Goal: Task Accomplishment & Management: Manage account settings

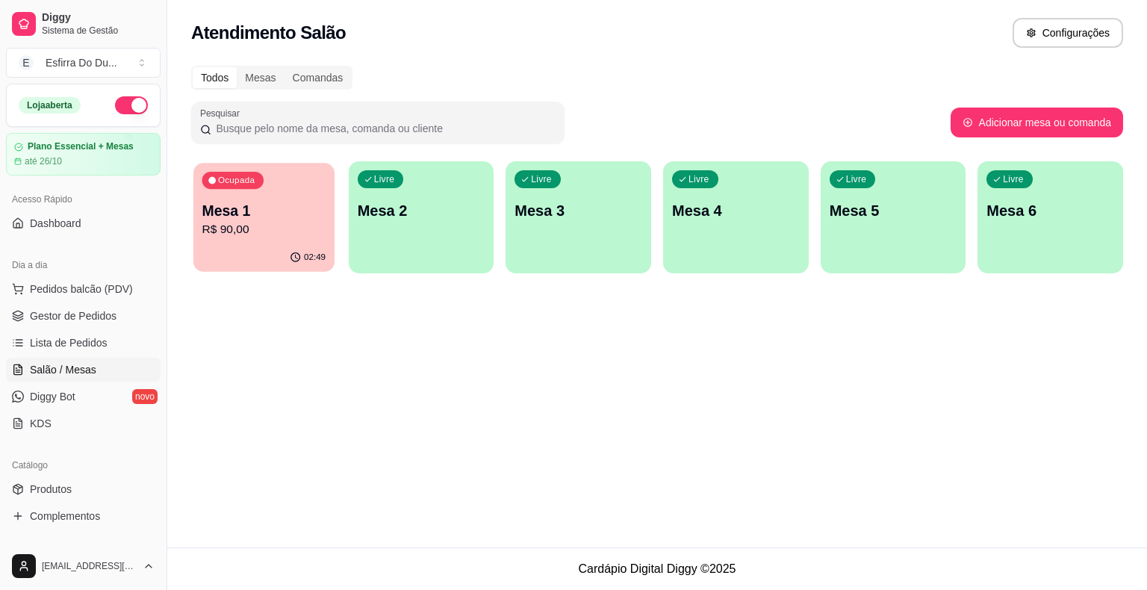
click at [234, 240] on div "Ocupada Mesa 1 R$ 90,00" at bounding box center [263, 203] width 141 height 81
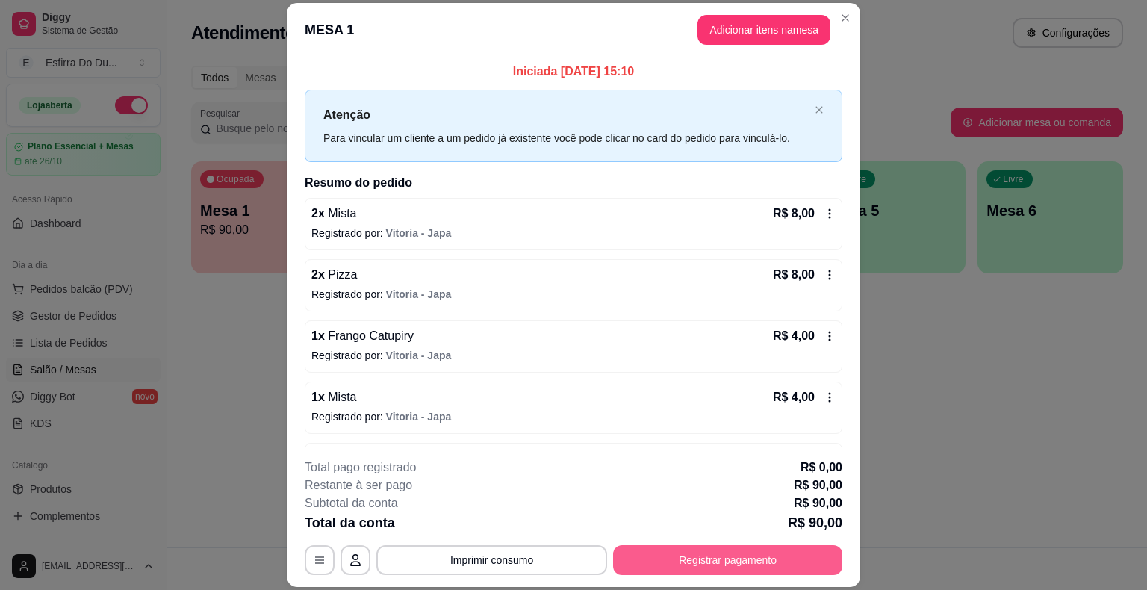
click at [753, 554] on button "Registrar pagamento" at bounding box center [727, 560] width 229 height 30
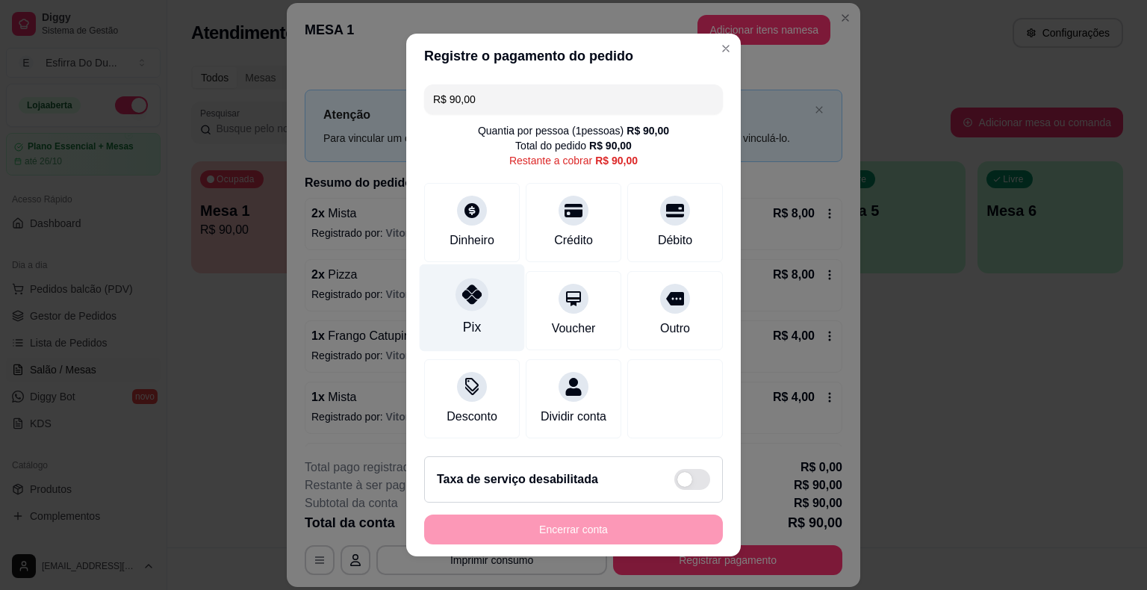
click at [456, 302] on div at bounding box center [472, 294] width 33 height 33
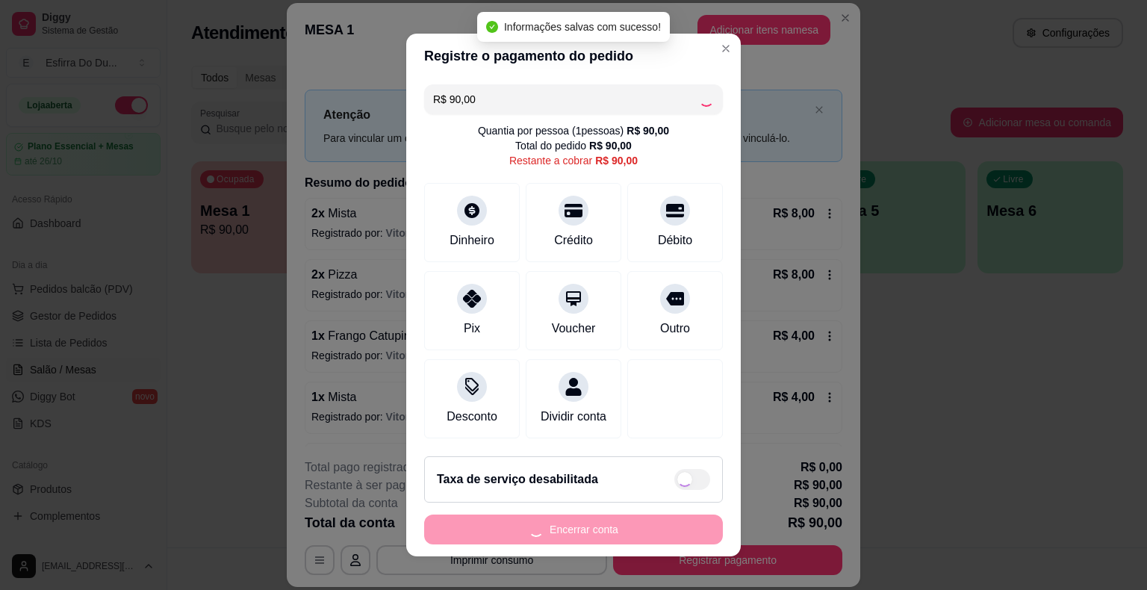
type input "R$ 0,00"
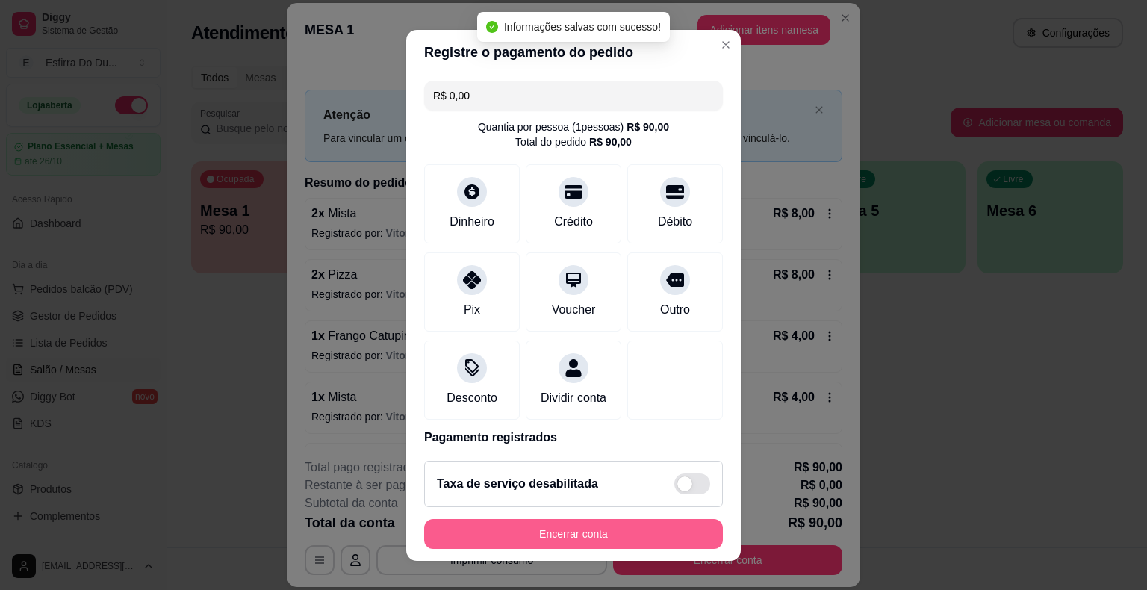
click at [507, 539] on button "Encerrar conta" at bounding box center [573, 534] width 299 height 30
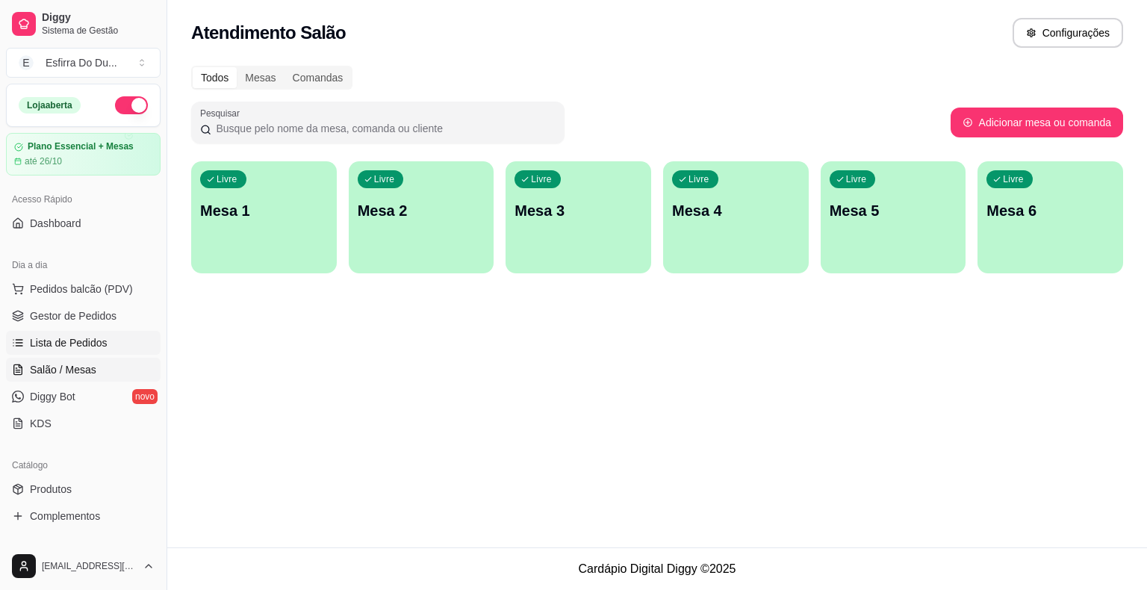
click at [98, 350] on link "Lista de Pedidos" at bounding box center [83, 343] width 155 height 24
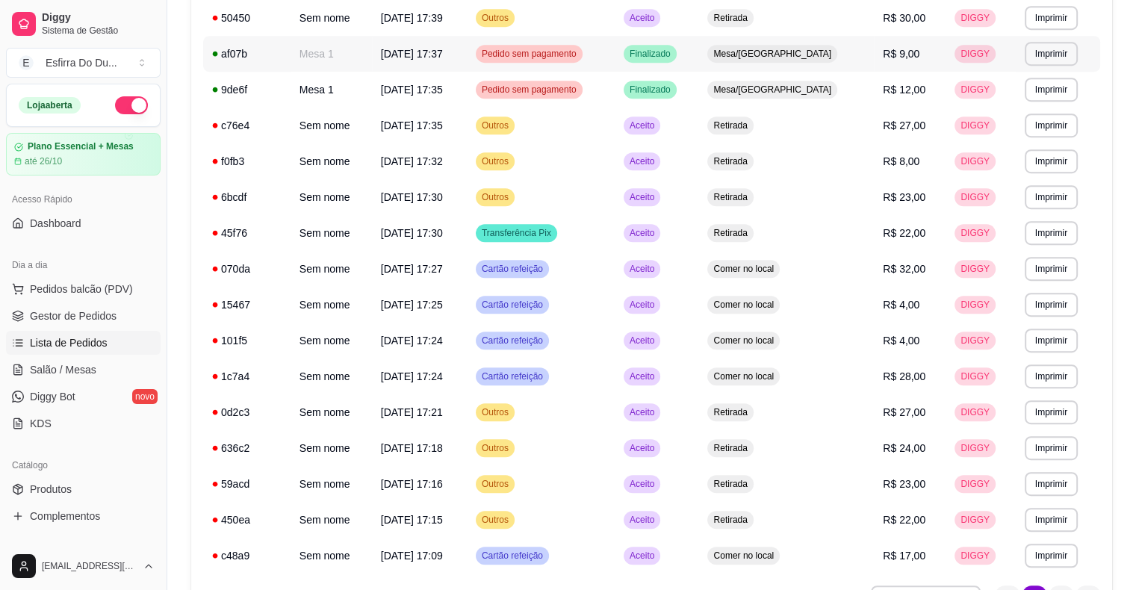
scroll to position [809, 0]
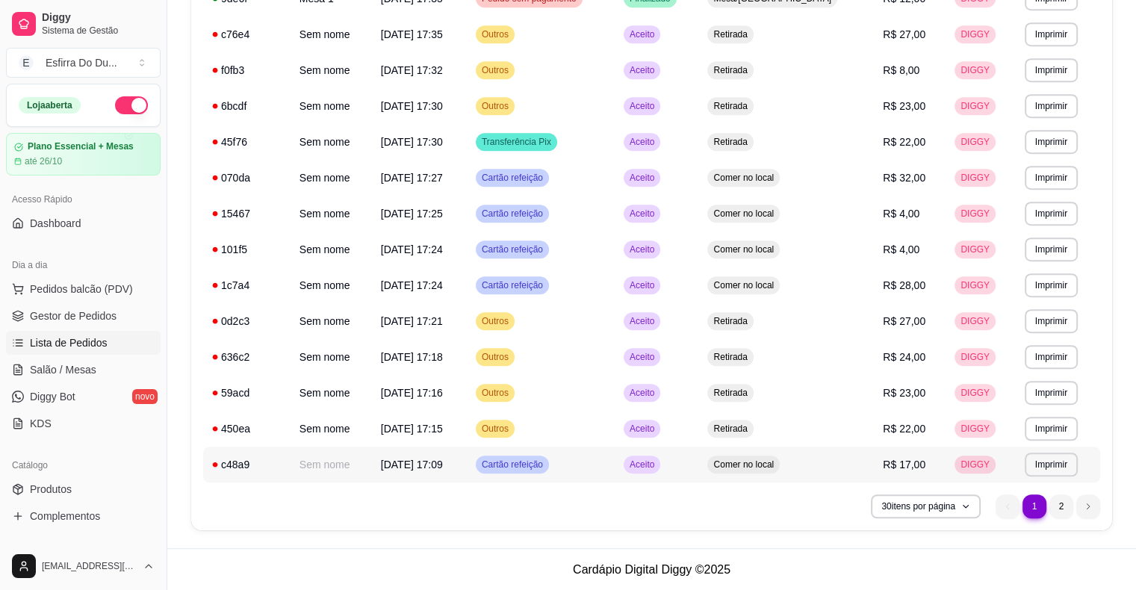
click at [660, 471] on div "Aceito" at bounding box center [642, 465] width 37 height 18
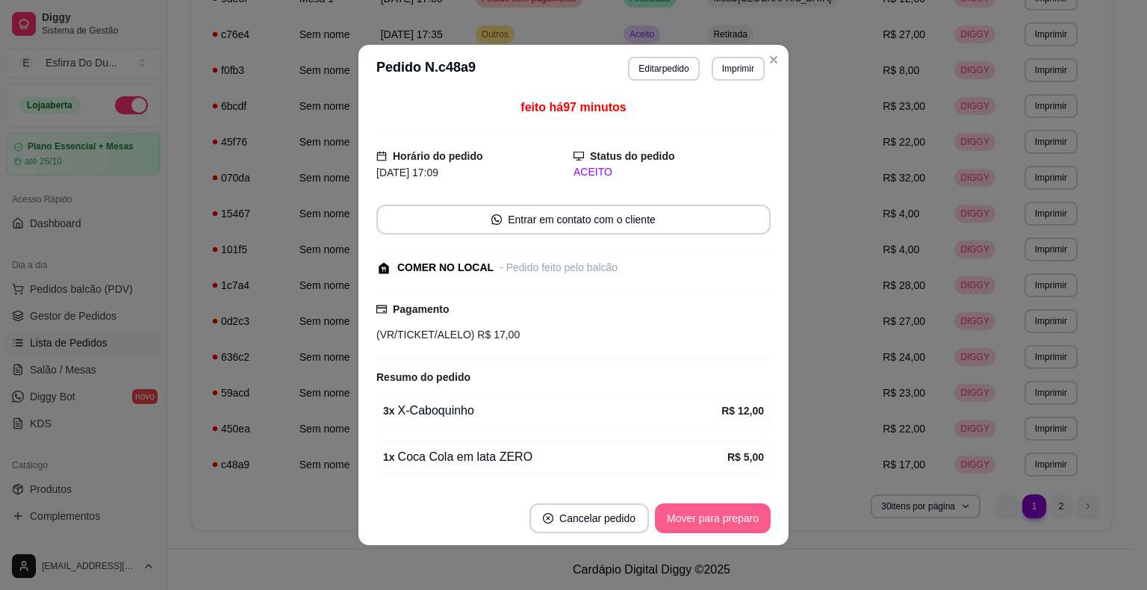
click at [717, 527] on button "Mover para preparo" at bounding box center [713, 519] width 116 height 30
click at [717, 527] on div "Mover para preparo" at bounding box center [702, 519] width 137 height 30
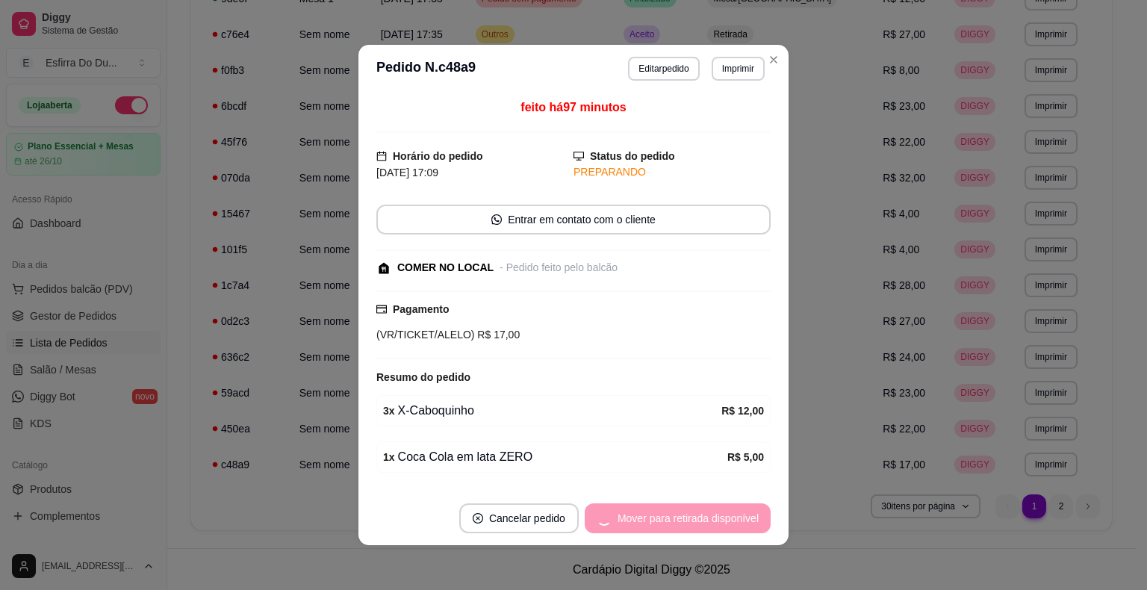
click at [717, 527] on div "Mover para retirada disponível" at bounding box center [678, 519] width 186 height 30
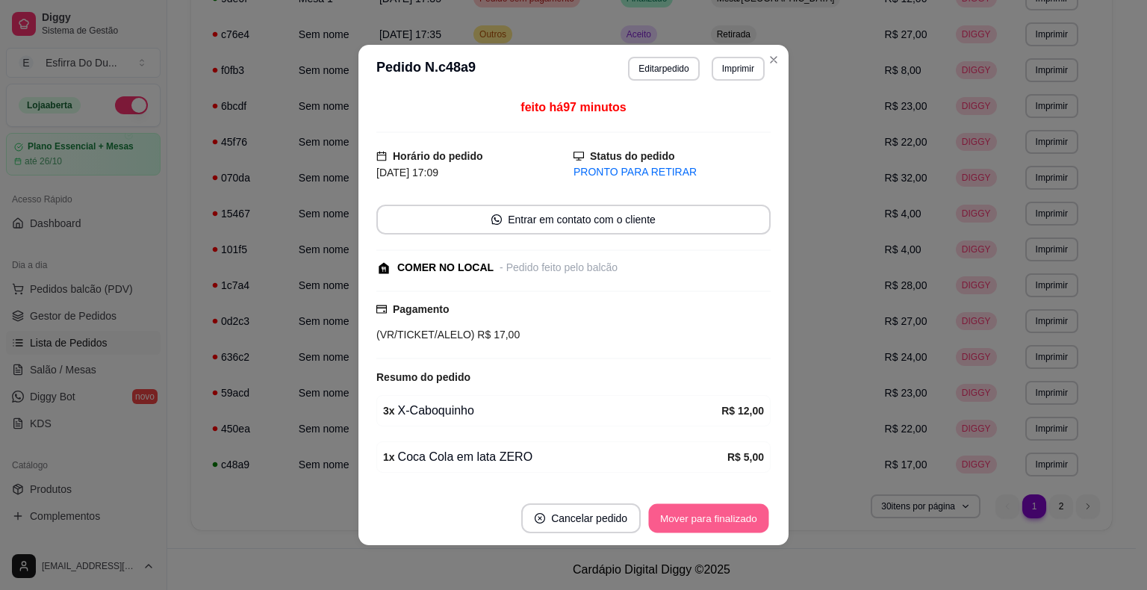
click at [717, 527] on button "Mover para finalizado" at bounding box center [709, 518] width 120 height 29
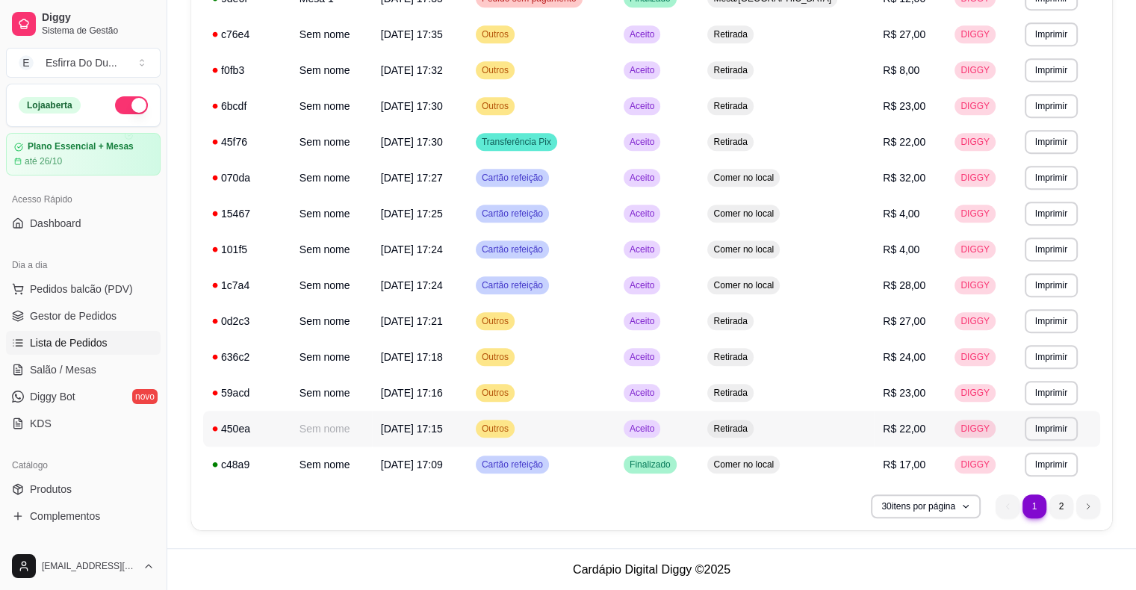
click at [657, 427] on span "Aceito" at bounding box center [642, 429] width 31 height 12
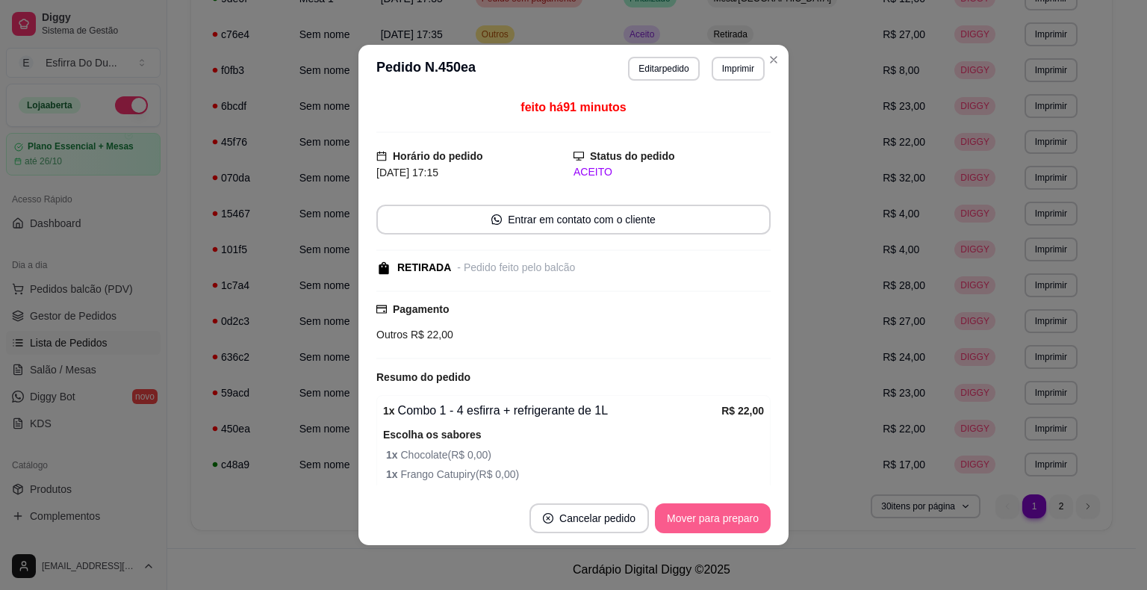
click at [710, 527] on button "Mover para preparo" at bounding box center [713, 519] width 116 height 30
click at [710, 527] on button "Mover para retirada disponível" at bounding box center [688, 518] width 160 height 29
click at [710, 527] on div "Mover para retirada disponível" at bounding box center [688, 519] width 165 height 30
click at [710, 527] on button "Mover para finalizado" at bounding box center [709, 519] width 124 height 30
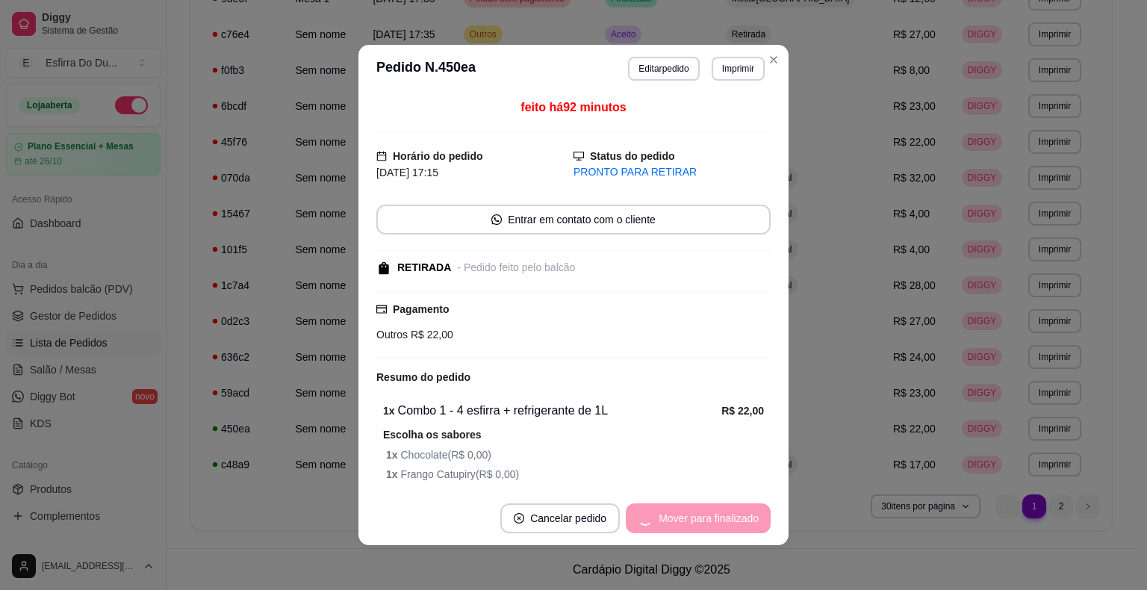
click at [710, 527] on div "Mover para finalizado" at bounding box center [698, 519] width 145 height 30
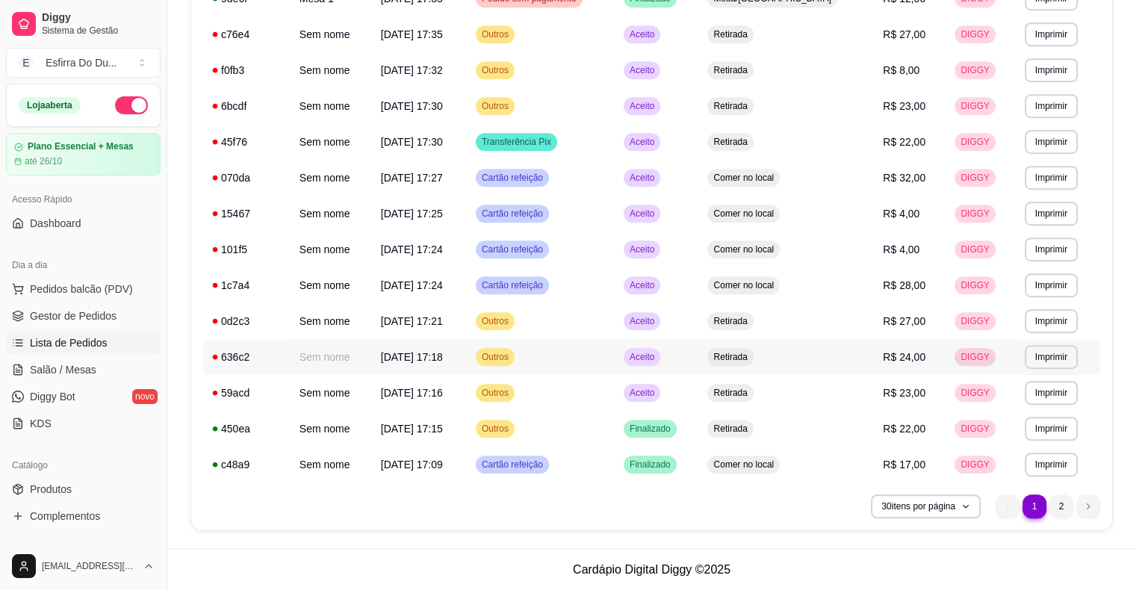
click at [657, 356] on span "Aceito" at bounding box center [642, 357] width 31 height 12
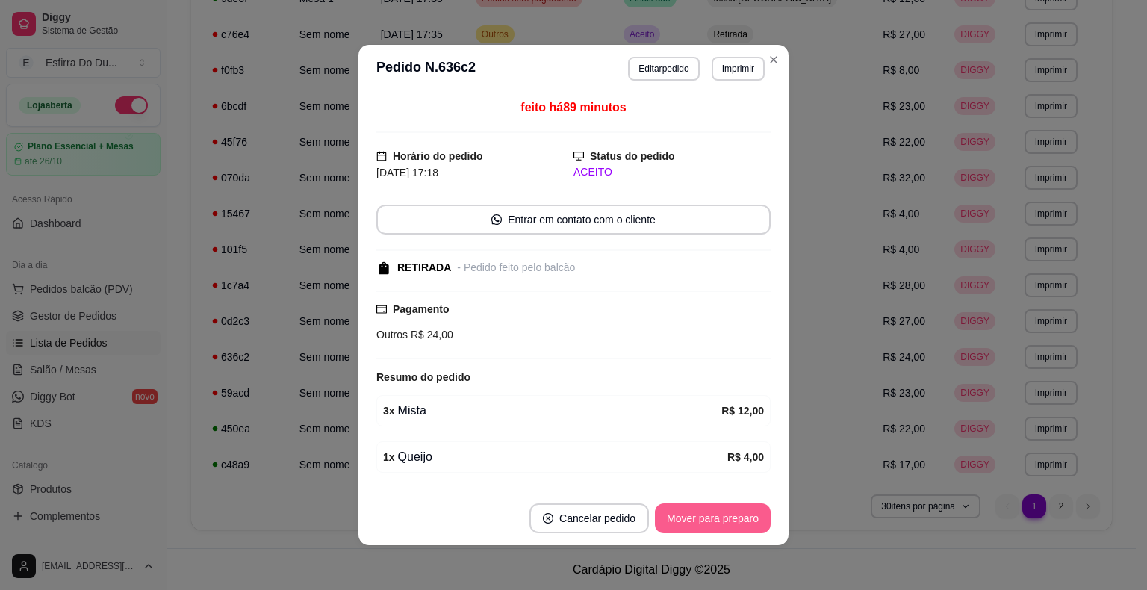
click at [730, 507] on button "Mover para preparo" at bounding box center [713, 519] width 116 height 30
click at [730, 507] on div "Mover para preparo" at bounding box center [702, 519] width 137 height 30
click at [730, 507] on button "Mover para retirada disponível" at bounding box center [688, 518] width 160 height 29
click at [730, 507] on div "Mover para retirada disponível" at bounding box center [688, 519] width 165 height 30
click at [730, 507] on button "Mover para finalizado" at bounding box center [709, 518] width 120 height 29
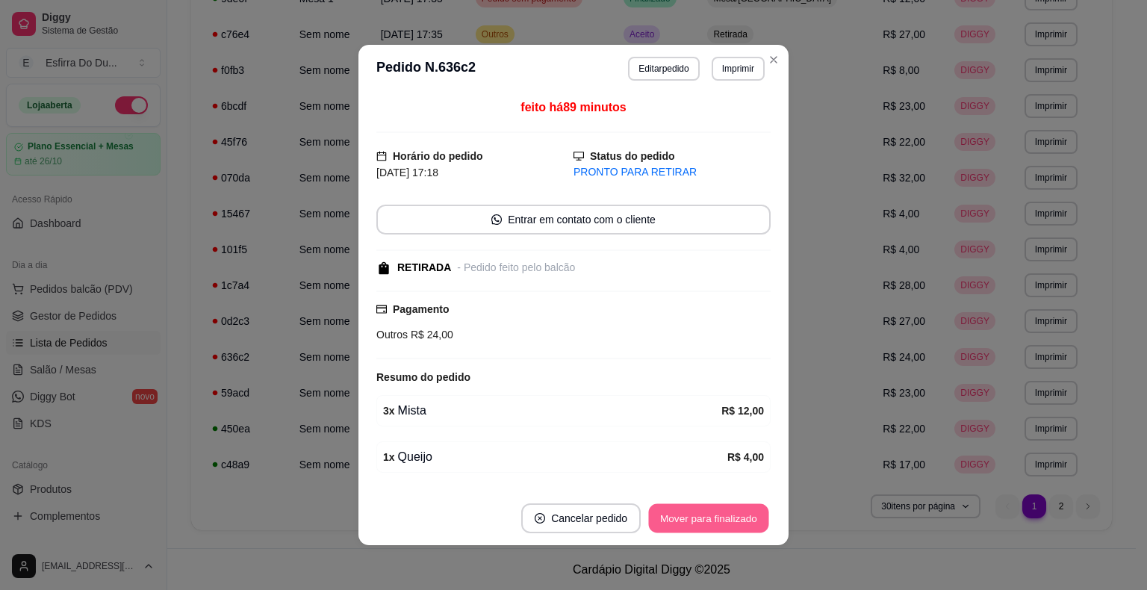
click at [730, 507] on div "Mover para finalizado" at bounding box center [709, 519] width 124 height 30
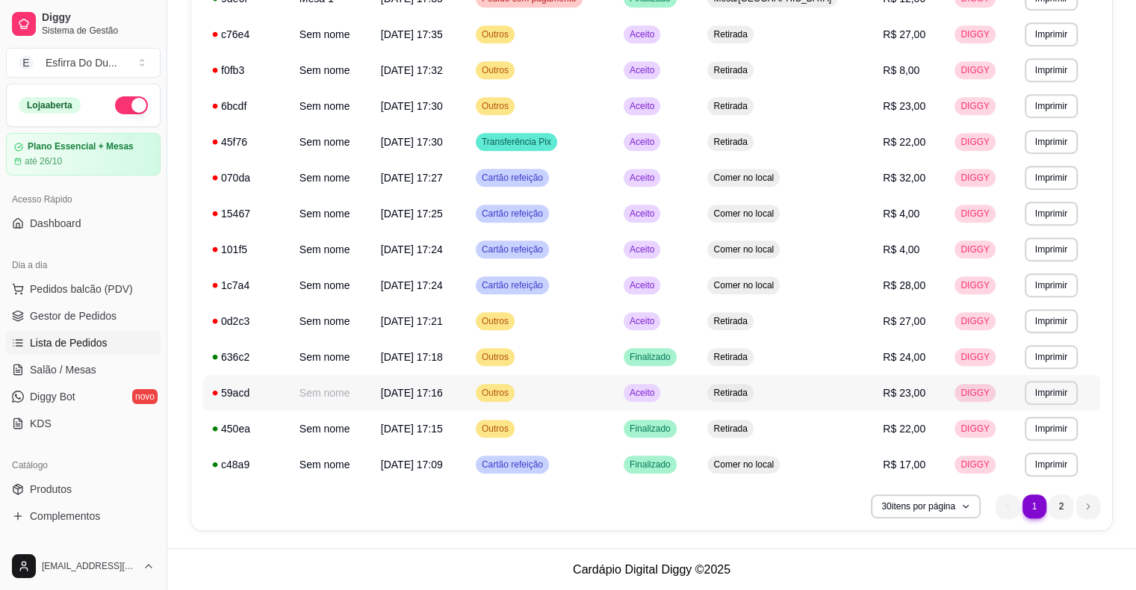
click at [657, 389] on span "Aceito" at bounding box center [642, 393] width 31 height 12
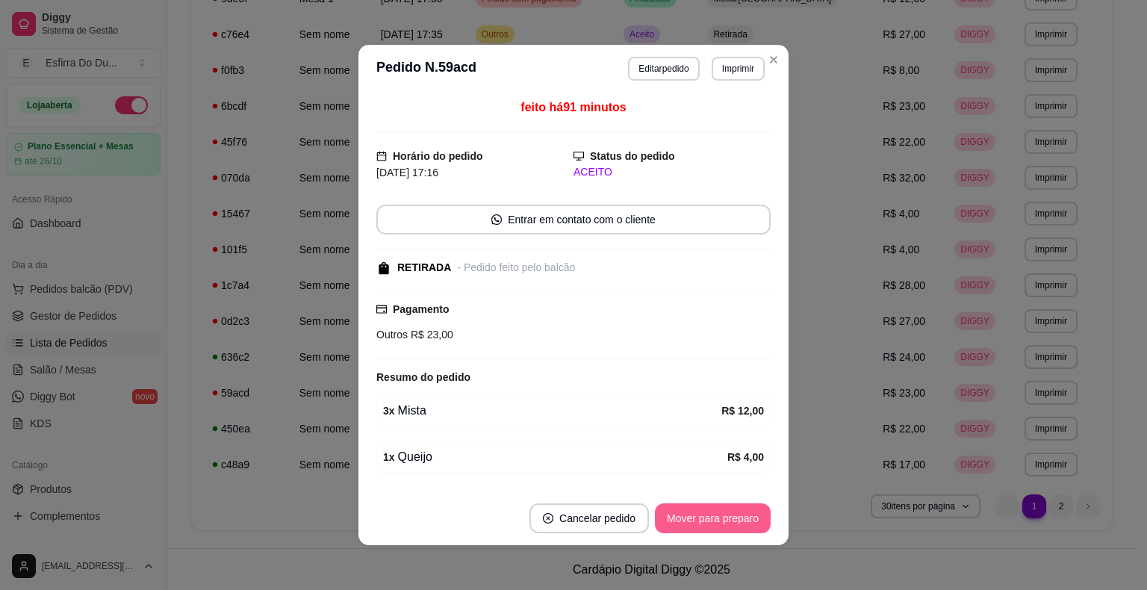
click at [694, 504] on button "Mover para preparo" at bounding box center [713, 519] width 116 height 30
click at [694, 504] on div "Mover para preparo" at bounding box center [702, 519] width 137 height 30
click at [694, 504] on button "Mover para retirada disponível" at bounding box center [688, 518] width 160 height 29
click at [694, 504] on div "Mover para retirada disponível" at bounding box center [688, 519] width 165 height 30
click at [694, 504] on button "Mover para finalizado" at bounding box center [709, 518] width 120 height 29
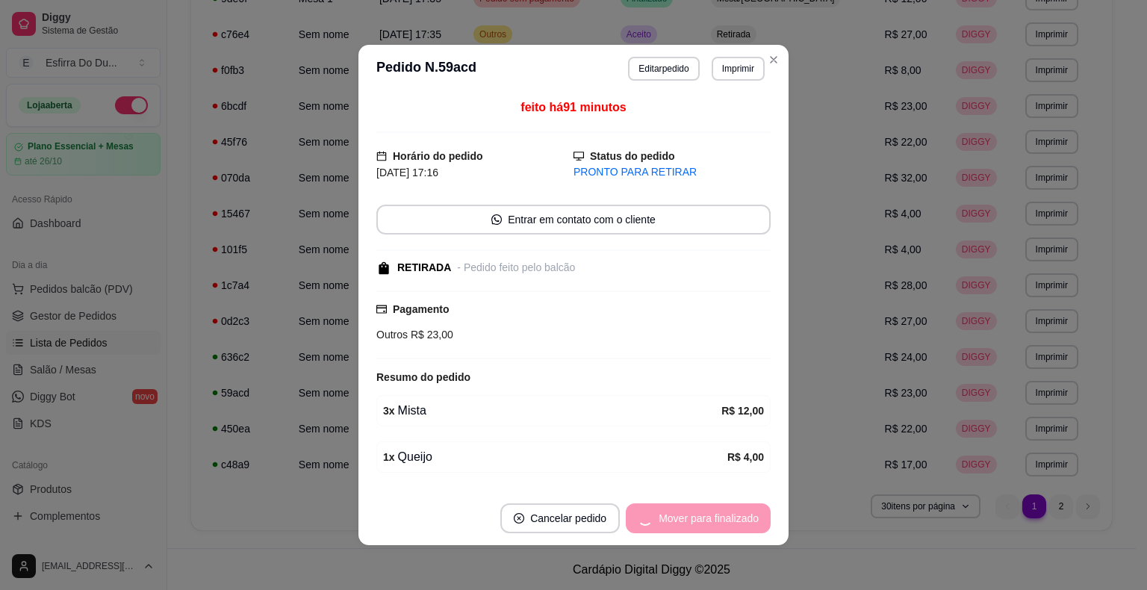
click at [694, 504] on div "Mover para finalizado" at bounding box center [698, 519] width 145 height 30
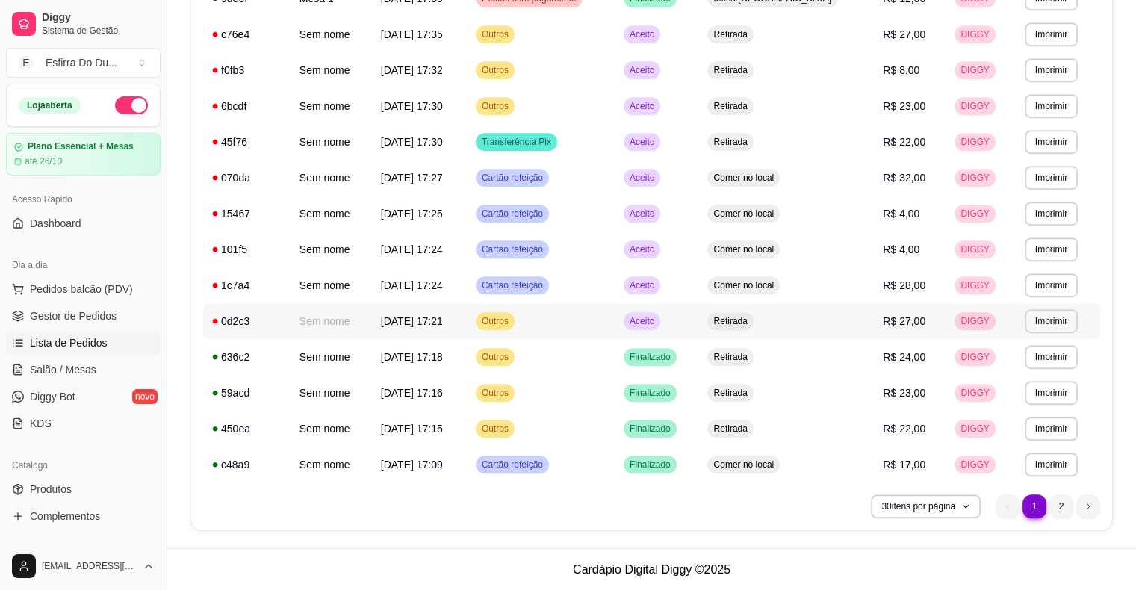
click at [660, 318] on div "Aceito" at bounding box center [642, 321] width 37 height 18
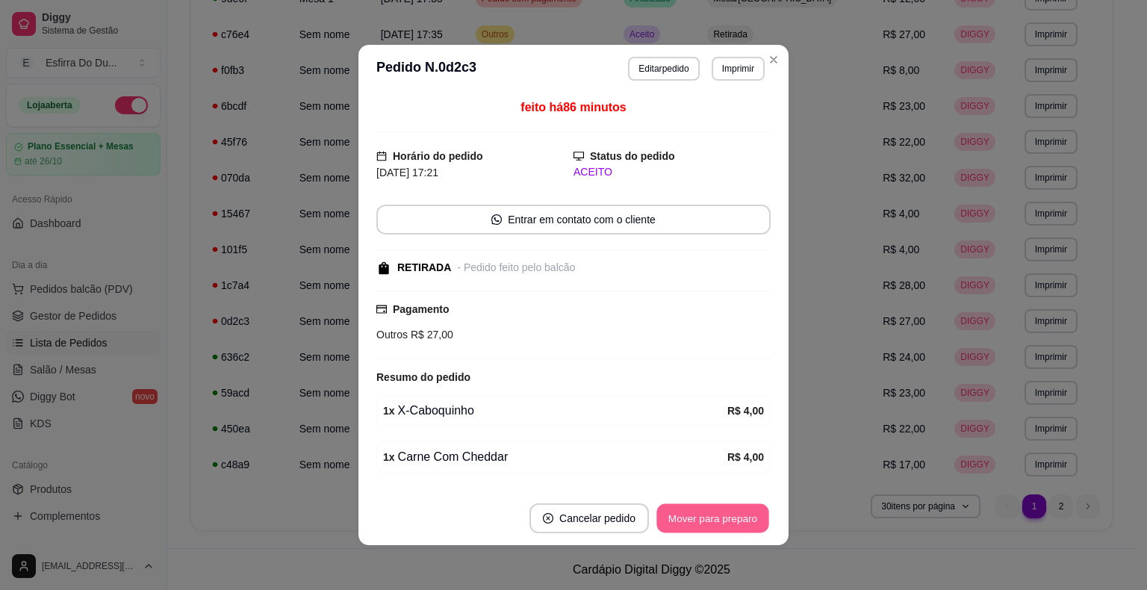
click at [709, 516] on button "Mover para preparo" at bounding box center [713, 518] width 112 height 29
click at [709, 516] on div "Mover para preparo" at bounding box center [713, 519] width 116 height 30
click at [709, 516] on button "Mover para retirada disponível" at bounding box center [688, 518] width 160 height 29
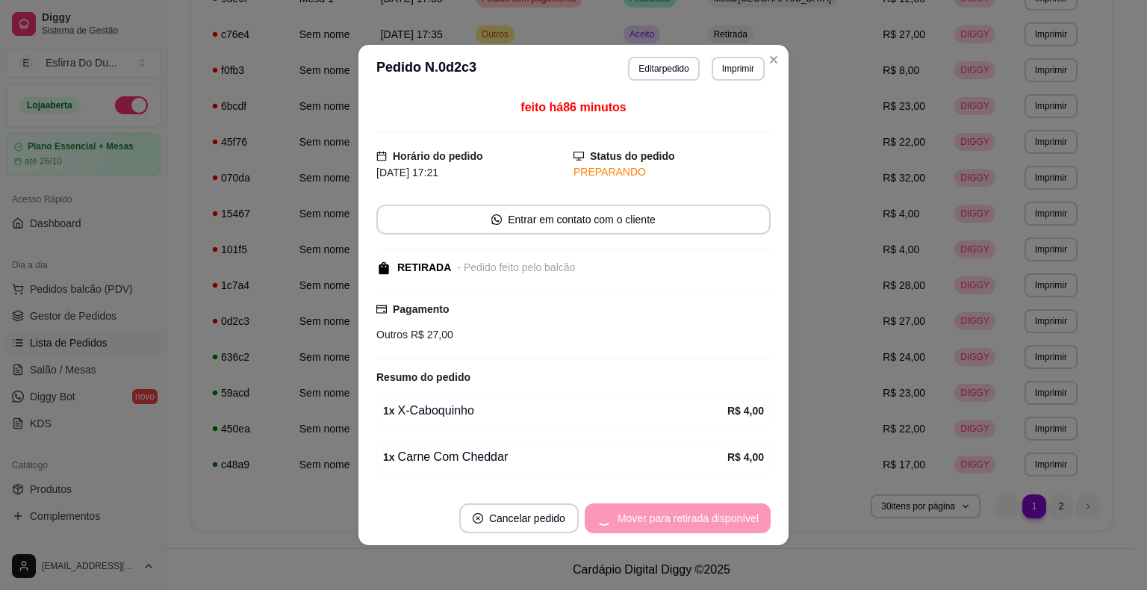
click at [709, 516] on div "Mover para retirada disponível" at bounding box center [678, 519] width 186 height 30
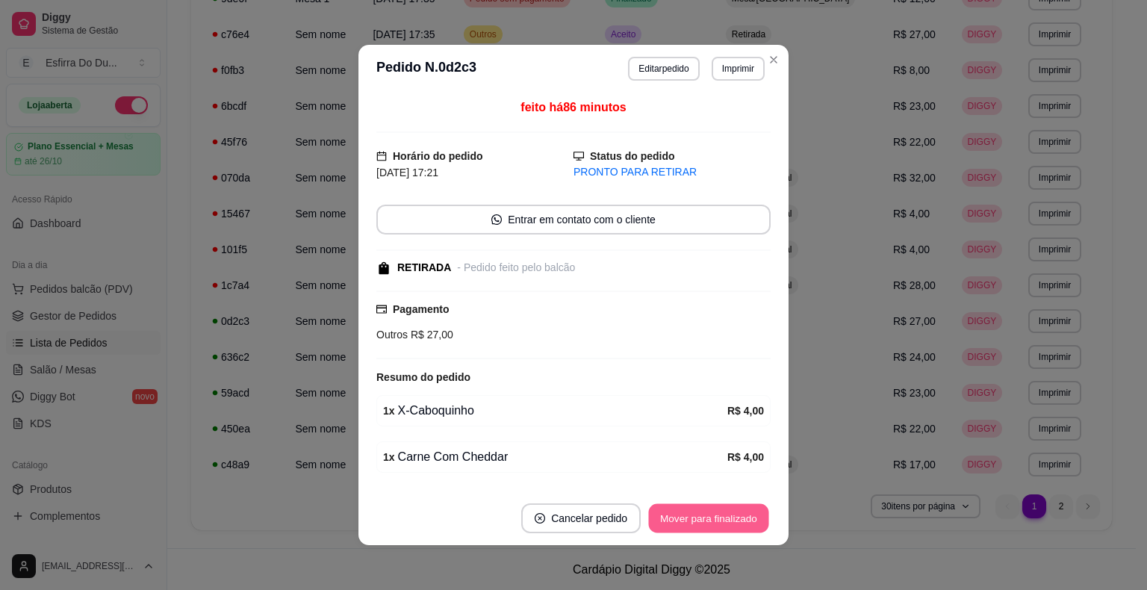
click at [708, 516] on button "Mover para finalizado" at bounding box center [709, 518] width 120 height 29
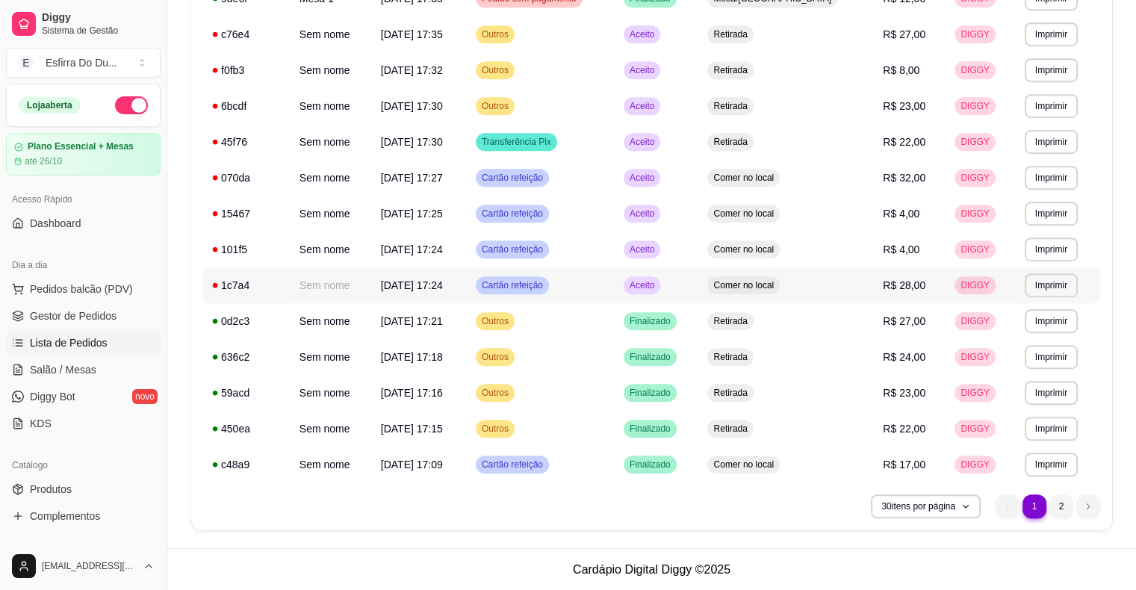
click at [660, 291] on div "Aceito" at bounding box center [642, 285] width 37 height 18
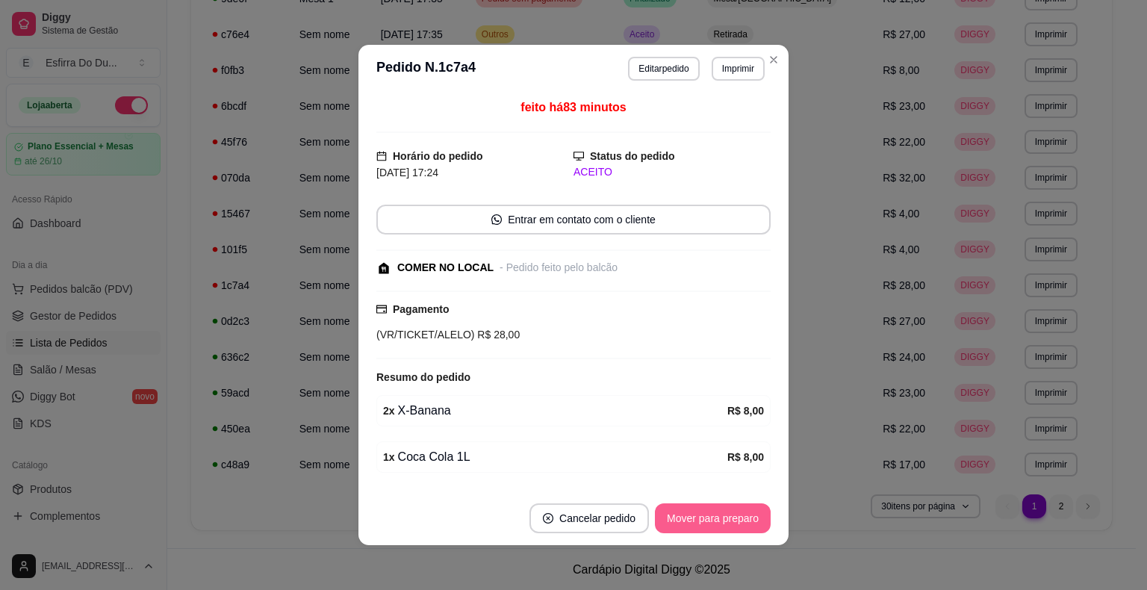
click at [699, 505] on button "Mover para preparo" at bounding box center [713, 519] width 116 height 30
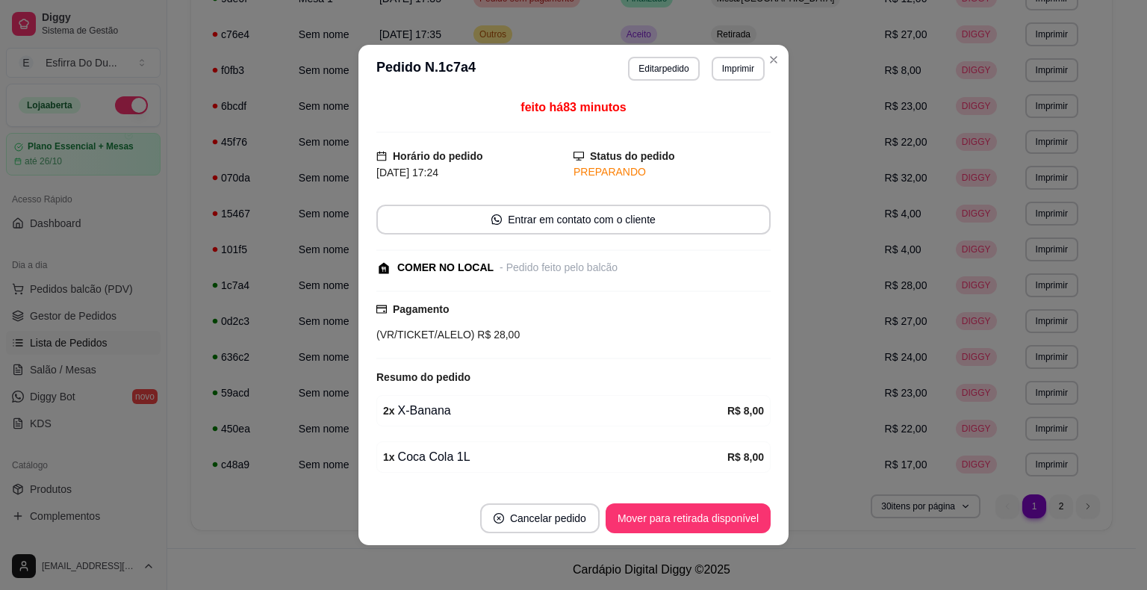
click at [711, 499] on footer "Cancelar pedido Mover para retirada disponível" at bounding box center [574, 519] width 430 height 54
click at [713, 507] on button "Mover para retirada disponível" at bounding box center [688, 519] width 165 height 30
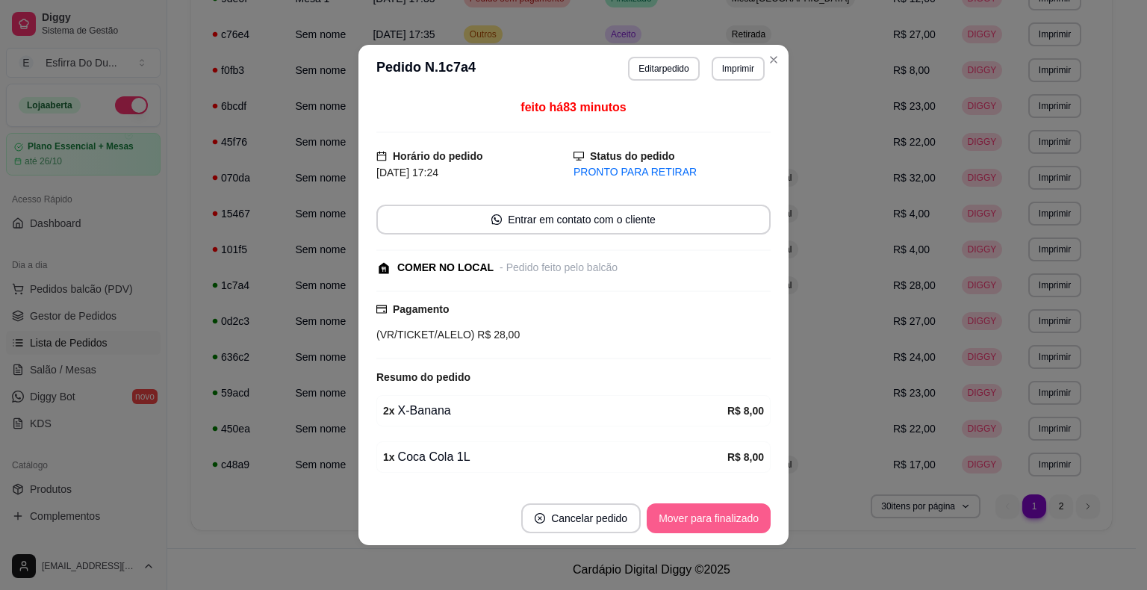
click at [707, 524] on button "Mover para finalizado" at bounding box center [709, 519] width 124 height 30
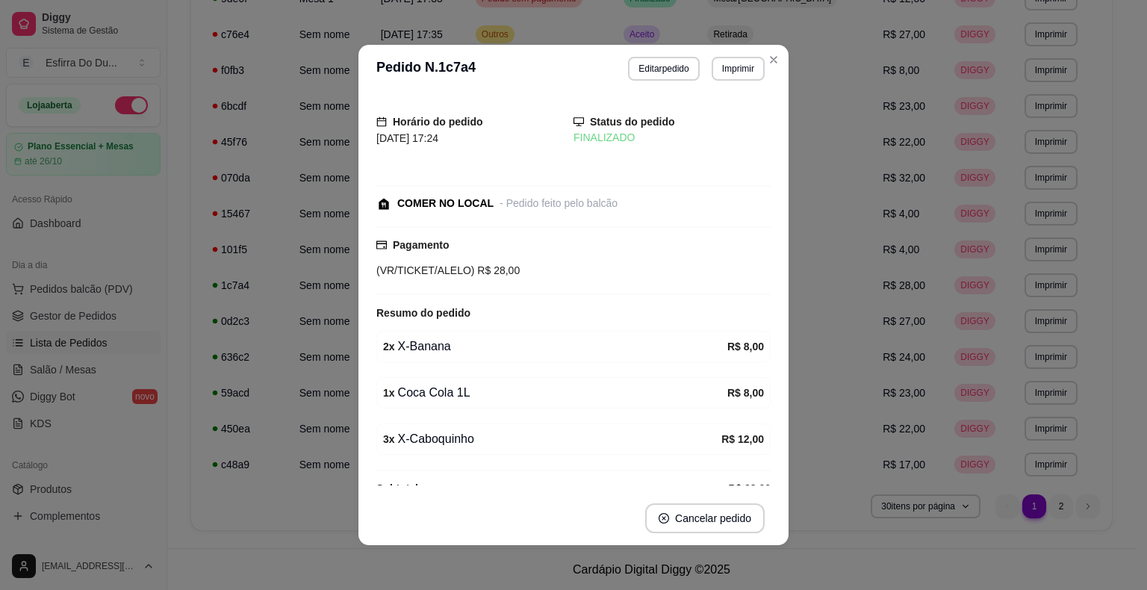
click at [750, 394] on div "1 x Coca Cola 1L R$ 8,00" at bounding box center [574, 392] width 394 height 31
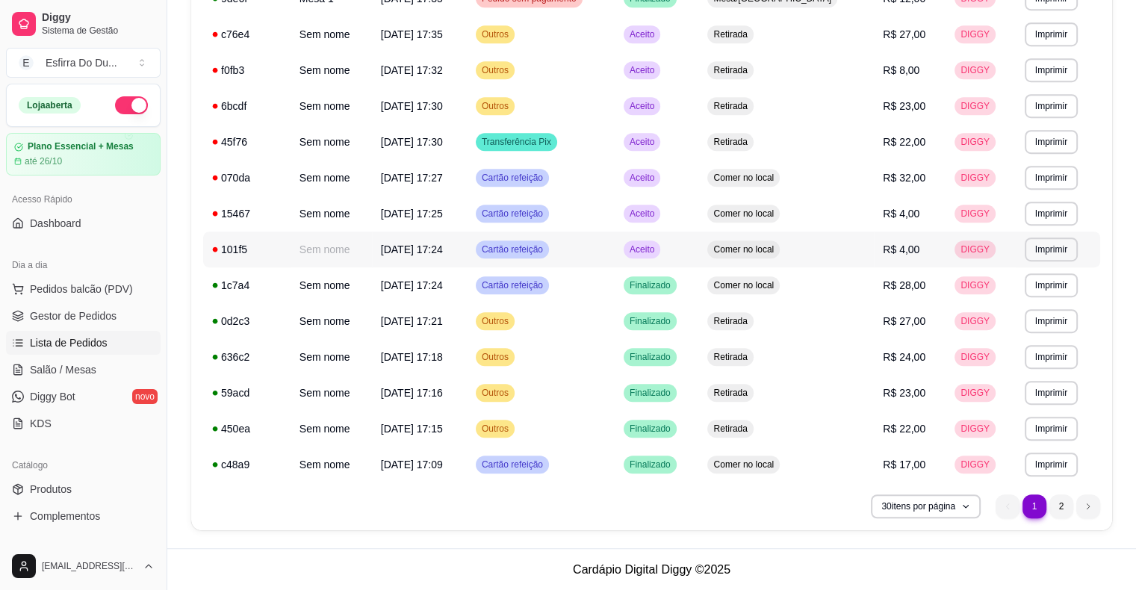
click at [657, 250] on span "Aceito" at bounding box center [642, 250] width 31 height 12
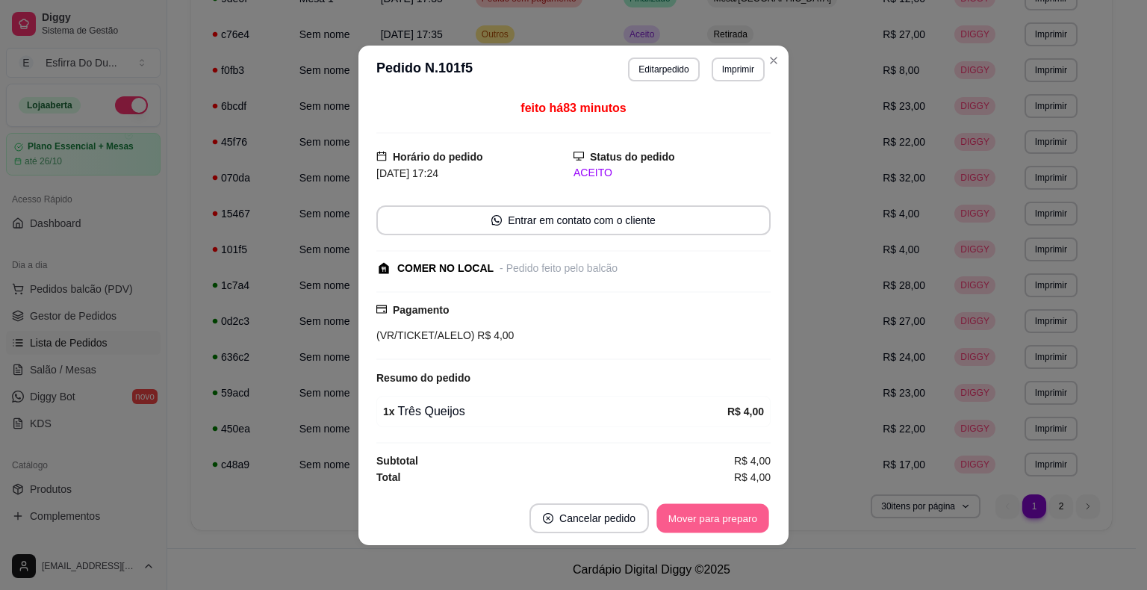
click at [721, 512] on button "Mover para preparo" at bounding box center [713, 518] width 112 height 29
click at [721, 512] on button "Mover para retirada disponível" at bounding box center [688, 518] width 160 height 29
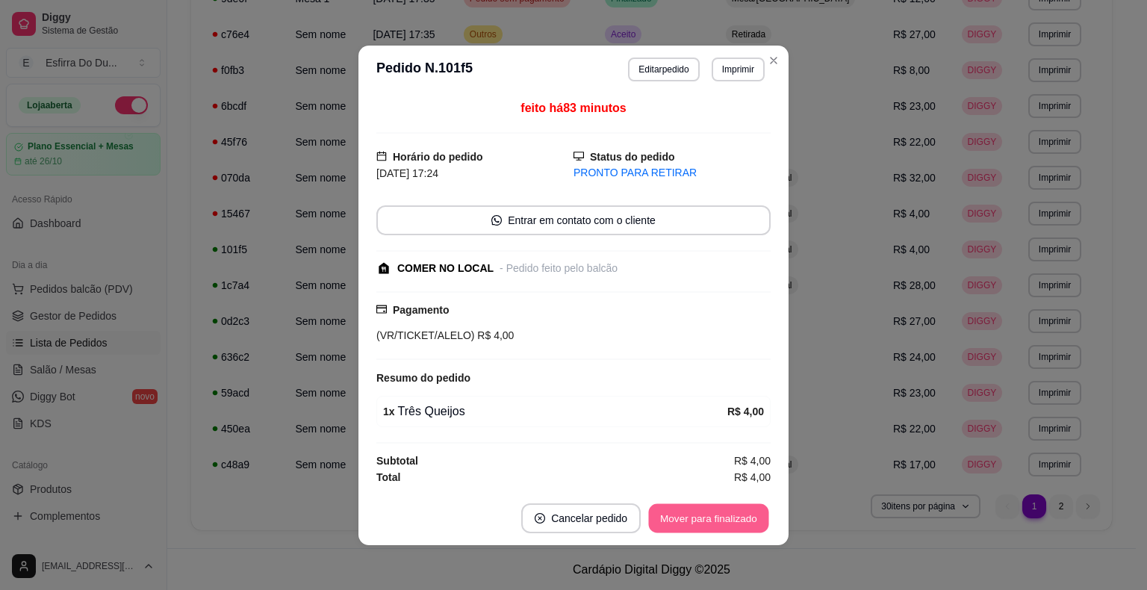
click at [721, 512] on button "Mover para finalizado" at bounding box center [709, 518] width 120 height 29
click at [721, 512] on div "Mover para finalizado" at bounding box center [698, 519] width 145 height 30
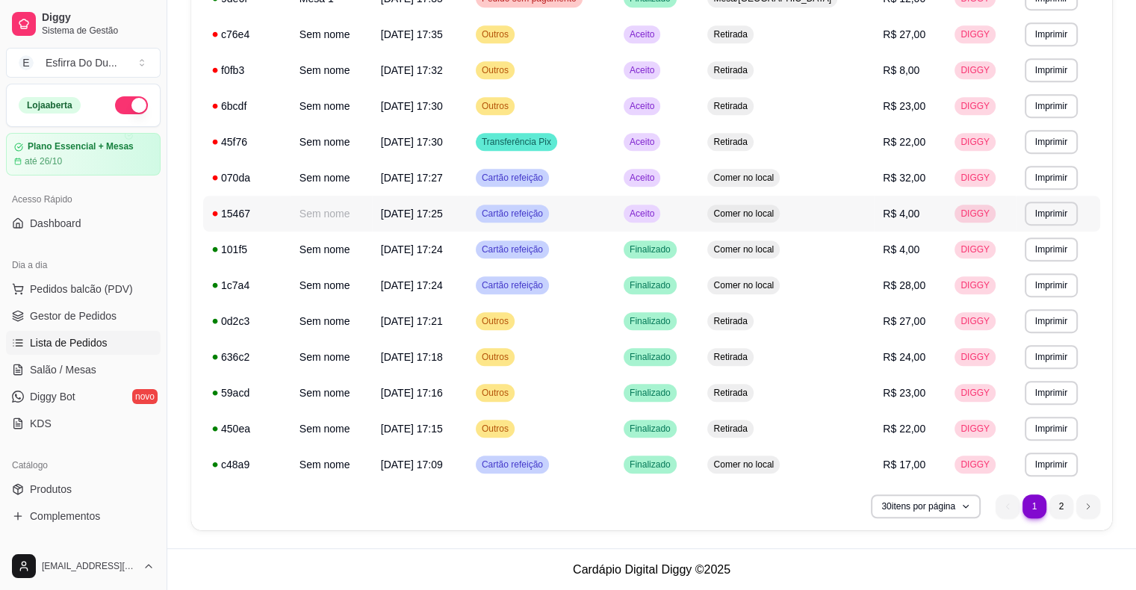
click at [657, 214] on span "Aceito" at bounding box center [642, 214] width 31 height 12
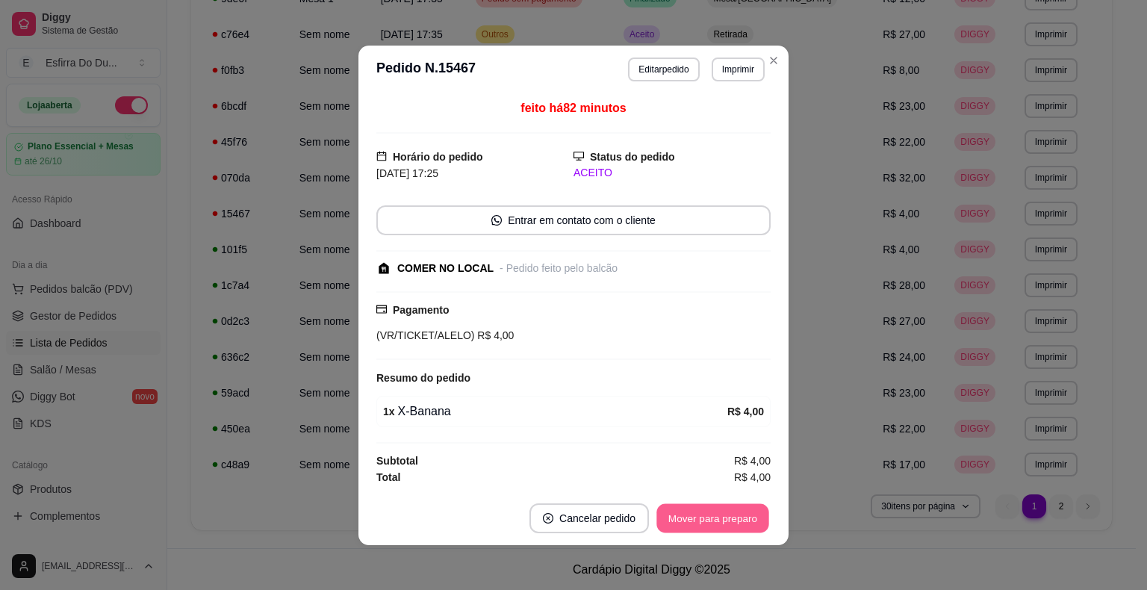
click at [687, 525] on button "Mover para preparo" at bounding box center [713, 518] width 112 height 29
click at [687, 525] on div "Mover para preparo" at bounding box center [702, 519] width 137 height 30
click at [687, 525] on div "Mover para retirada disponível" at bounding box center [688, 519] width 165 height 30
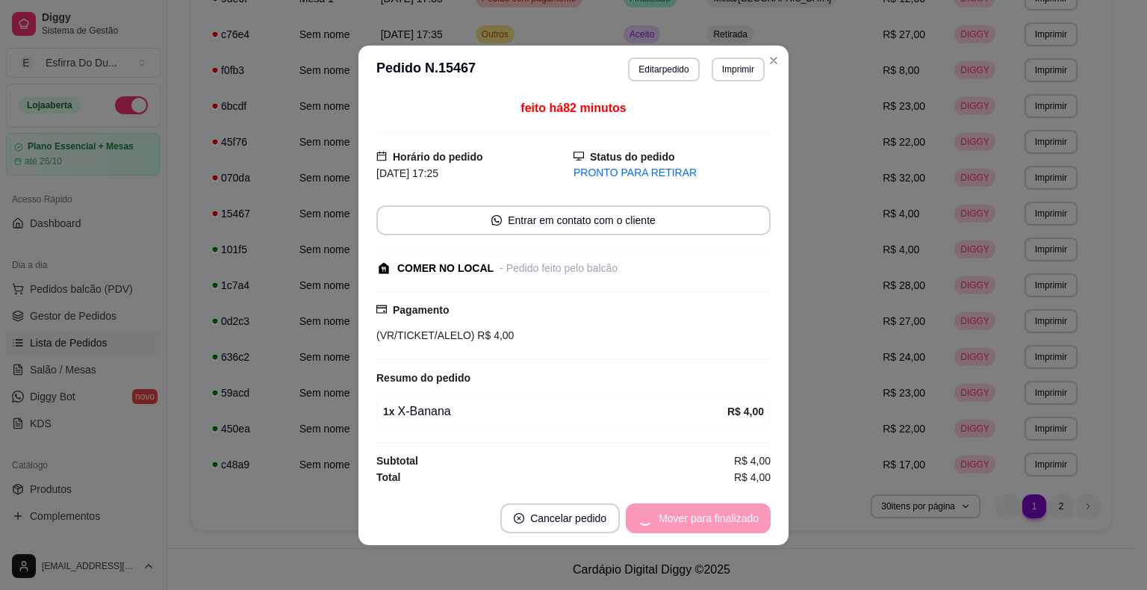
click at [690, 527] on div "Mover para finalizado" at bounding box center [698, 519] width 145 height 30
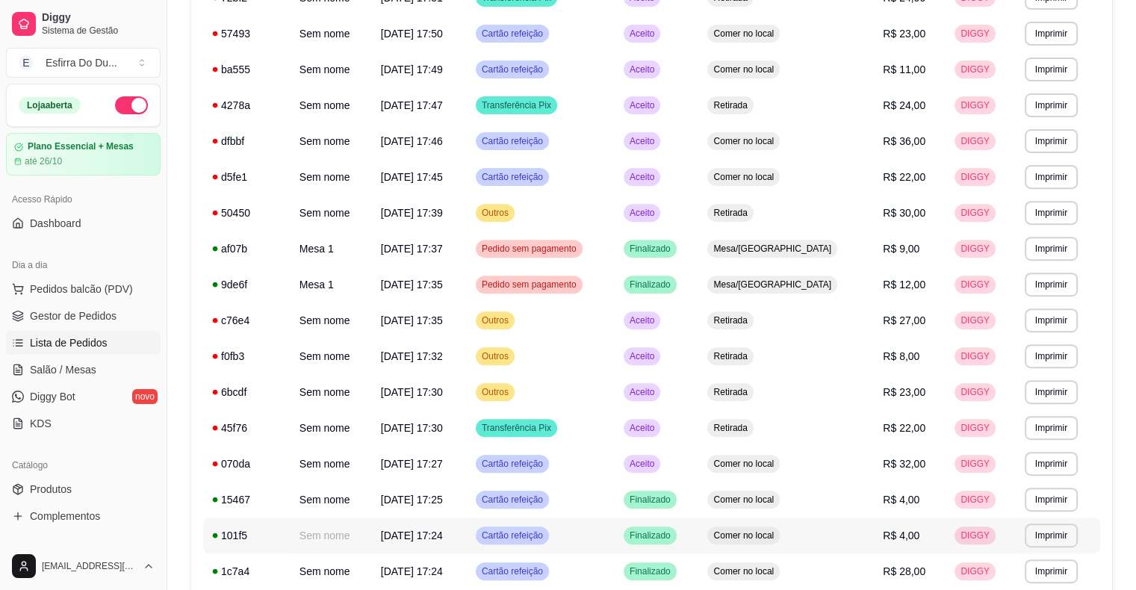
scroll to position [510, 0]
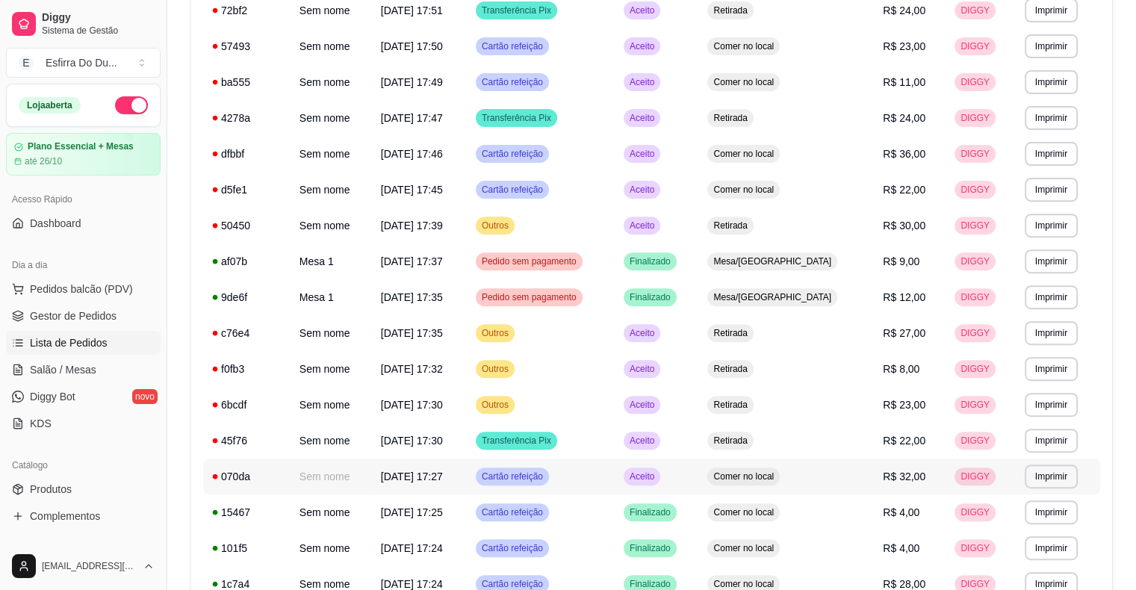
click at [657, 471] on span "Aceito" at bounding box center [642, 477] width 31 height 12
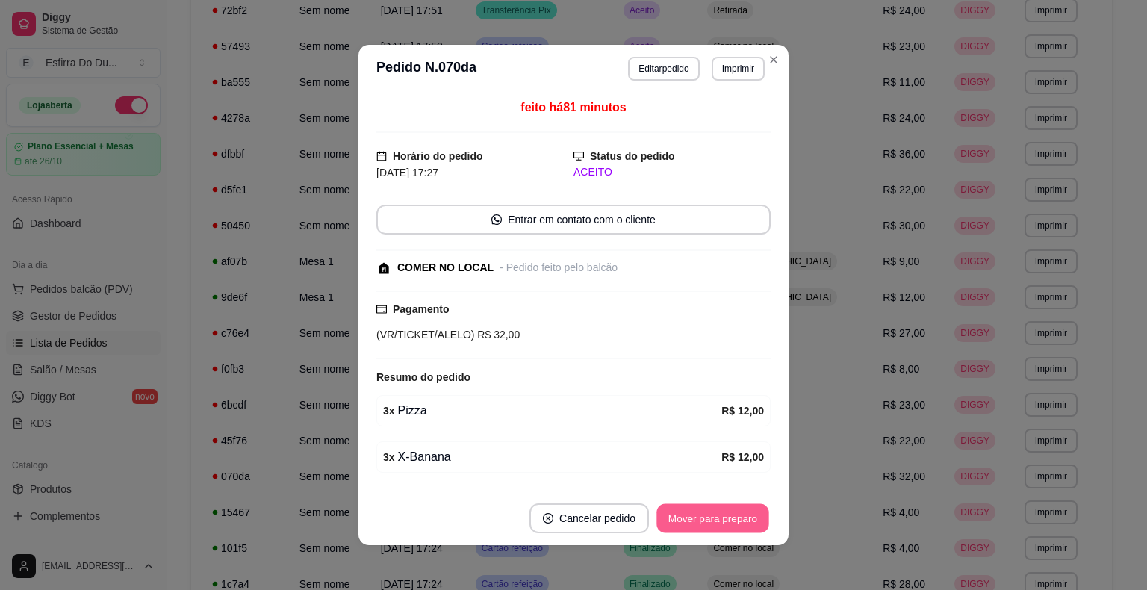
click at [710, 527] on button "Mover para preparo" at bounding box center [713, 518] width 112 height 29
click at [710, 527] on div "Mover para preparo" at bounding box center [713, 519] width 116 height 30
click at [710, 527] on button "Mover para retirada disponível" at bounding box center [688, 518] width 160 height 29
click at [710, 527] on div "Mover para retirada disponível" at bounding box center [688, 519] width 165 height 30
click at [710, 527] on button "Mover para finalizado" at bounding box center [709, 518] width 120 height 29
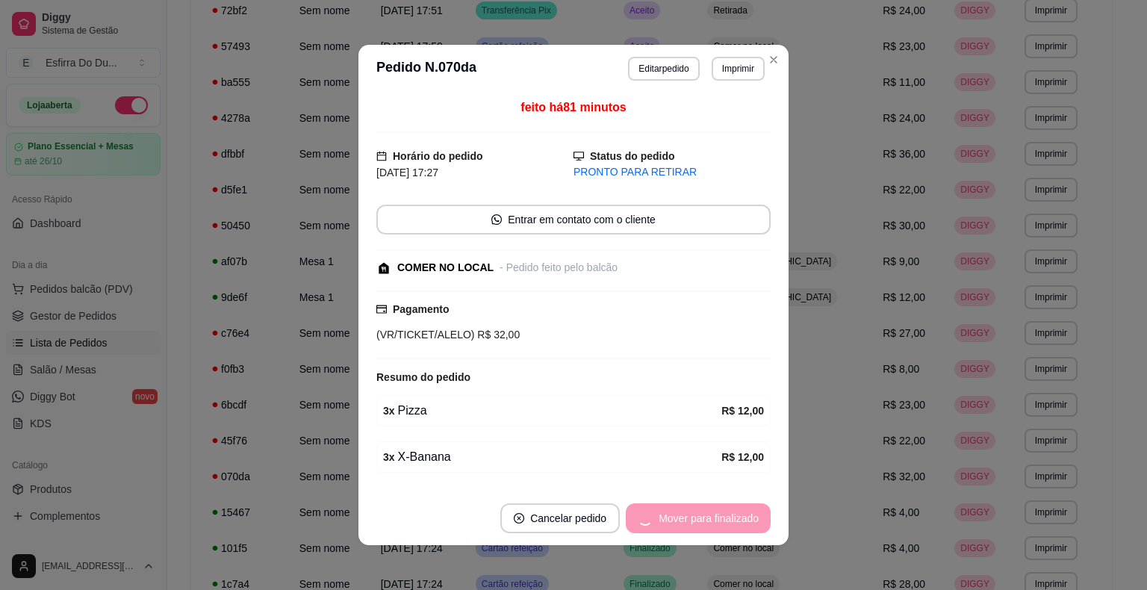
click at [710, 527] on div "Mover para finalizado" at bounding box center [698, 519] width 145 height 30
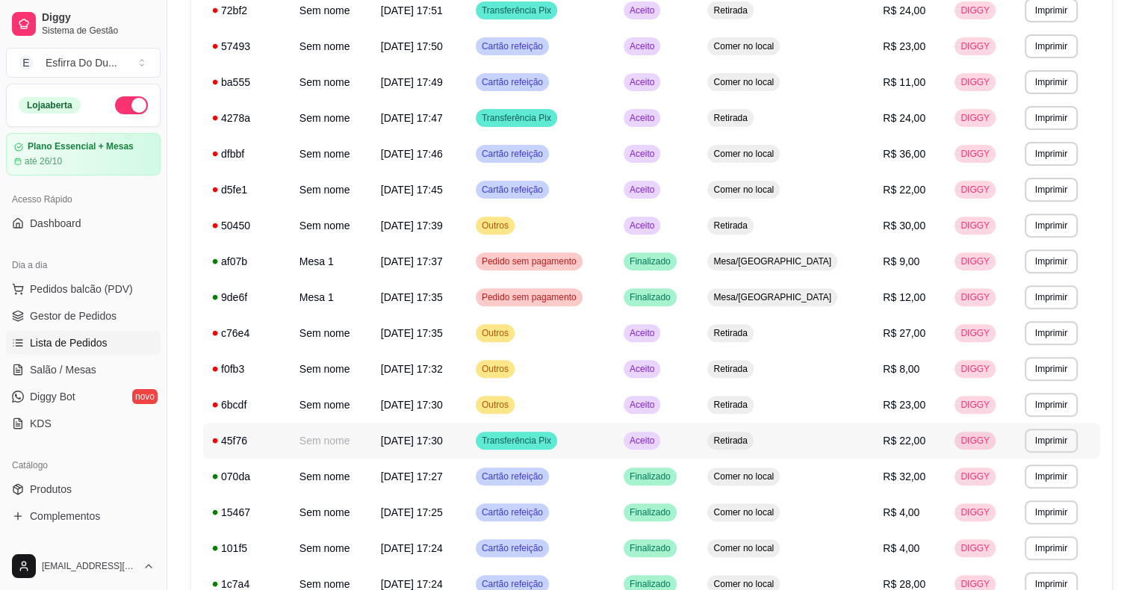
click at [660, 447] on div "Aceito" at bounding box center [642, 441] width 37 height 18
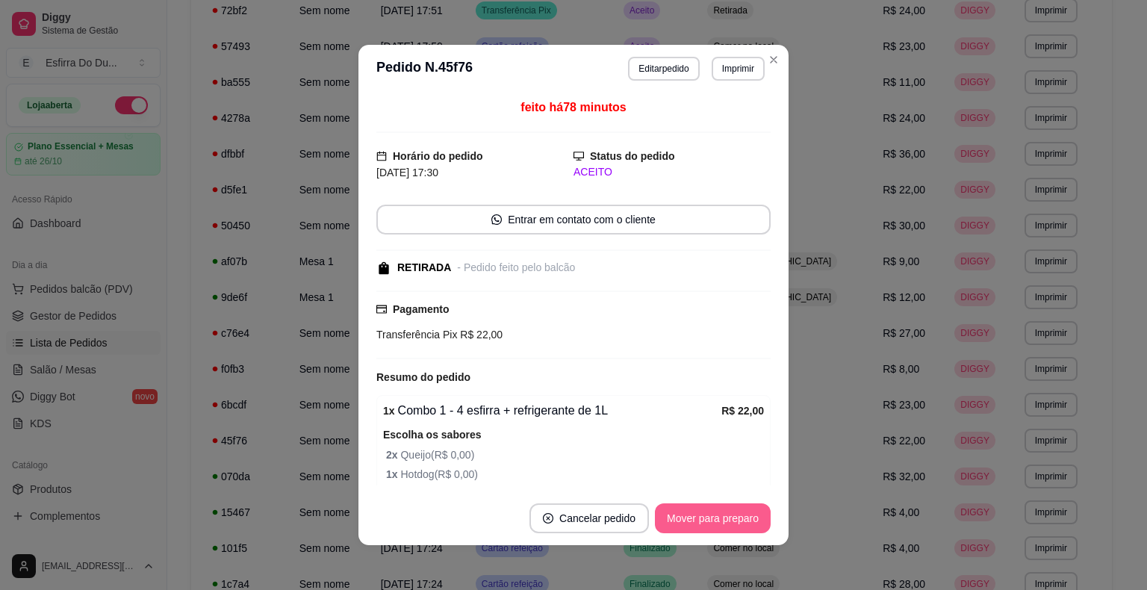
click at [740, 515] on button "Mover para preparo" at bounding box center [713, 519] width 116 height 30
click at [740, 515] on div "Mover para preparo" at bounding box center [702, 519] width 137 height 30
click at [740, 515] on button "Mover para retirada disponível" at bounding box center [688, 519] width 165 height 30
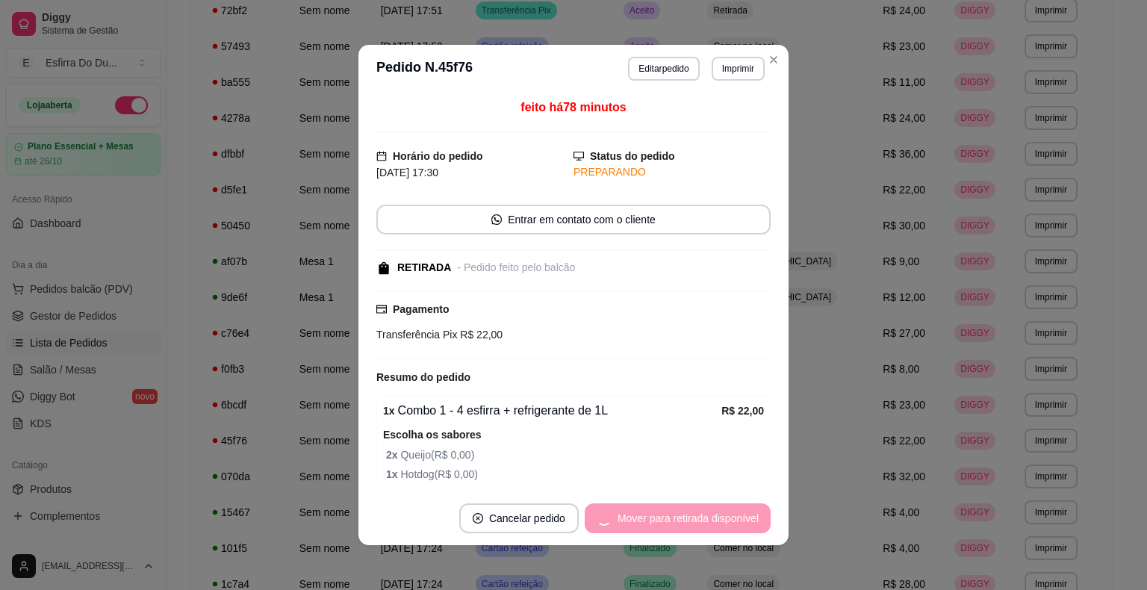
click at [740, 515] on div "Mover para retirada disponível" at bounding box center [678, 519] width 186 height 30
click at [740, 515] on div "Mover para finalizado" at bounding box center [698, 519] width 145 height 30
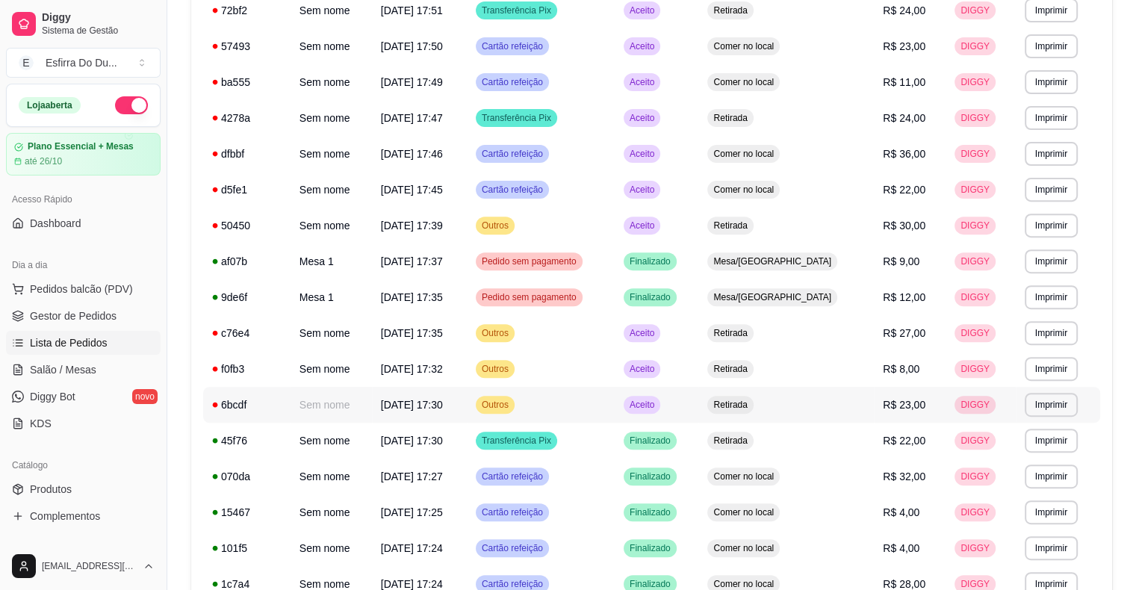
click at [657, 403] on span "Aceito" at bounding box center [642, 405] width 31 height 12
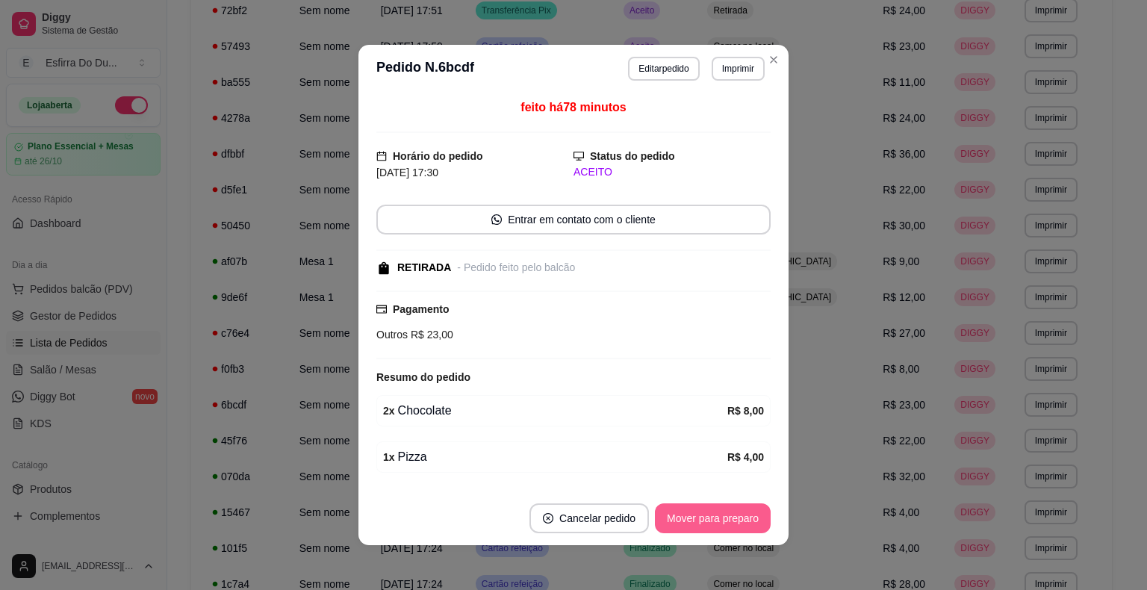
click at [714, 521] on button "Mover para preparo" at bounding box center [713, 519] width 116 height 30
click at [714, 521] on div "Mover para preparo" at bounding box center [702, 519] width 137 height 30
click at [714, 521] on div "Mover para retirada disponível" at bounding box center [688, 519] width 165 height 30
click at [714, 521] on button "Mover para finalizado" at bounding box center [709, 518] width 120 height 29
click at [714, 521] on div "Mover para finalizado" at bounding box center [709, 519] width 124 height 30
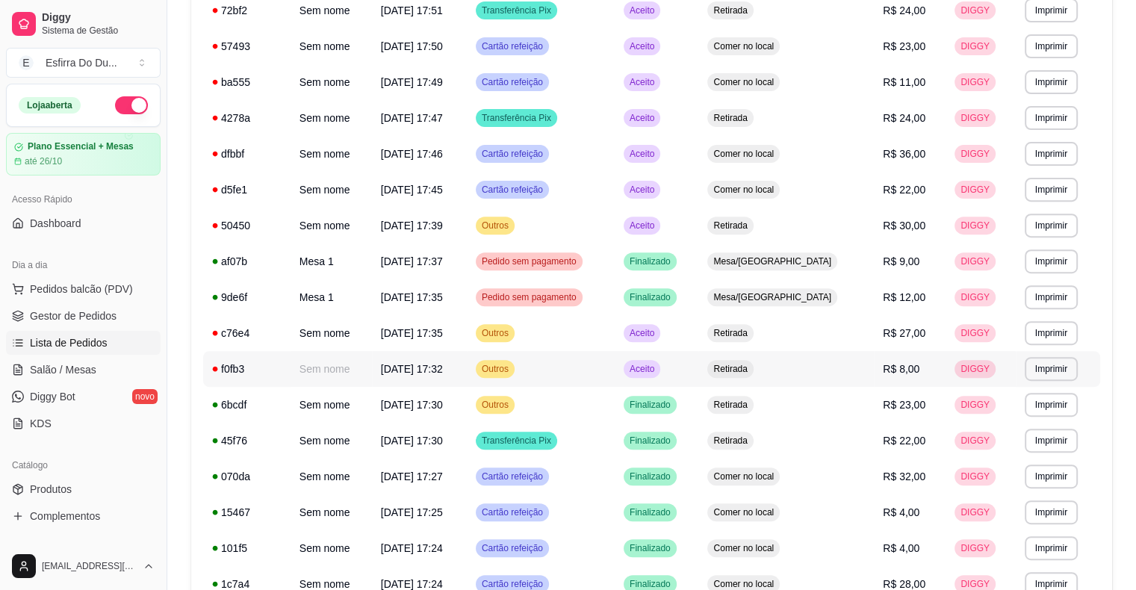
click at [657, 371] on span "Aceito" at bounding box center [642, 369] width 31 height 12
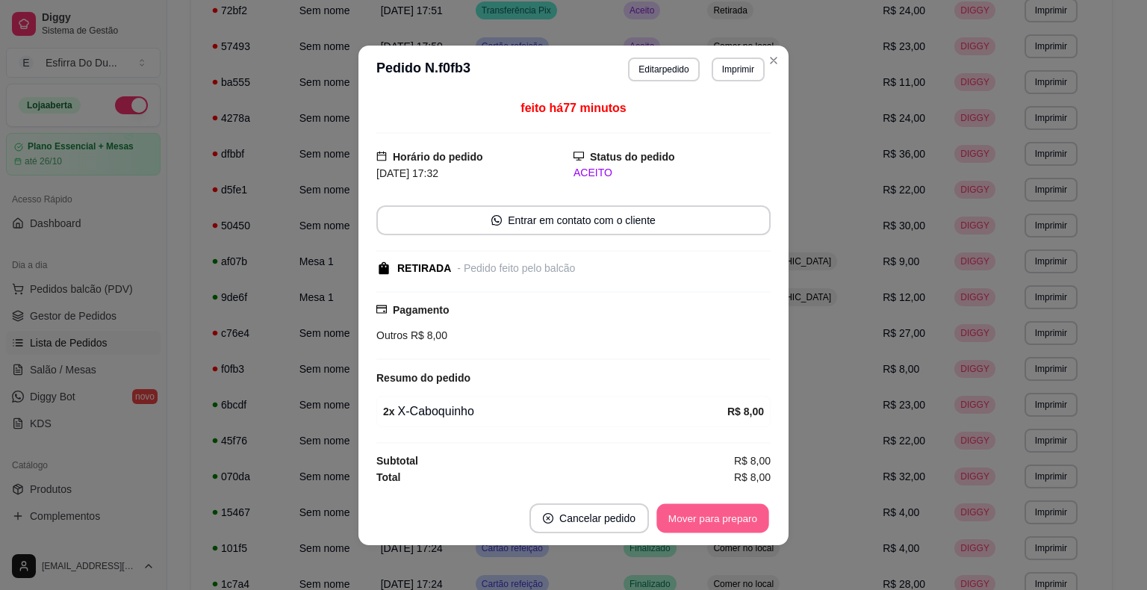
click at [738, 510] on button "Mover para preparo" at bounding box center [713, 518] width 112 height 29
click at [738, 510] on div "Mover para preparo" at bounding box center [713, 519] width 116 height 30
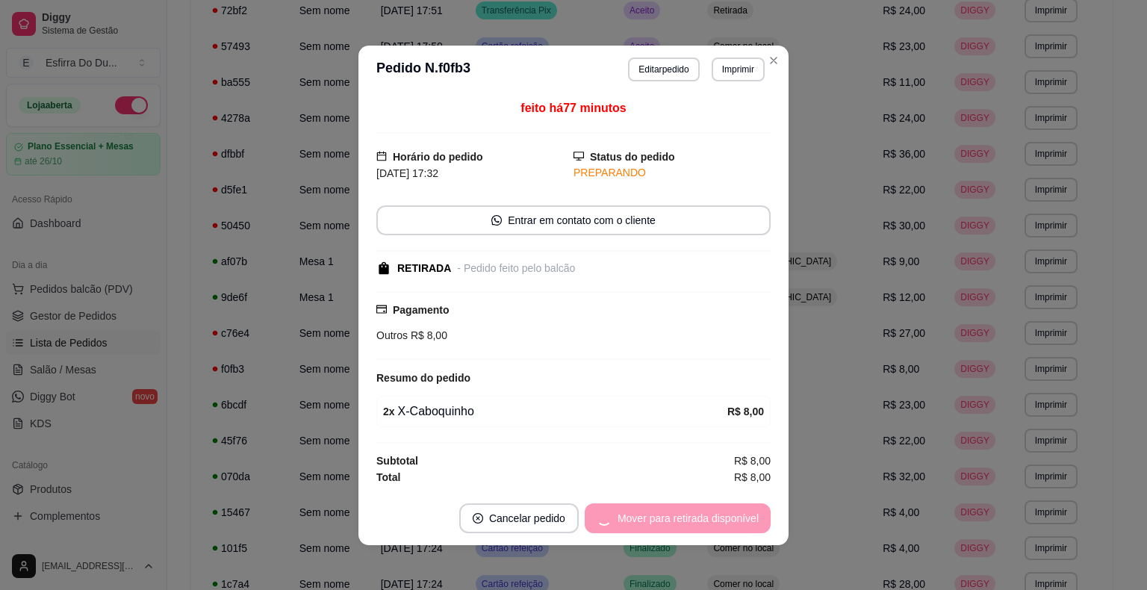
click at [738, 510] on div "Mover para retirada disponível" at bounding box center [678, 519] width 186 height 30
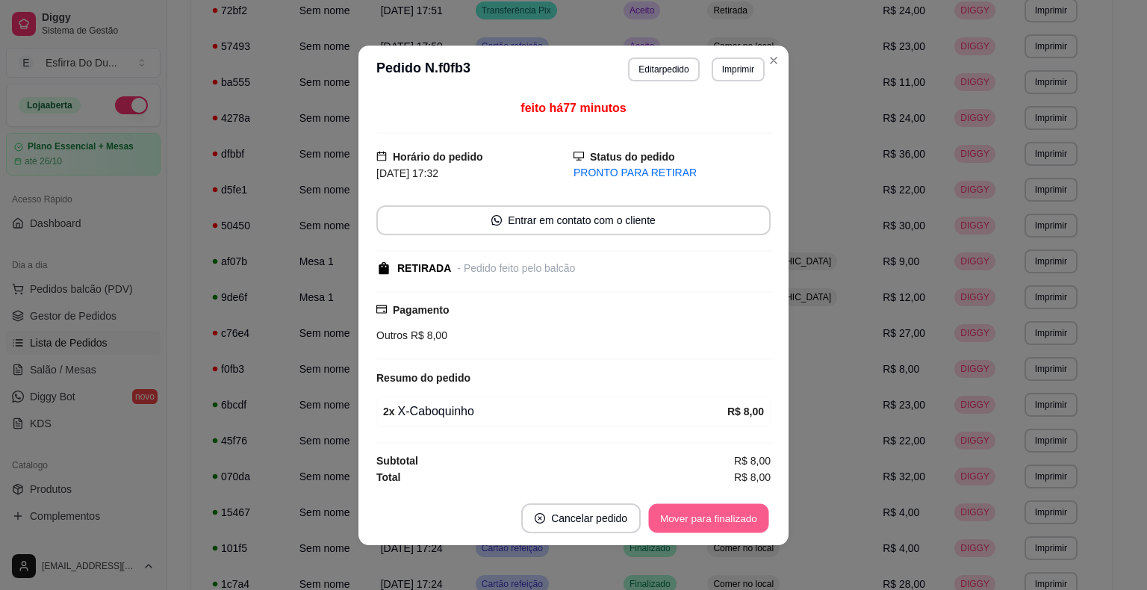
click at [738, 510] on button "Mover para finalizado" at bounding box center [709, 518] width 120 height 29
click at [738, 510] on div "Mover para finalizado" at bounding box center [709, 519] width 124 height 30
click at [738, 510] on footer "Cancelar pedido Mover para finalizado" at bounding box center [574, 519] width 430 height 54
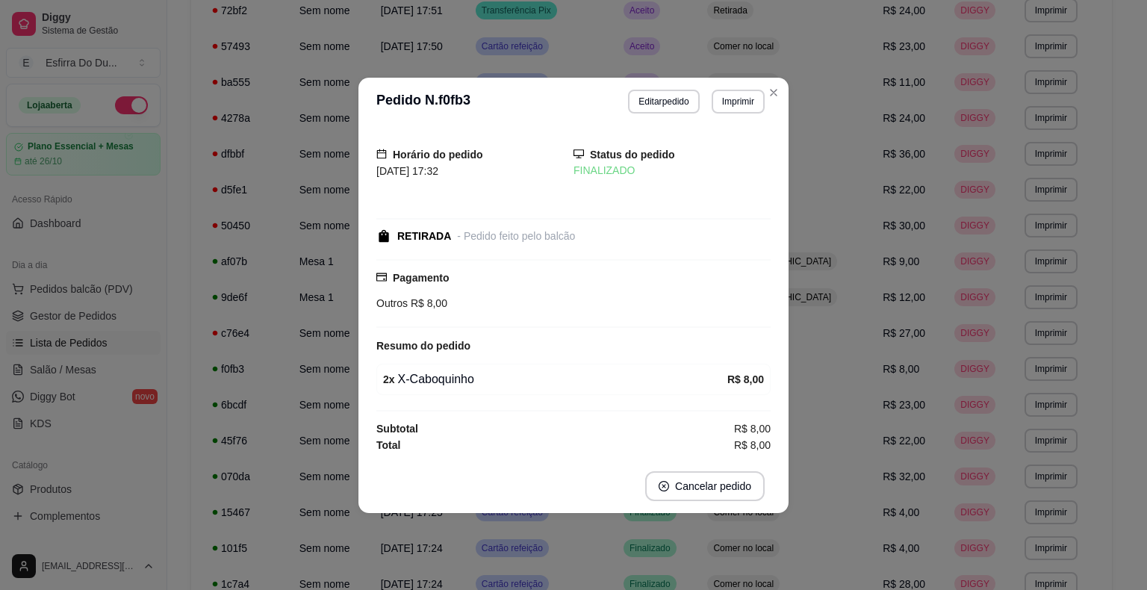
click at [738, 510] on footer "Cancelar pedido" at bounding box center [574, 486] width 430 height 54
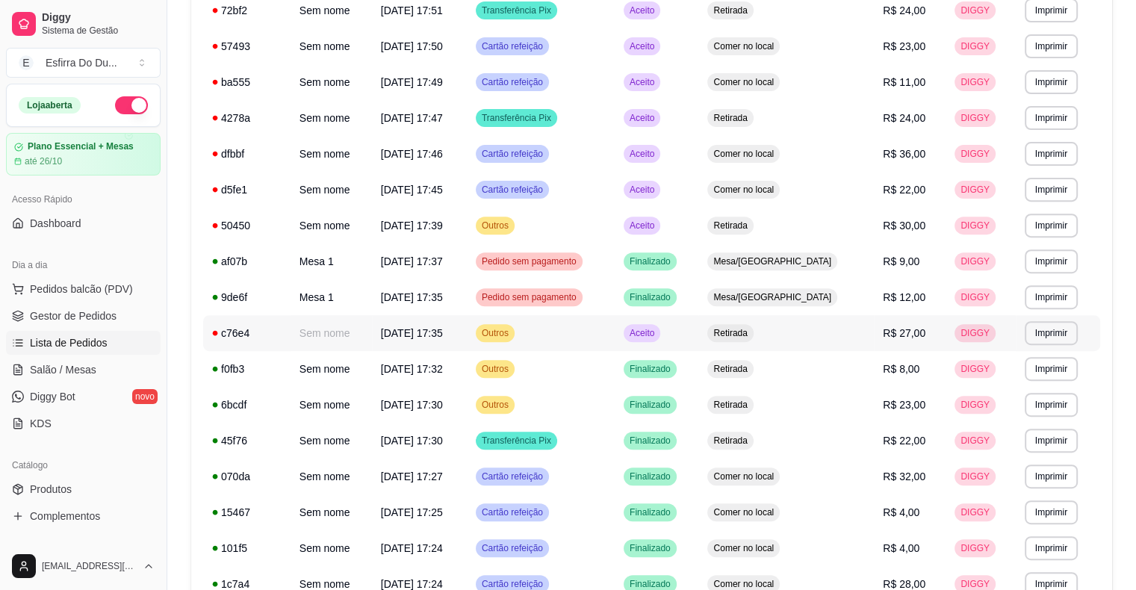
click at [665, 332] on td "Aceito" at bounding box center [657, 333] width 84 height 36
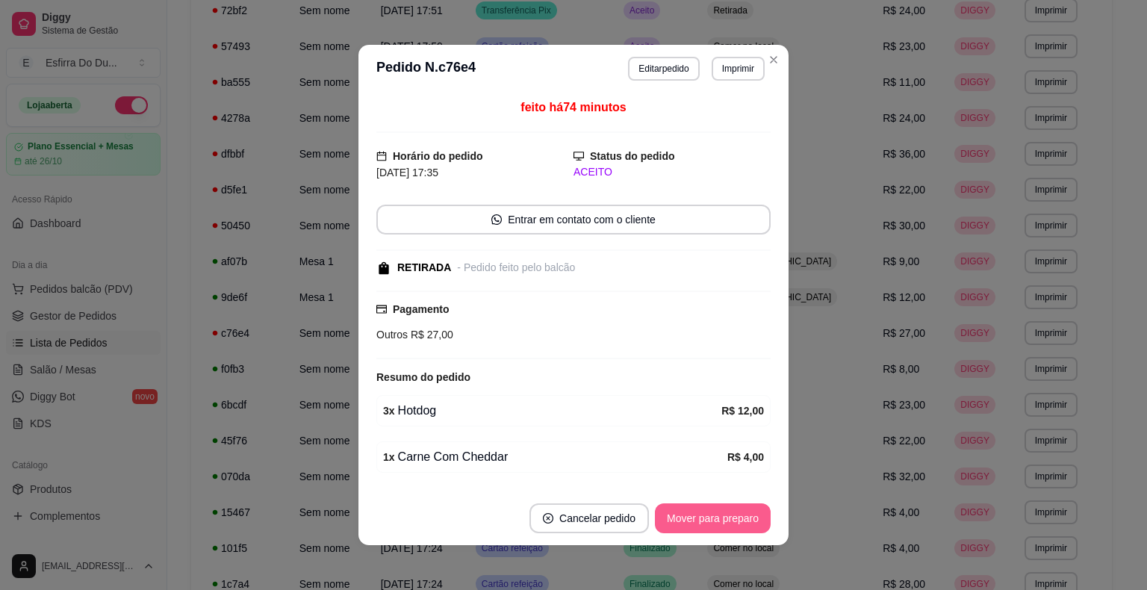
click at [708, 518] on button "Mover para preparo" at bounding box center [713, 519] width 116 height 30
click at [708, 518] on div "Mover para preparo" at bounding box center [702, 519] width 137 height 30
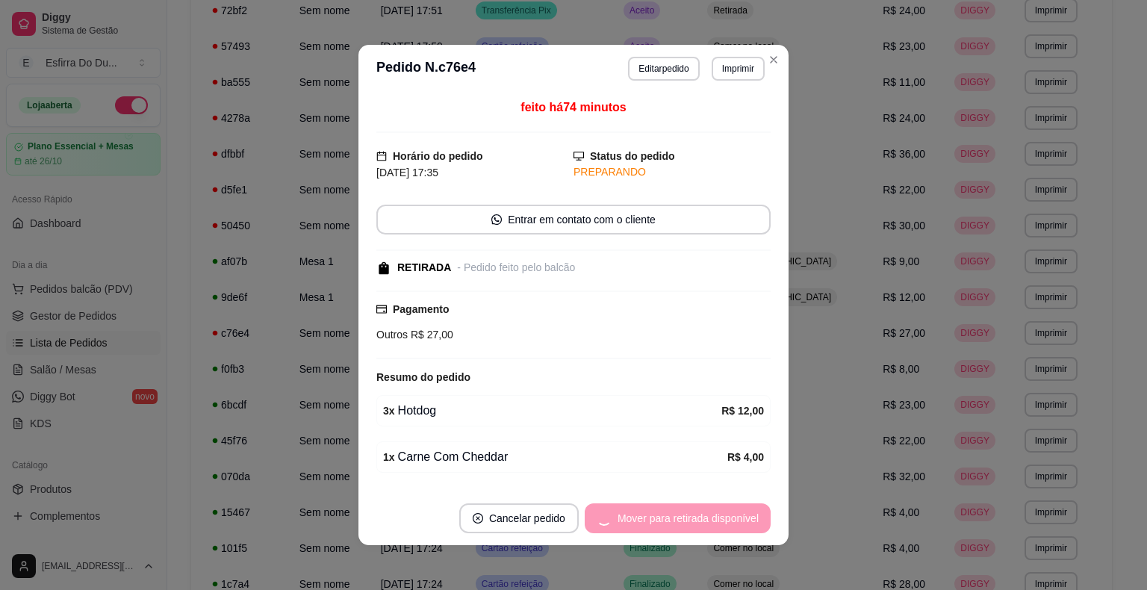
click at [708, 518] on div "Mover para retirada disponível" at bounding box center [678, 519] width 186 height 30
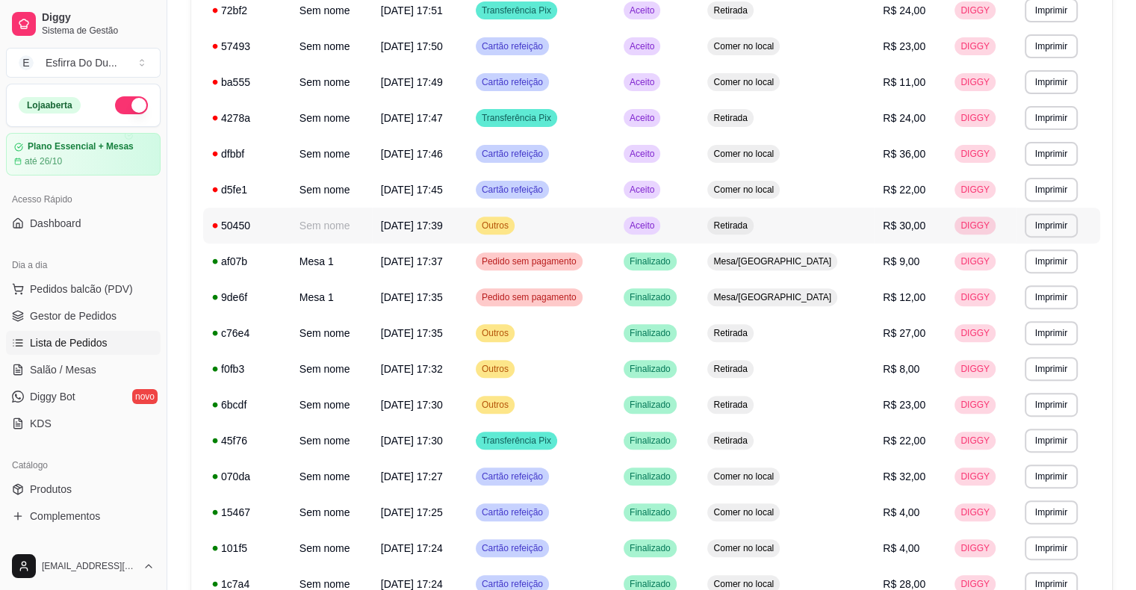
click at [657, 220] on span "Aceito" at bounding box center [642, 226] width 31 height 12
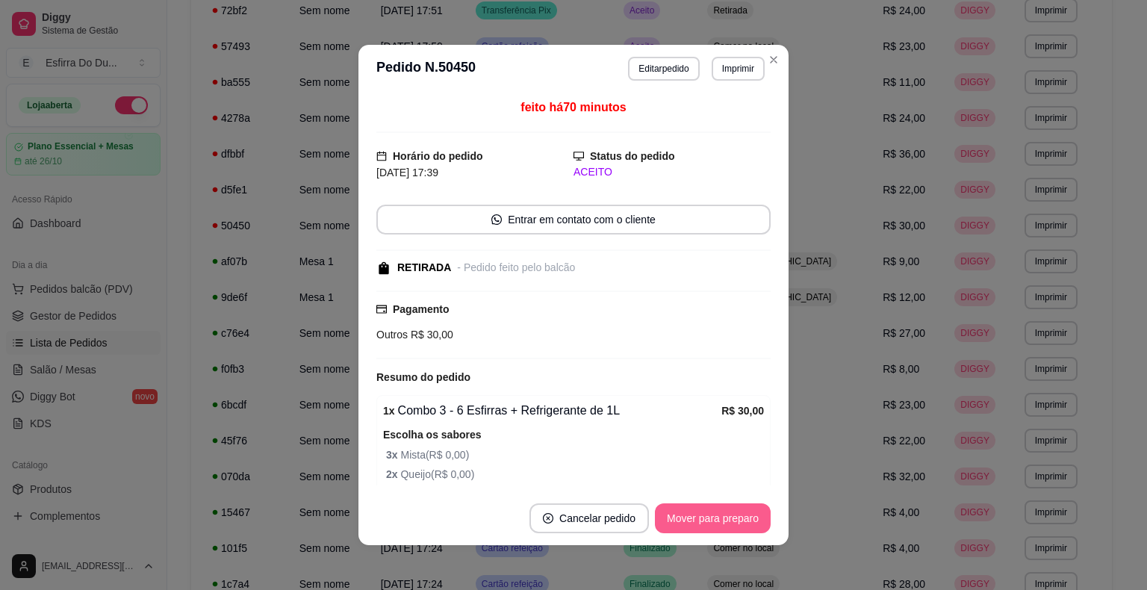
click at [738, 521] on button "Mover para preparo" at bounding box center [713, 519] width 116 height 30
click at [738, 521] on div "Mover para preparo" at bounding box center [702, 519] width 137 height 30
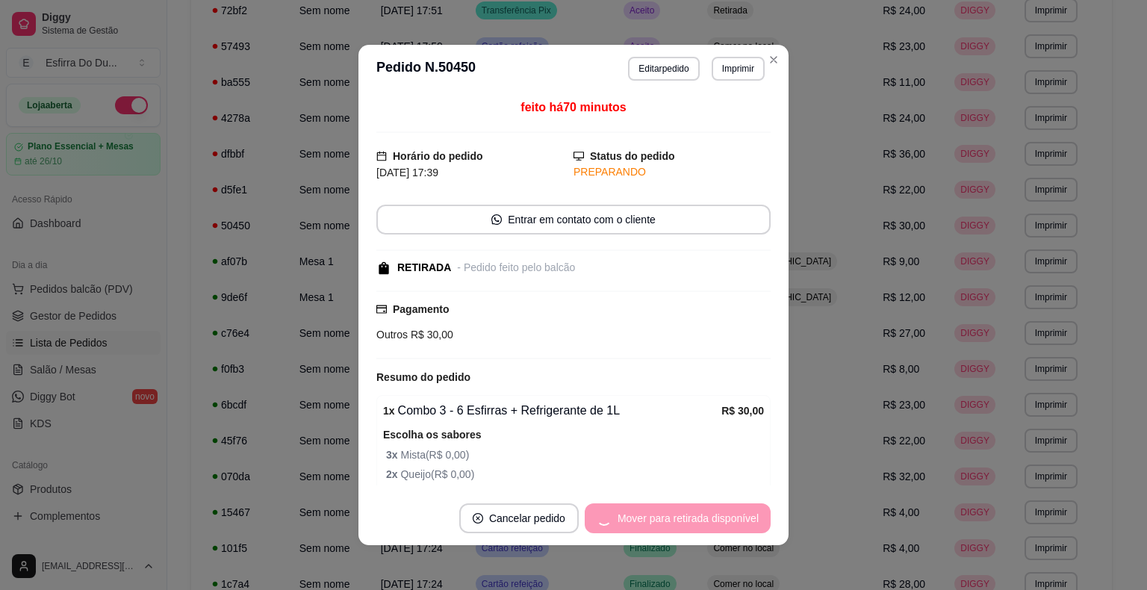
click at [738, 521] on div "Mover para retirada disponível" at bounding box center [678, 519] width 186 height 30
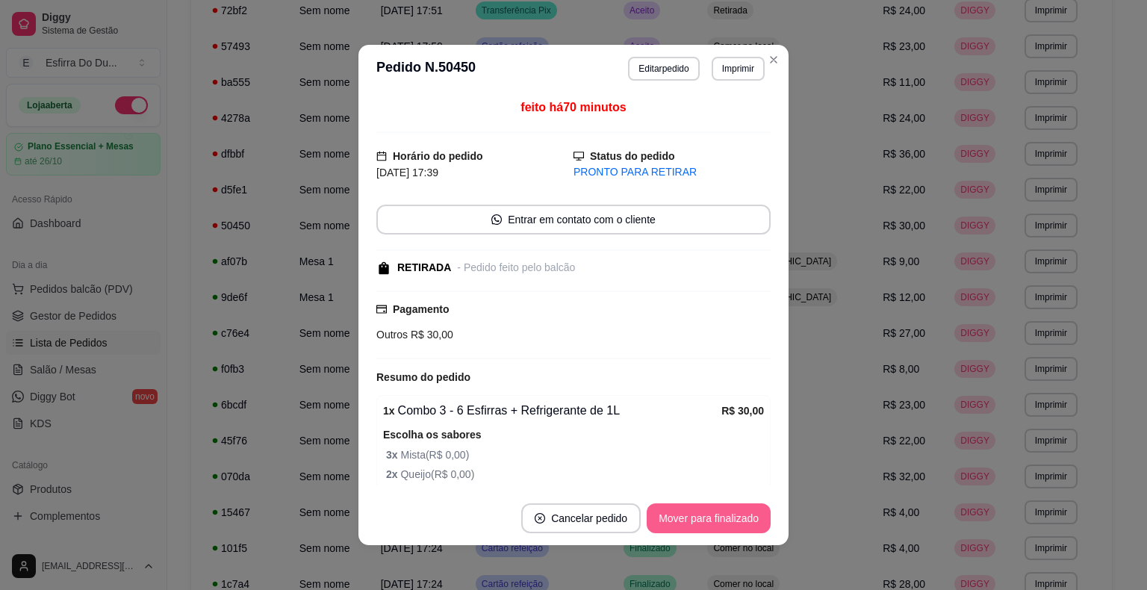
click at [738, 521] on button "Mover para finalizado" at bounding box center [709, 519] width 124 height 30
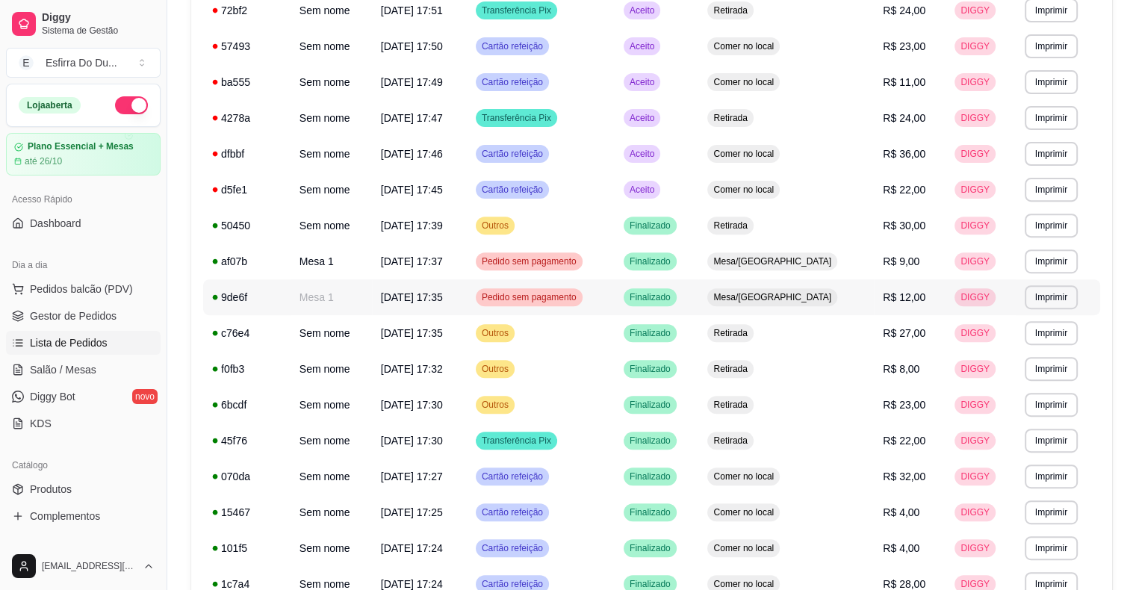
scroll to position [286, 0]
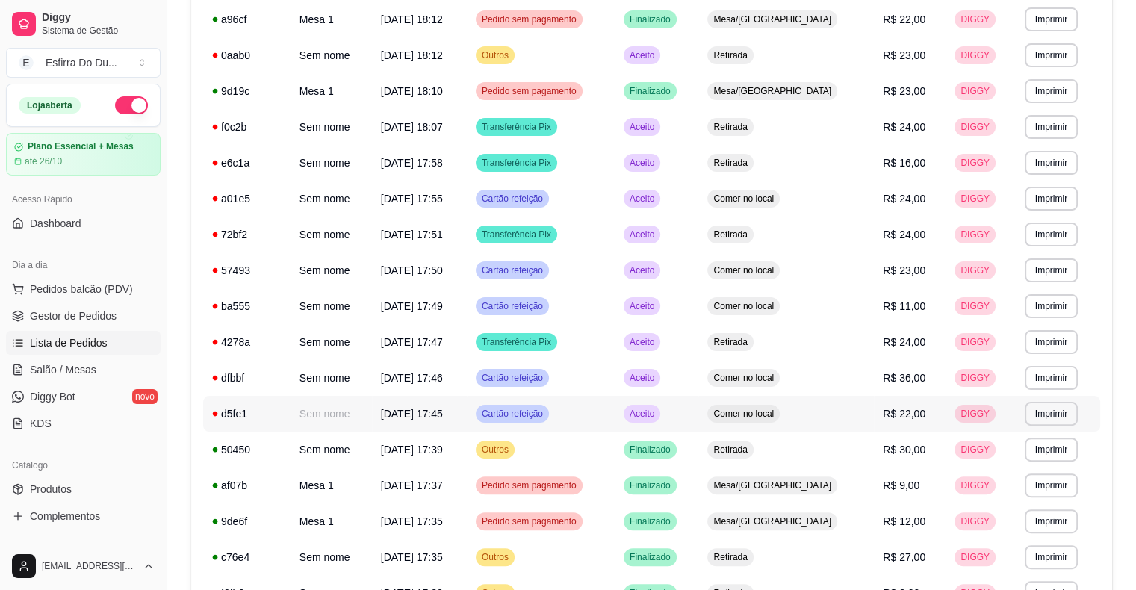
click at [657, 416] on span "Aceito" at bounding box center [642, 414] width 31 height 12
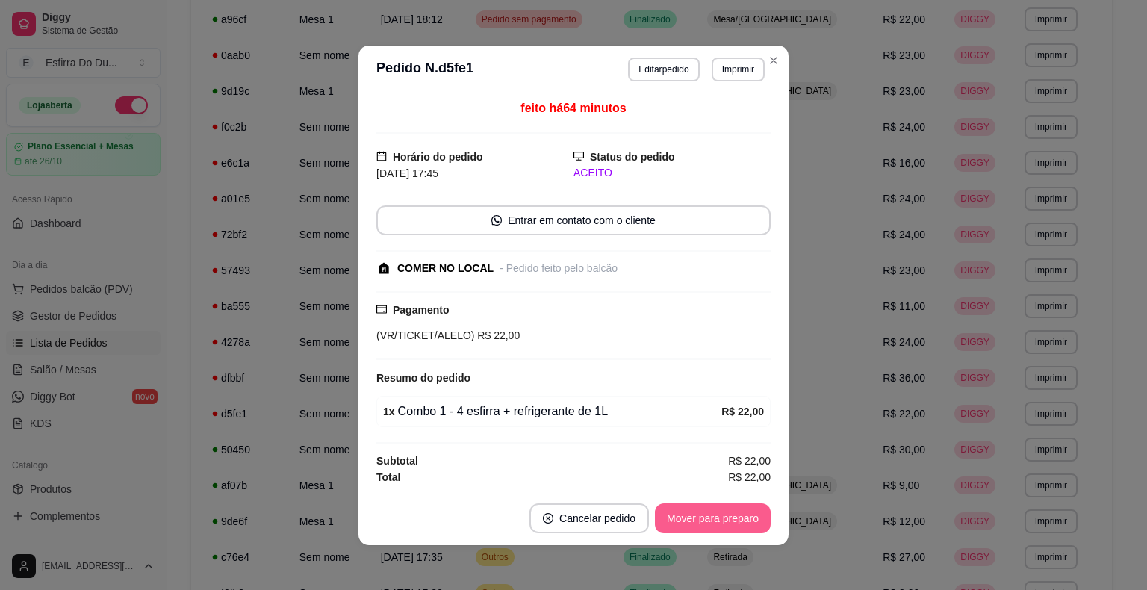
click at [714, 507] on button "Mover para preparo" at bounding box center [713, 519] width 116 height 30
click at [714, 507] on div "Mover para preparo" at bounding box center [702, 519] width 137 height 30
click at [714, 507] on button "Mover para retirada disponível" at bounding box center [688, 519] width 165 height 30
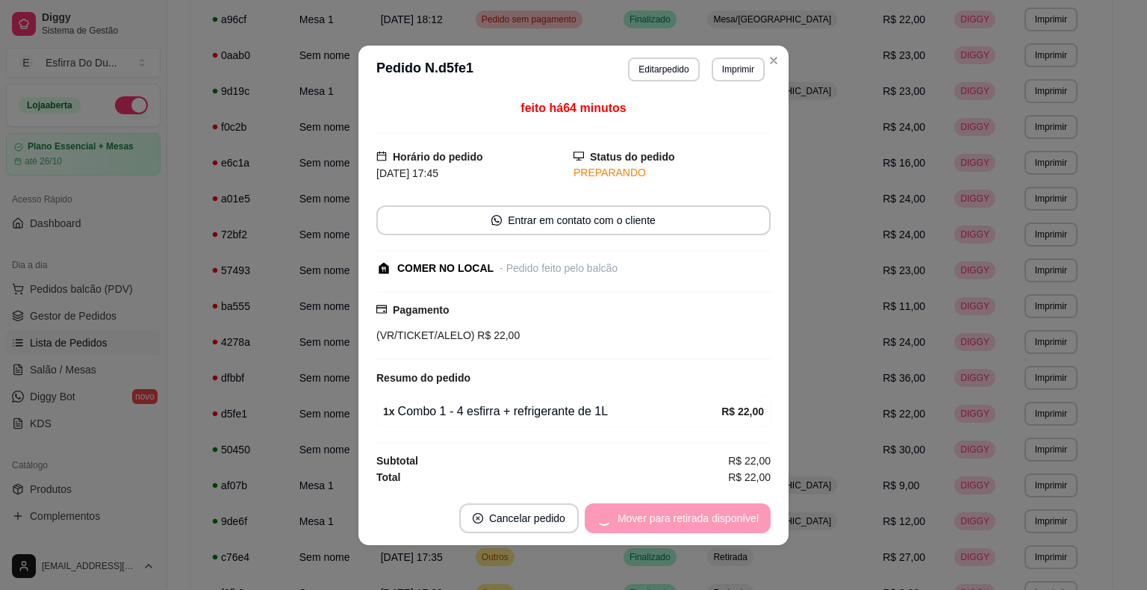
click at [714, 507] on div "Mover para retirada disponível" at bounding box center [678, 519] width 186 height 30
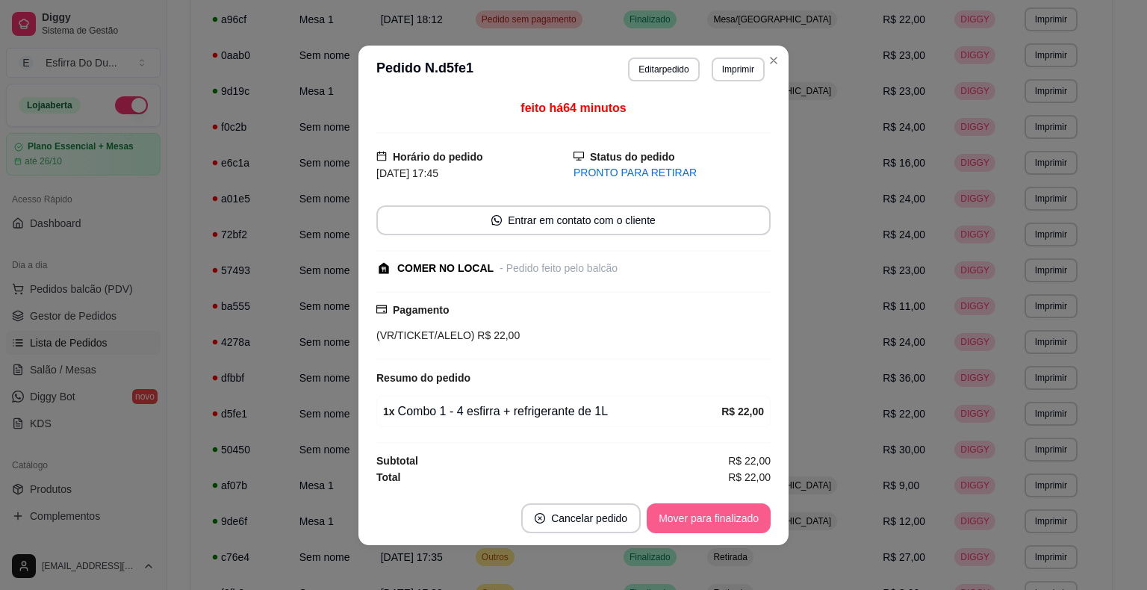
click at [714, 507] on button "Mover para finalizado" at bounding box center [709, 519] width 124 height 30
click at [714, 507] on div "Mover para finalizado" at bounding box center [698, 519] width 145 height 30
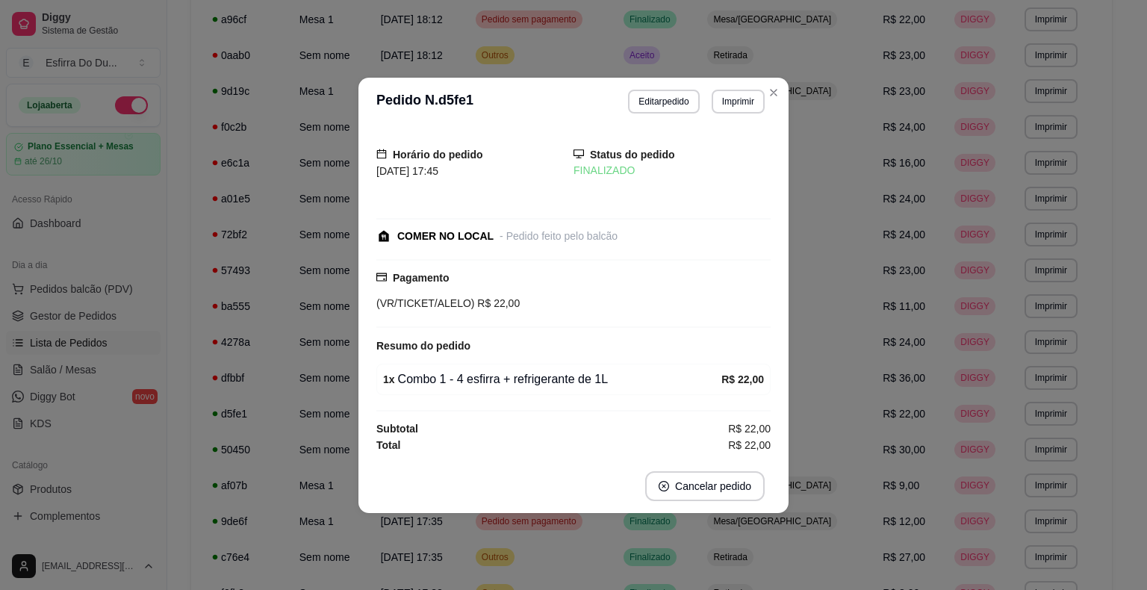
click at [780, 360] on div "Horário do pedido [DATE] 17:45 Status do pedido FINALIZADO COMER NO LOCAL - Ped…" at bounding box center [574, 293] width 430 height 334
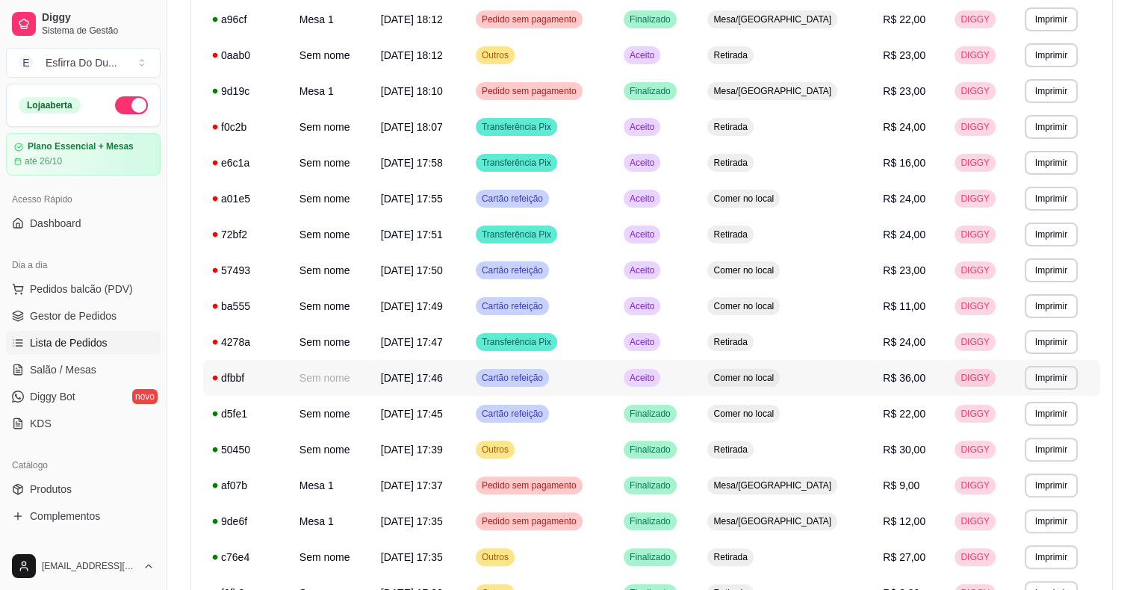
click at [657, 380] on span "Aceito" at bounding box center [642, 378] width 31 height 12
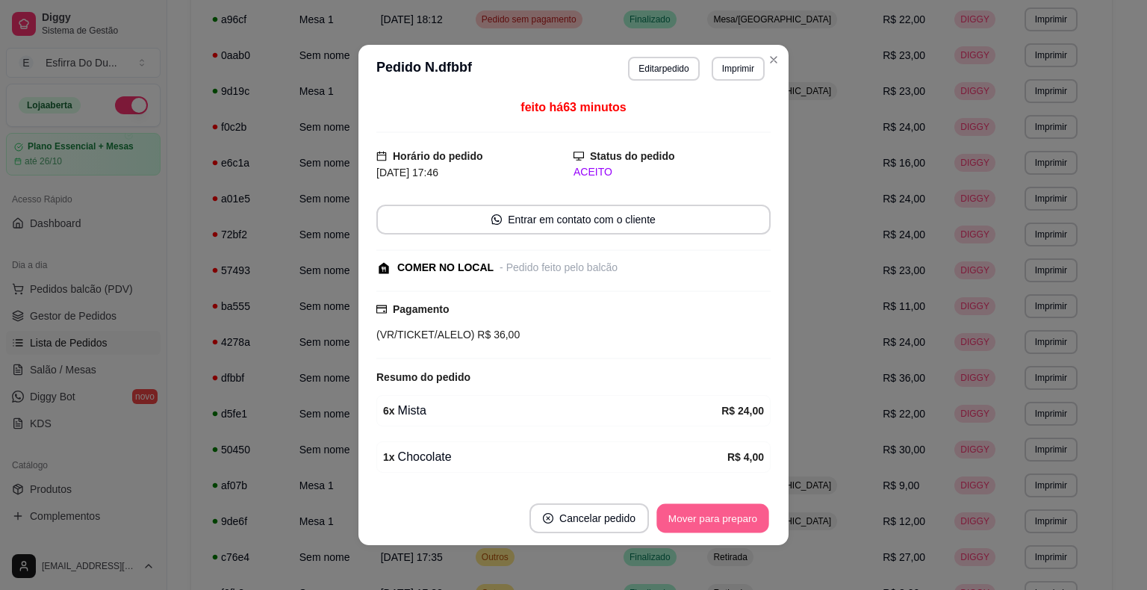
click at [741, 527] on button "Mover para preparo" at bounding box center [713, 518] width 112 height 29
click at [741, 527] on div "Mover para preparo" at bounding box center [702, 519] width 137 height 30
click at [741, 527] on button "Mover para retirada disponível" at bounding box center [688, 518] width 160 height 29
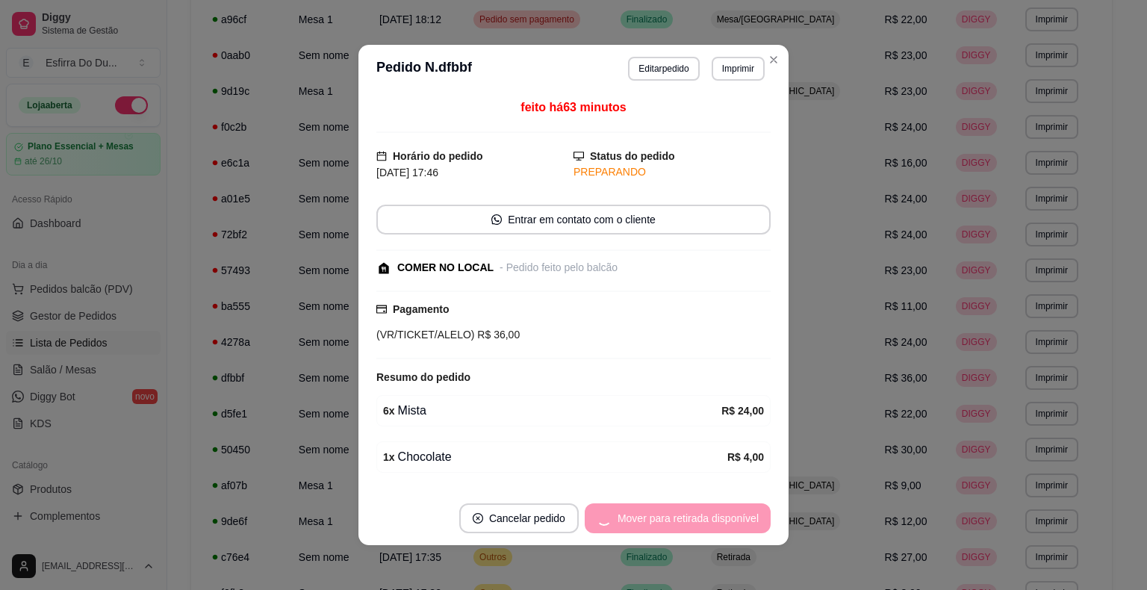
click at [741, 527] on div "Mover para retirada disponível" at bounding box center [678, 519] width 186 height 30
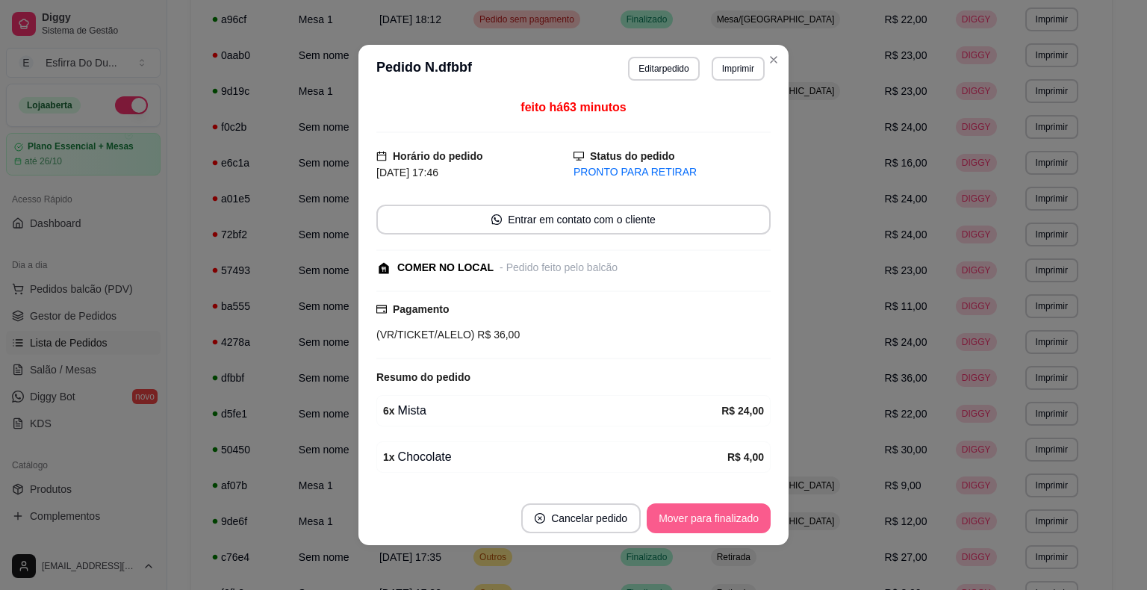
click at [741, 527] on button "Mover para finalizado" at bounding box center [709, 519] width 124 height 30
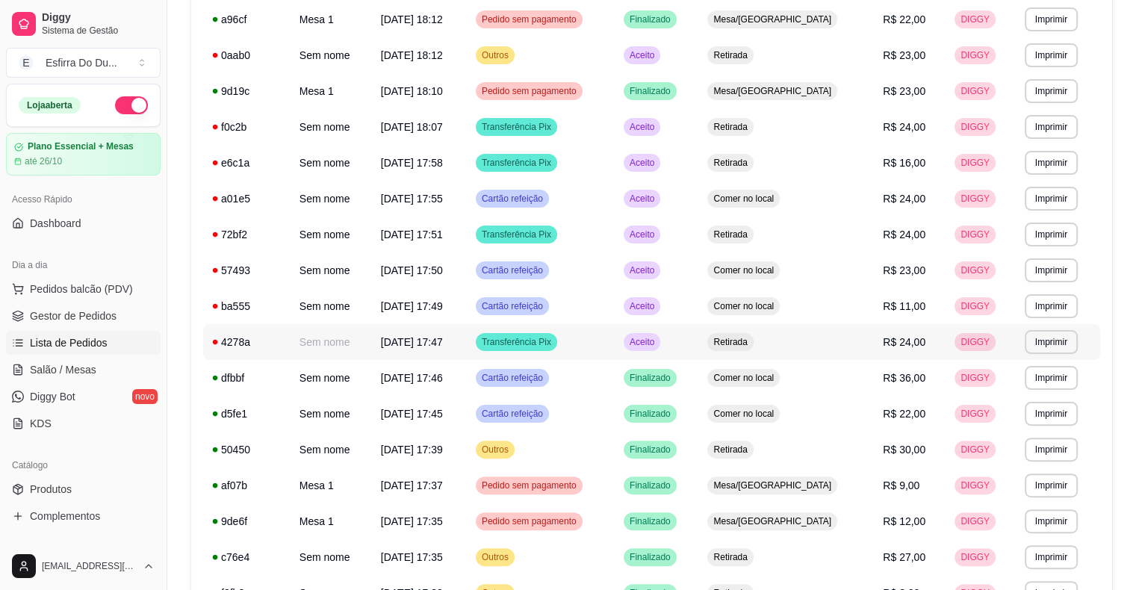
click at [657, 347] on span "Aceito" at bounding box center [642, 342] width 31 height 12
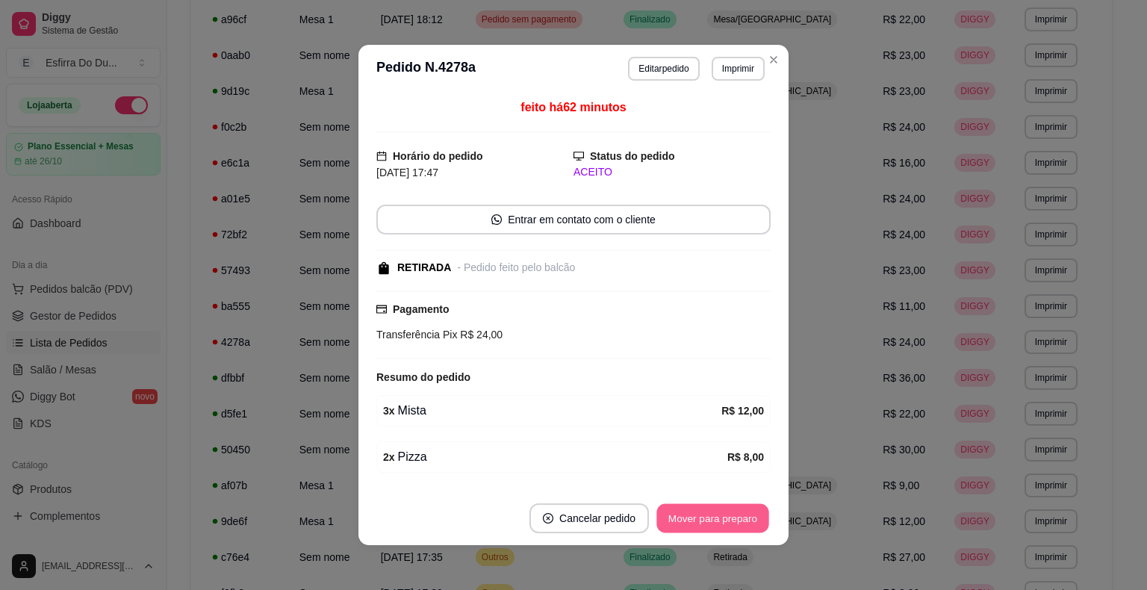
click at [727, 527] on button "Mover para preparo" at bounding box center [713, 518] width 112 height 29
click at [727, 527] on div "Mover para preparo" at bounding box center [702, 519] width 137 height 30
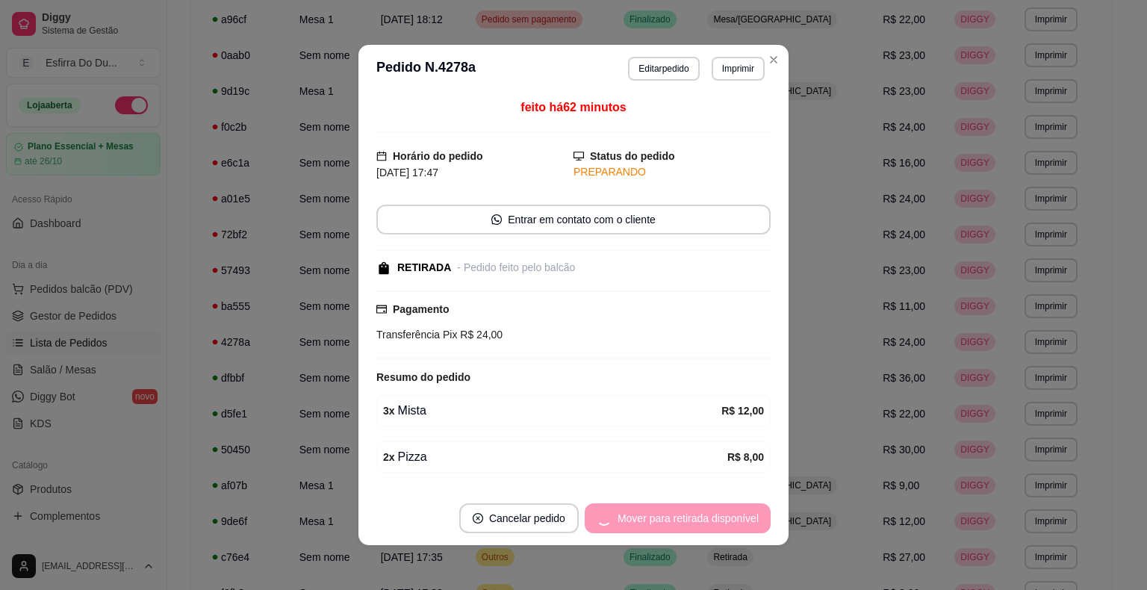
click at [727, 527] on div "Mover para retirada disponível" at bounding box center [678, 519] width 186 height 30
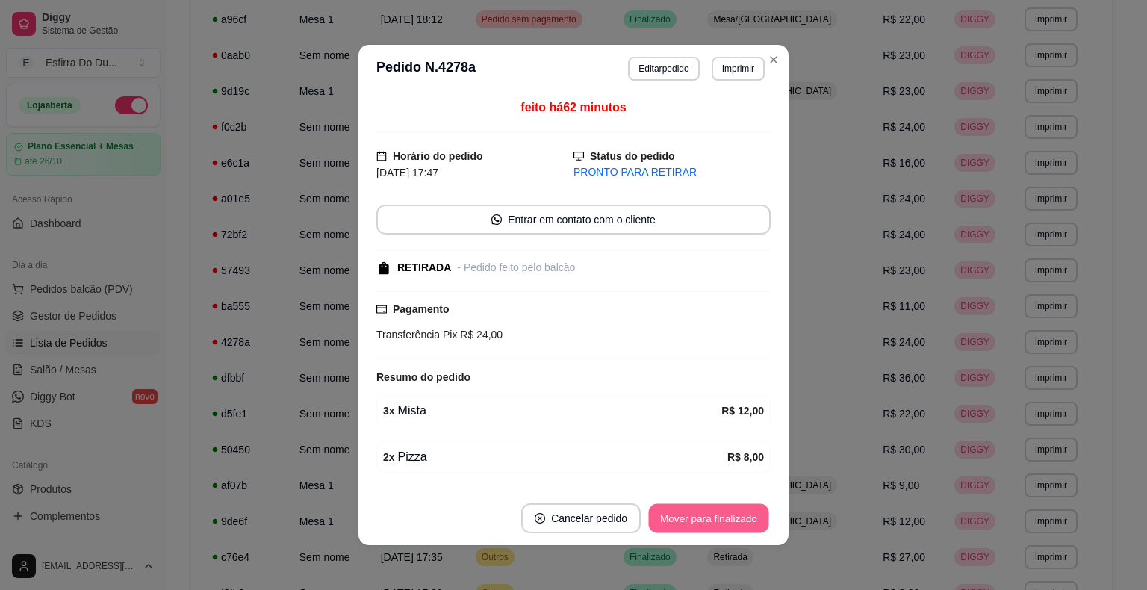
click at [727, 527] on button "Mover para finalizado" at bounding box center [709, 518] width 120 height 29
click at [727, 527] on div "Mover para finalizado" at bounding box center [709, 519] width 124 height 30
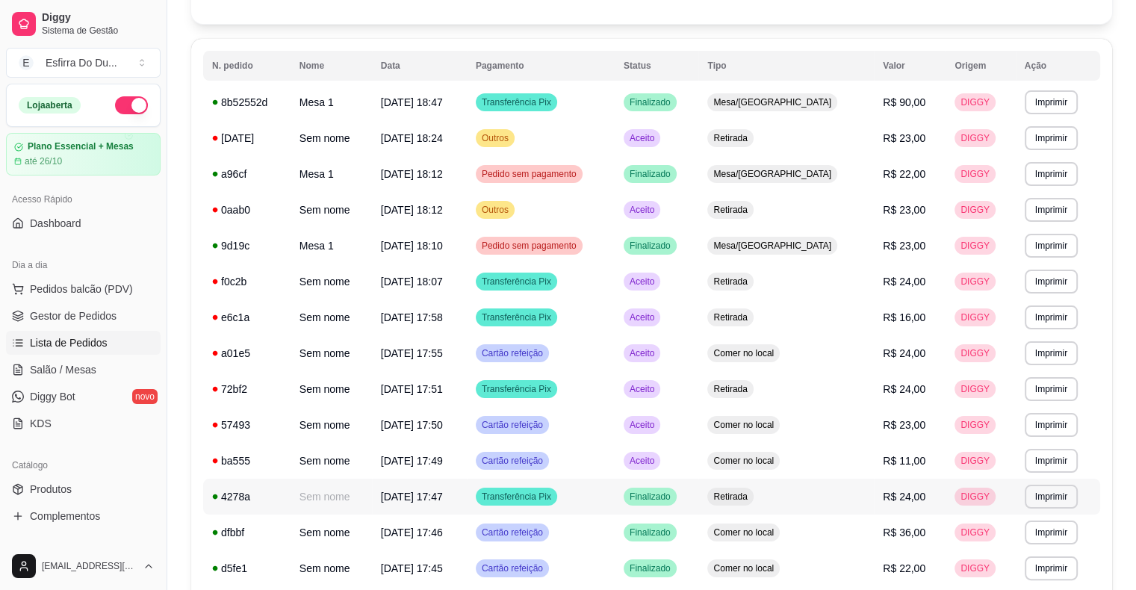
scroll to position [0, 0]
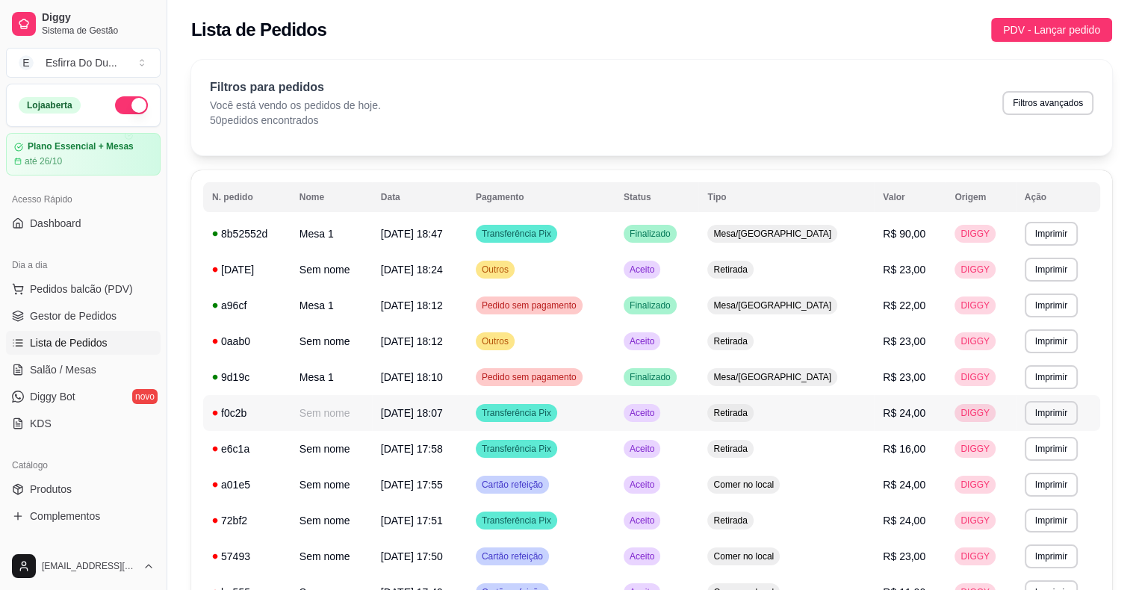
click at [657, 417] on span "Aceito" at bounding box center [642, 413] width 31 height 12
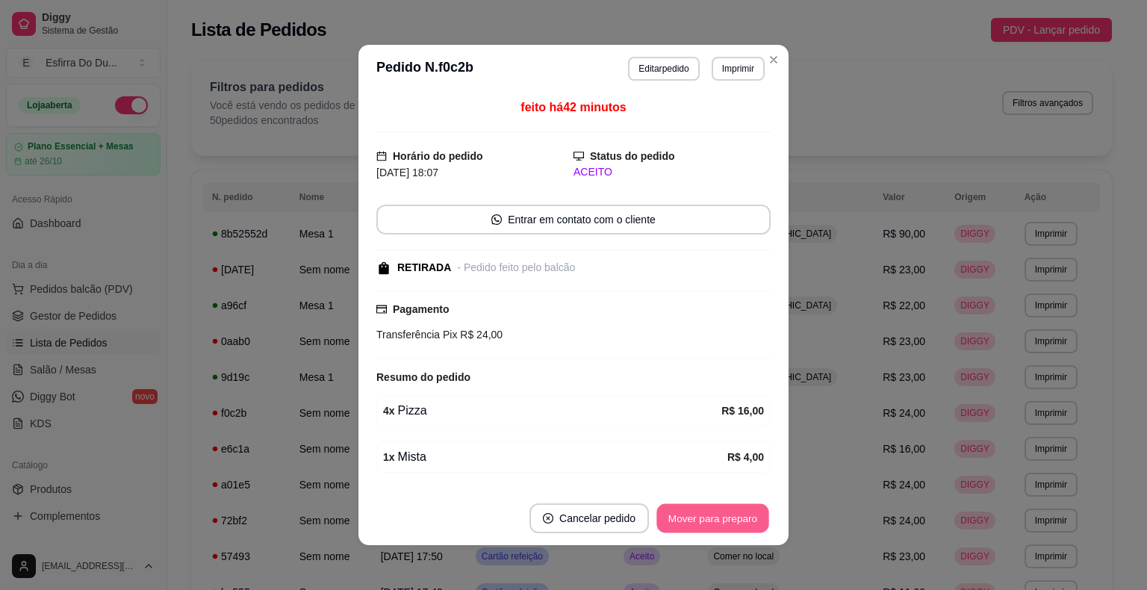
click at [696, 521] on button "Mover para preparo" at bounding box center [713, 518] width 112 height 29
click at [696, 521] on div "Mover para preparo" at bounding box center [713, 519] width 116 height 30
click at [696, 521] on button "Mover para retirada disponível" at bounding box center [688, 518] width 160 height 29
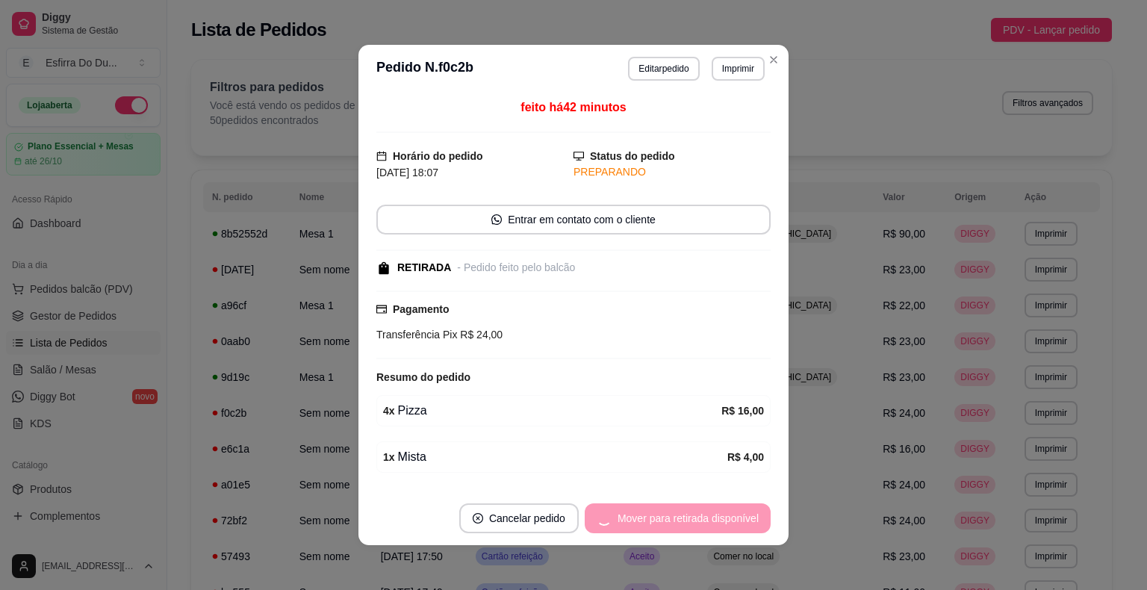
click at [696, 521] on div "Mover para retirada disponível" at bounding box center [678, 519] width 186 height 30
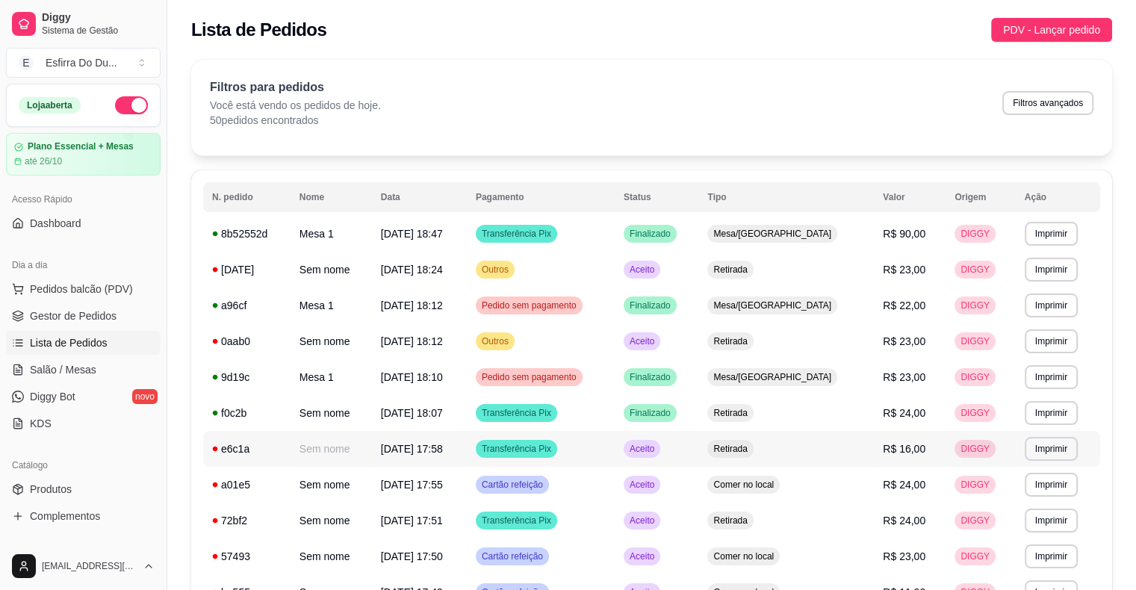
click at [657, 453] on span "Aceito" at bounding box center [642, 449] width 31 height 12
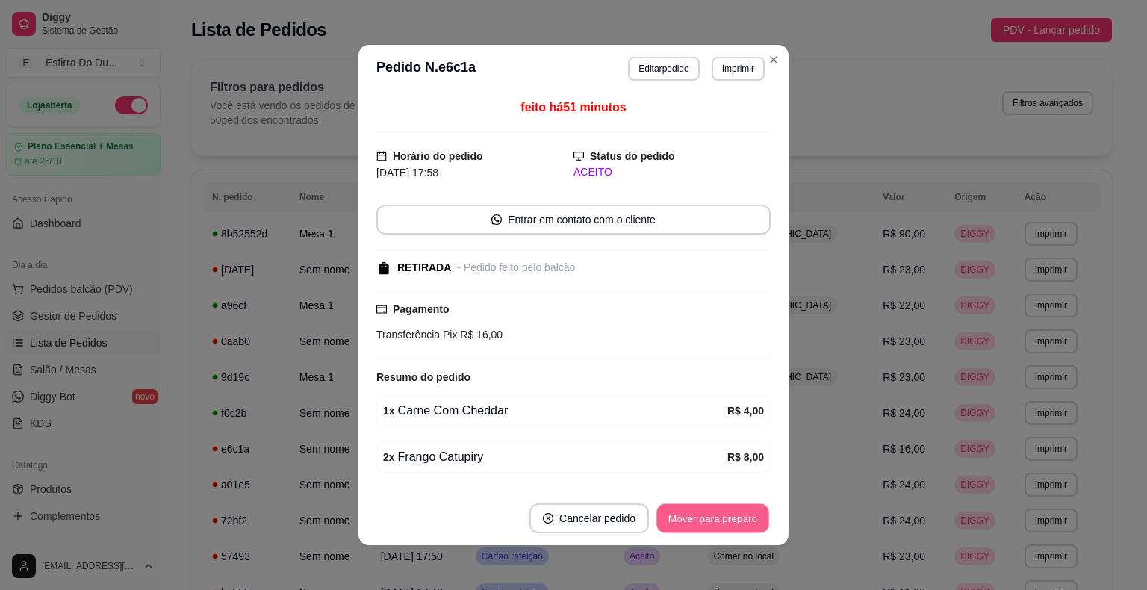
click at [705, 515] on button "Mover para preparo" at bounding box center [713, 518] width 112 height 29
click at [705, 515] on div "Mover para preparo" at bounding box center [702, 519] width 137 height 30
click at [705, 515] on button "Mover para retirada disponível" at bounding box center [688, 519] width 165 height 30
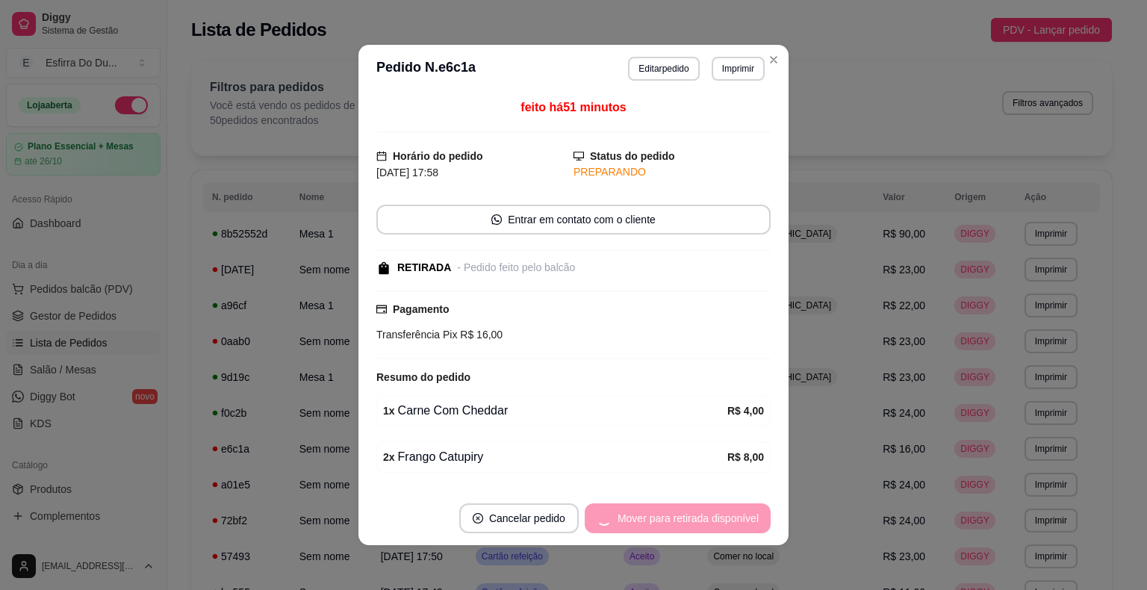
click at [705, 515] on div "Mover para retirada disponível" at bounding box center [678, 519] width 186 height 30
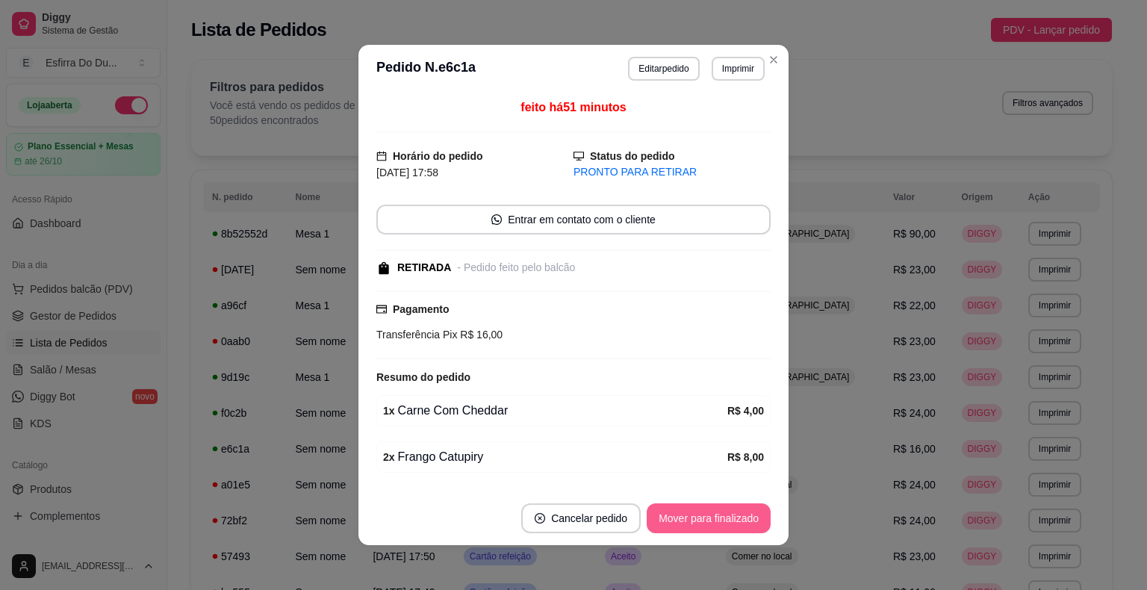
click at [728, 518] on button "Mover para finalizado" at bounding box center [709, 519] width 124 height 30
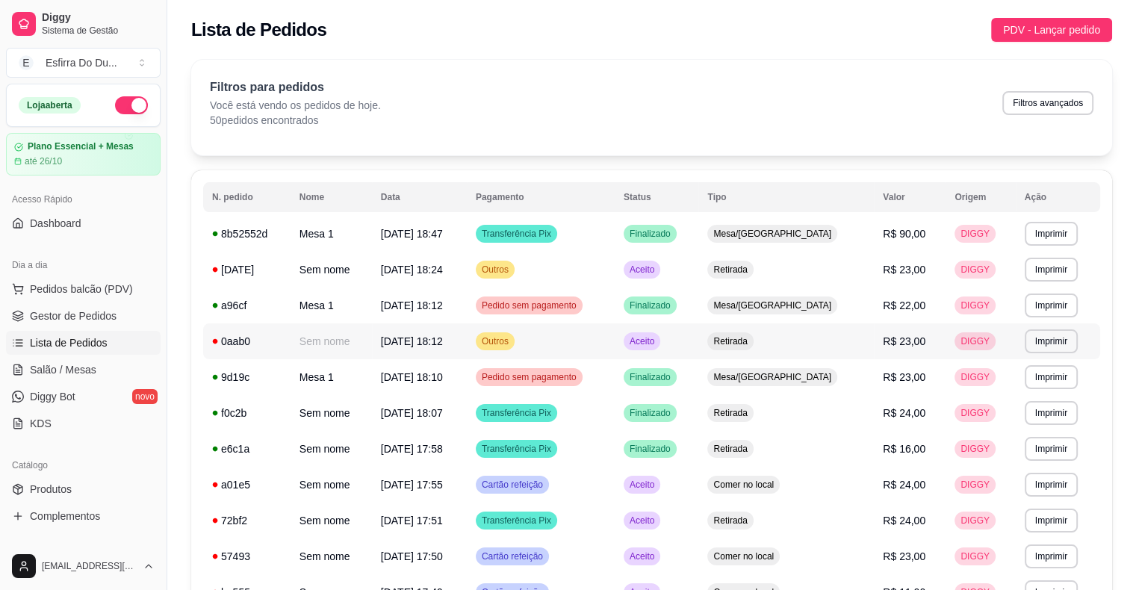
click at [660, 343] on div "Aceito" at bounding box center [642, 341] width 37 height 18
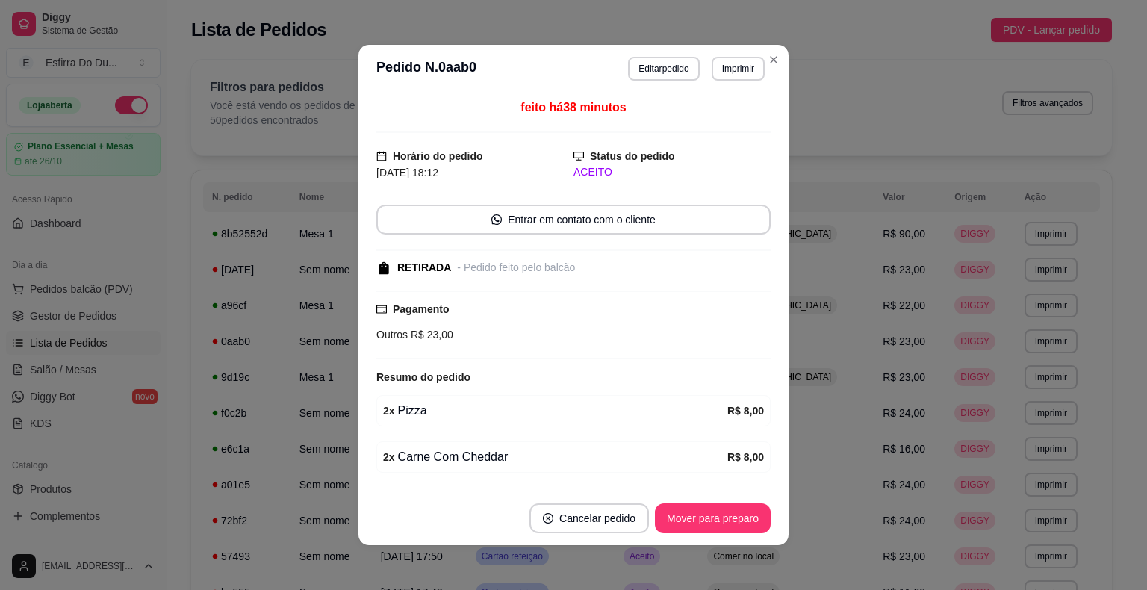
click at [711, 530] on button "Mover para preparo" at bounding box center [713, 519] width 116 height 30
click at [711, 530] on div "Mover para preparo" at bounding box center [713, 519] width 116 height 30
click at [711, 530] on div "Mover para preparo" at bounding box center [702, 519] width 137 height 30
click at [712, 529] on div "Mover para preparo" at bounding box center [702, 519] width 137 height 30
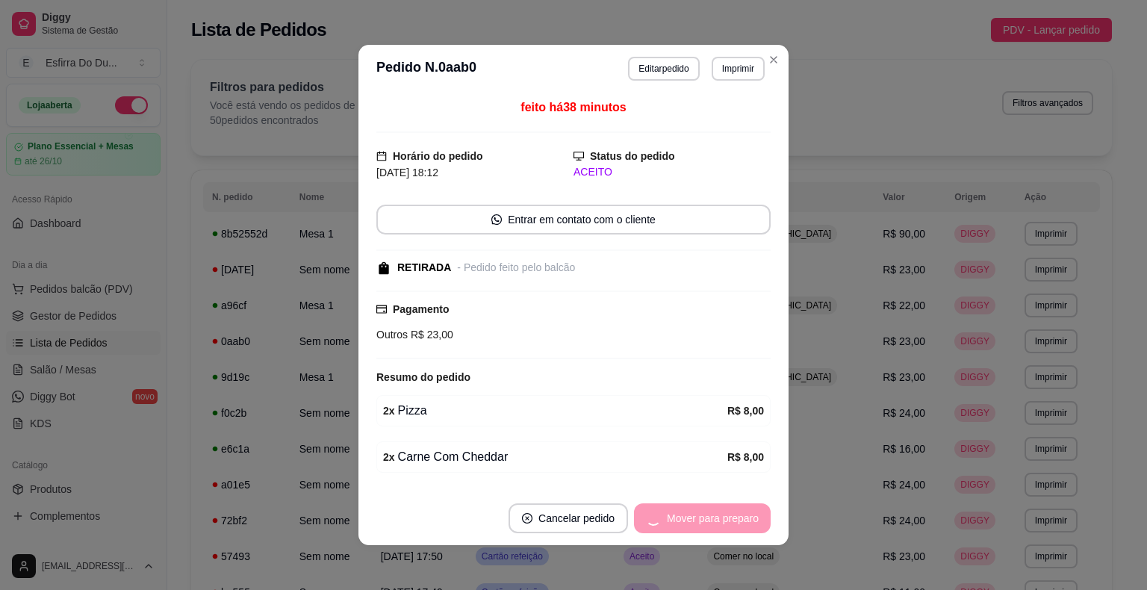
click at [713, 527] on button "Mover para preparo" at bounding box center [702, 519] width 137 height 30
click at [715, 524] on div "Mover para preparo" at bounding box center [702, 519] width 137 height 30
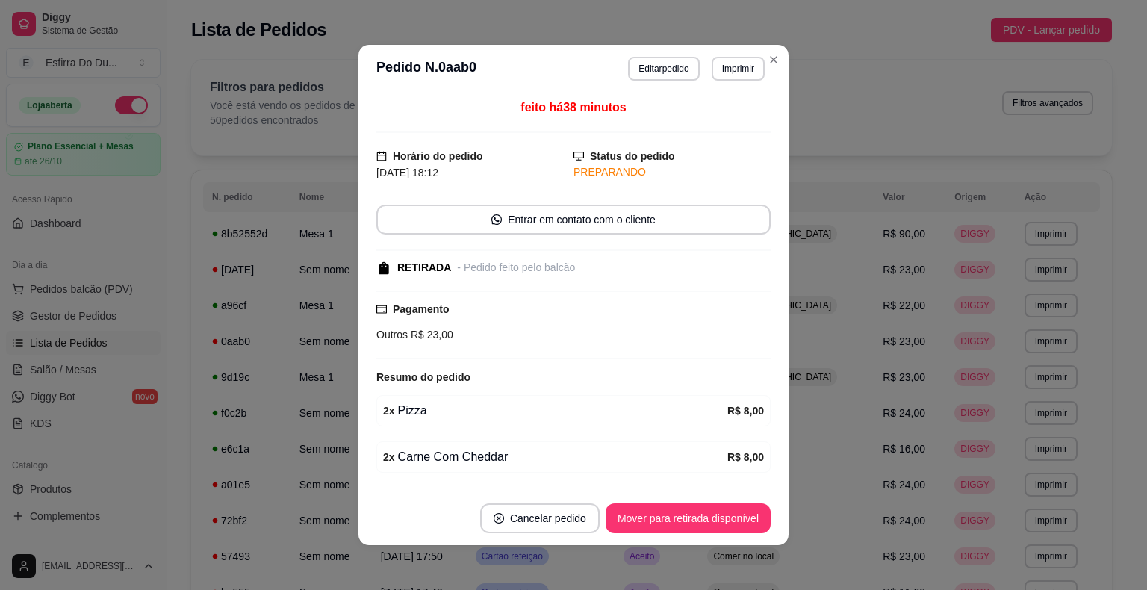
click at [715, 524] on button "Mover para retirada disponível" at bounding box center [688, 519] width 165 height 30
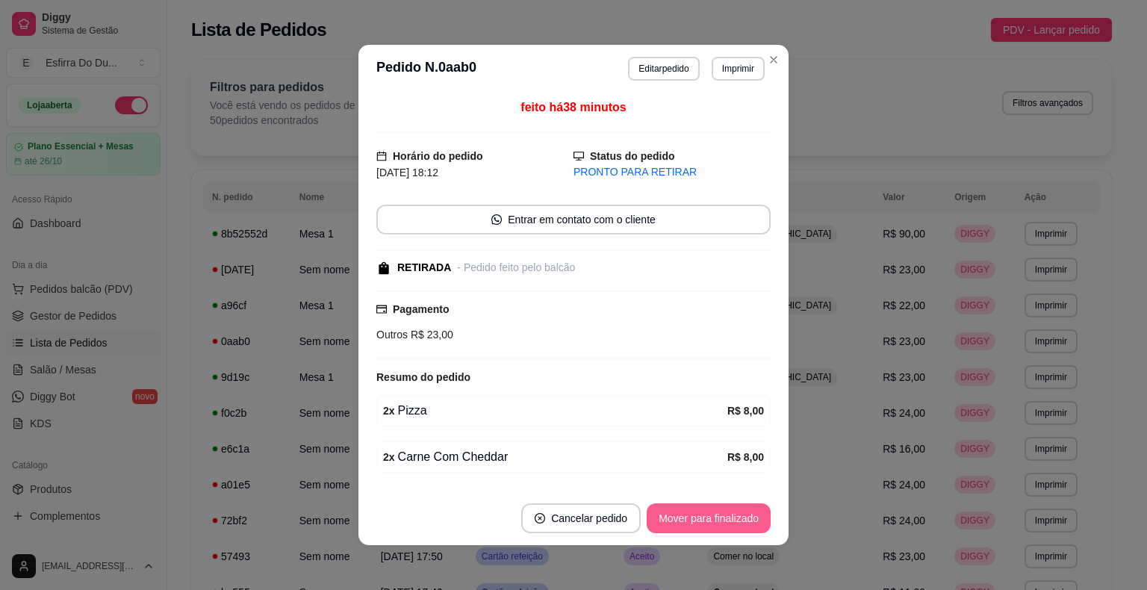
click at [715, 524] on button "Mover para finalizado" at bounding box center [709, 519] width 124 height 30
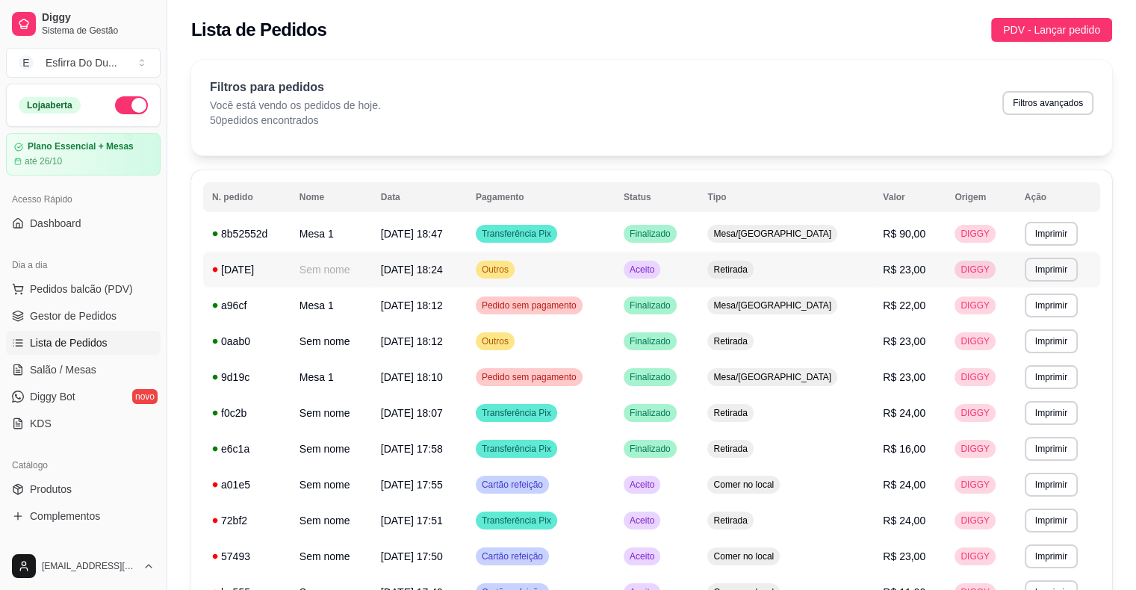
click at [657, 269] on span "Aceito" at bounding box center [642, 270] width 31 height 12
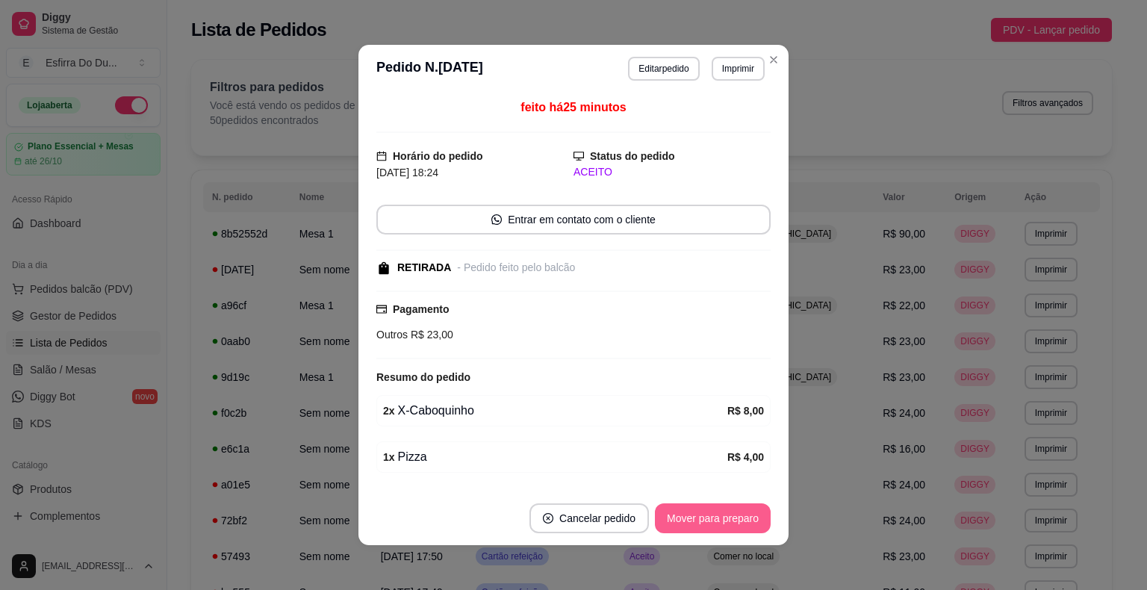
click at [687, 521] on button "Mover para preparo" at bounding box center [713, 519] width 116 height 30
click at [687, 521] on div "Mover para preparo" at bounding box center [702, 519] width 137 height 30
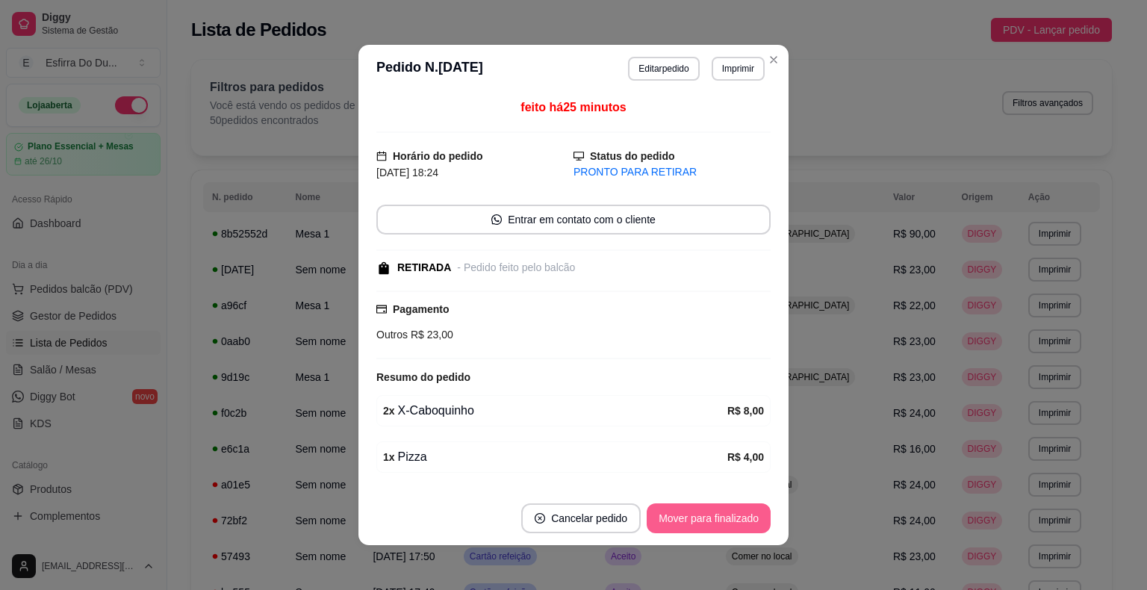
click at [687, 521] on button "Mover para finalizado" at bounding box center [709, 519] width 124 height 30
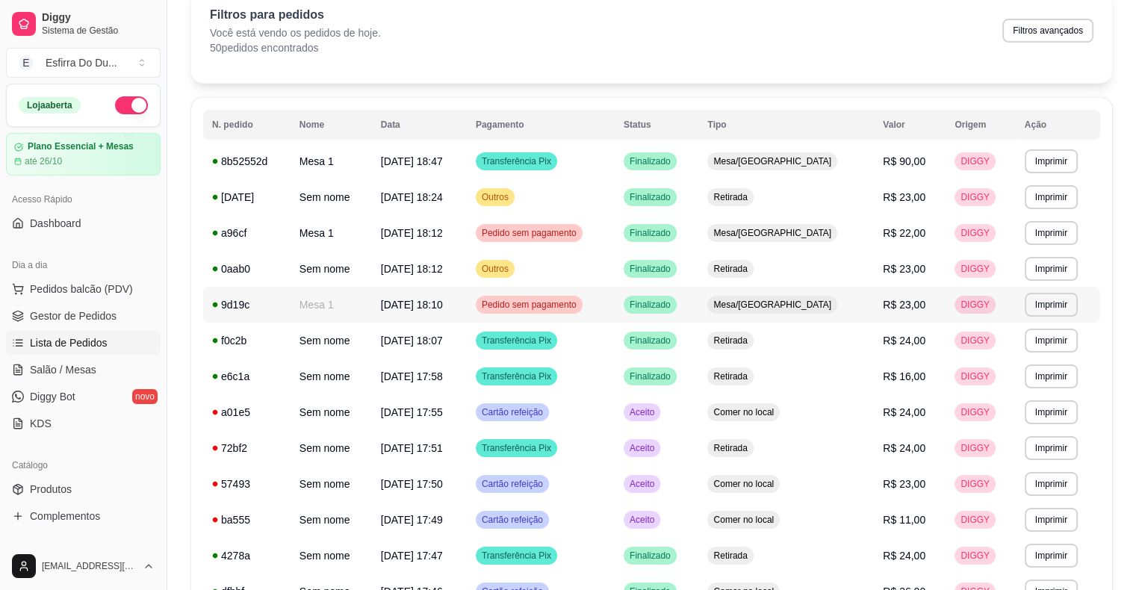
scroll to position [149, 0]
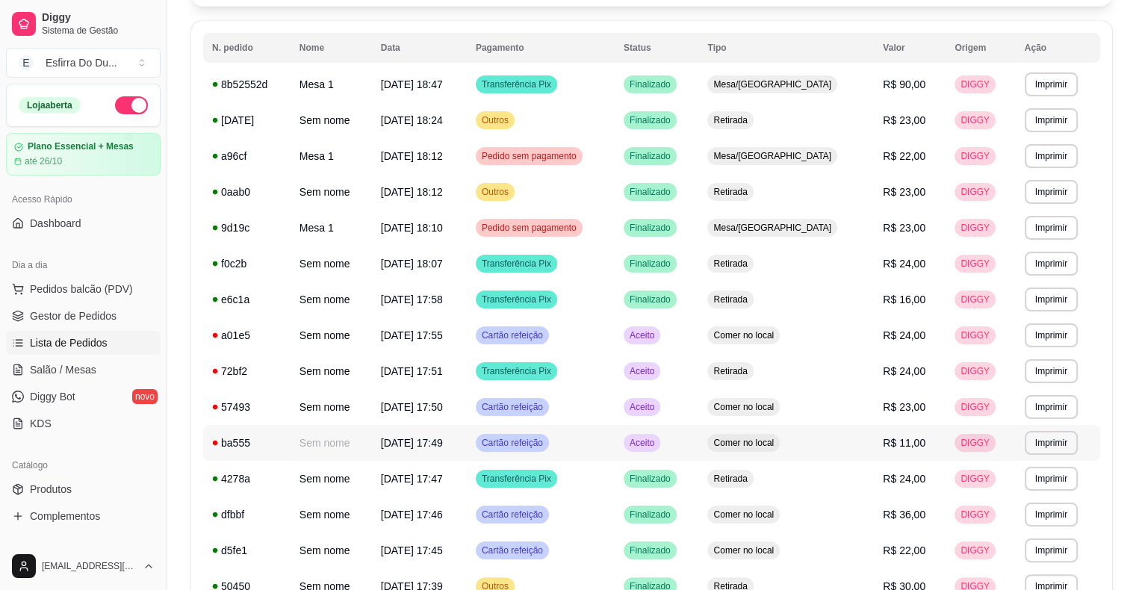
click at [657, 443] on span "Aceito" at bounding box center [642, 443] width 31 height 12
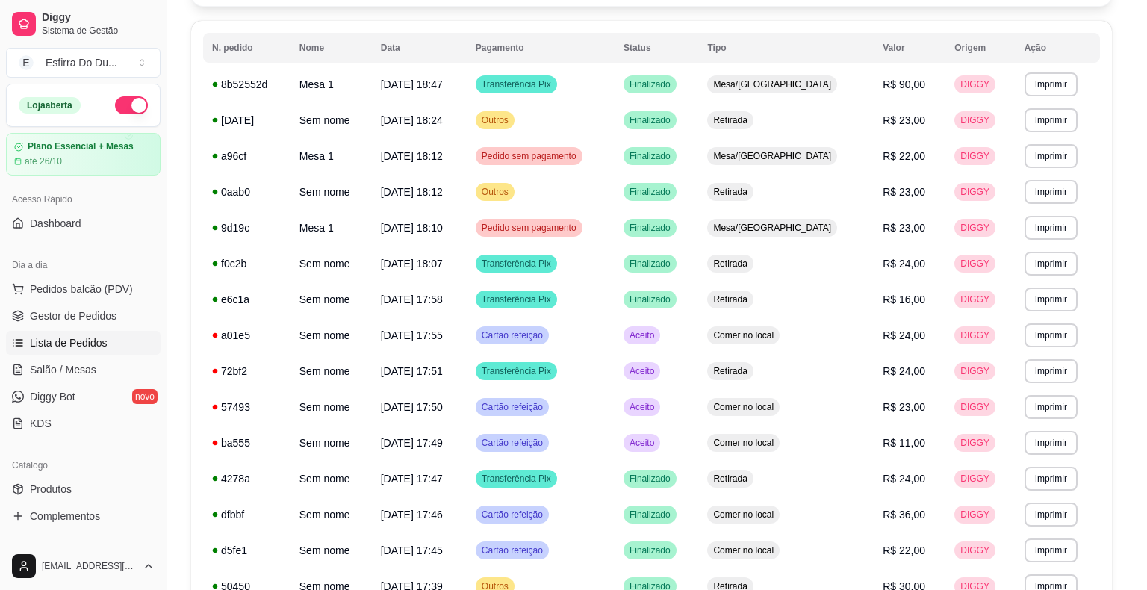
click at [723, 509] on button "Mover para preparo" at bounding box center [713, 519] width 116 height 30
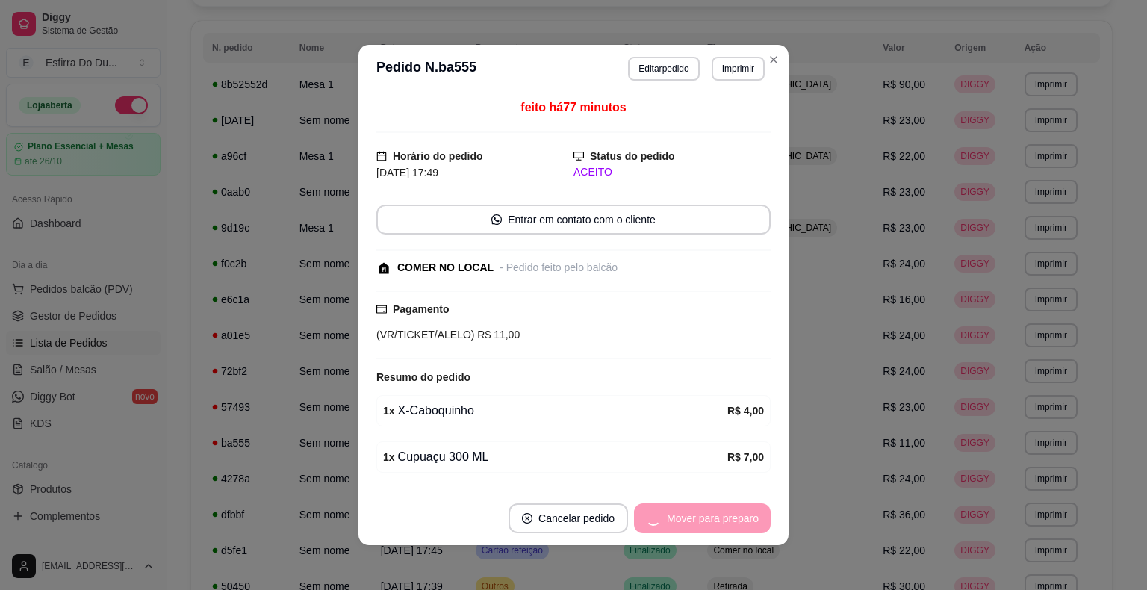
click at [723, 509] on div "Mover para preparo" at bounding box center [702, 519] width 137 height 30
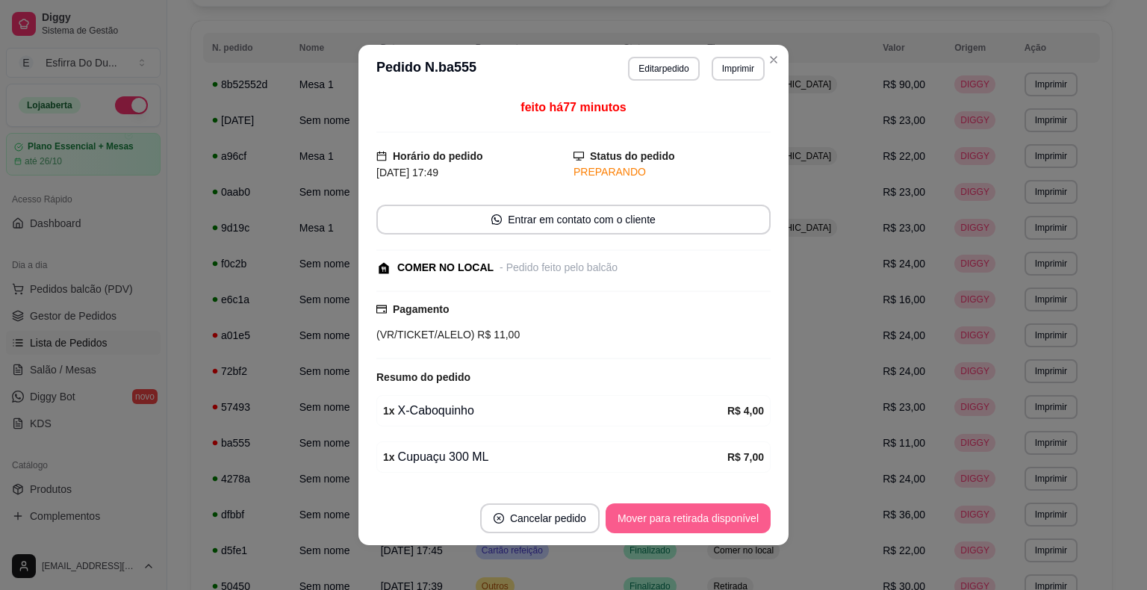
click at [723, 509] on button "Mover para retirada disponível" at bounding box center [688, 519] width 165 height 30
click at [723, 509] on div "Mover para retirada disponível" at bounding box center [678, 519] width 186 height 30
click at [723, 509] on button "Mover para finalizado" at bounding box center [709, 519] width 124 height 30
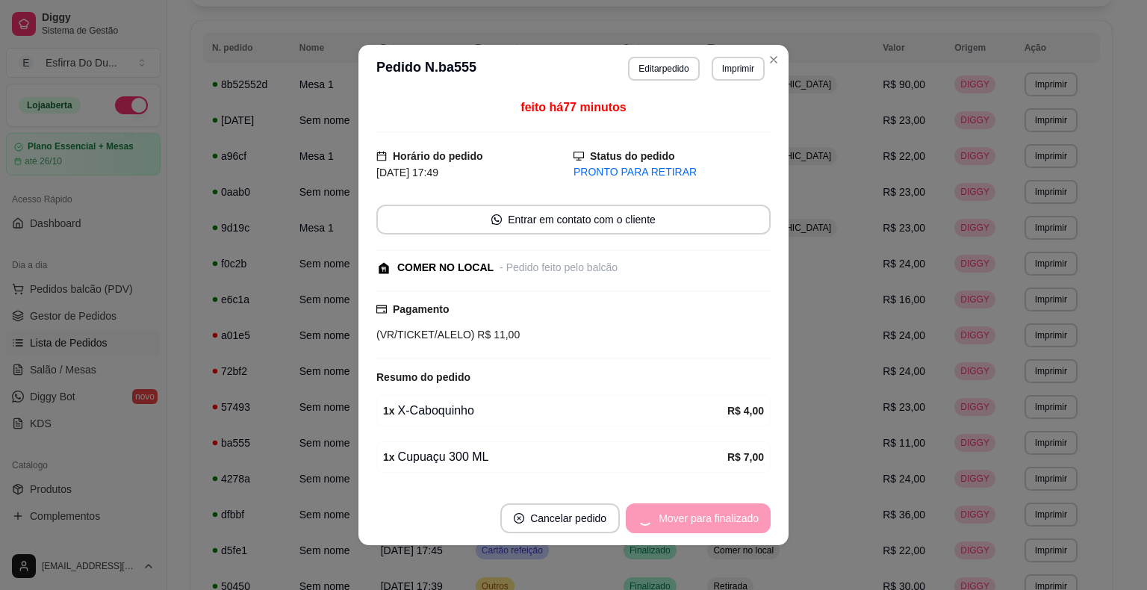
click at [723, 509] on div "Mover para finalizado" at bounding box center [698, 519] width 145 height 30
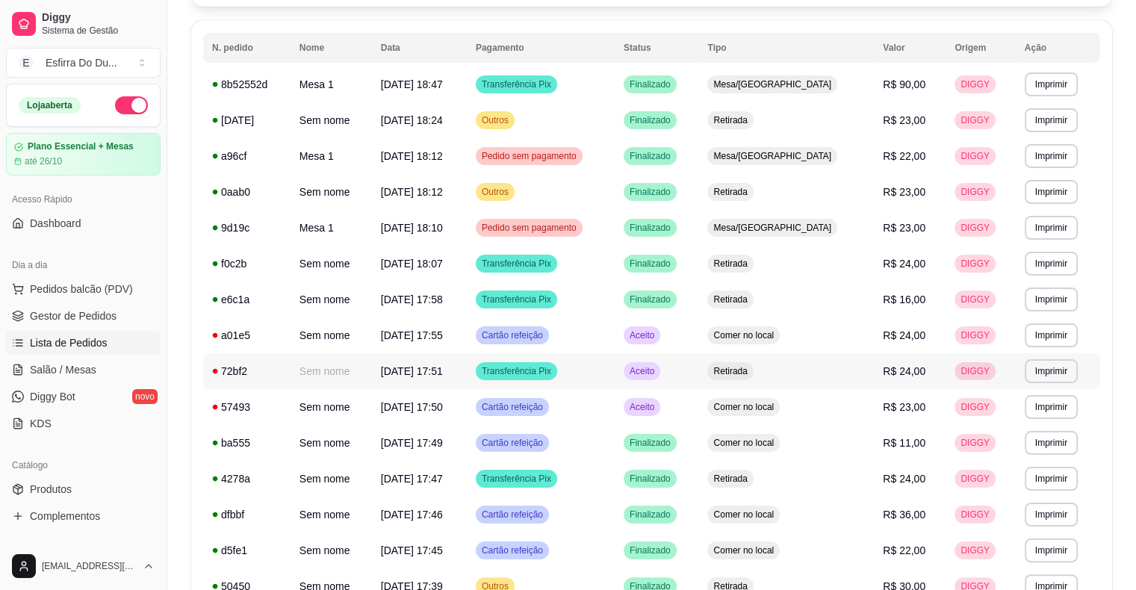
click at [657, 371] on span "Aceito" at bounding box center [642, 371] width 31 height 12
click at [677, 523] on div "Finalizado" at bounding box center [650, 515] width 53 height 18
click at [657, 406] on span "Aceito" at bounding box center [642, 407] width 31 height 12
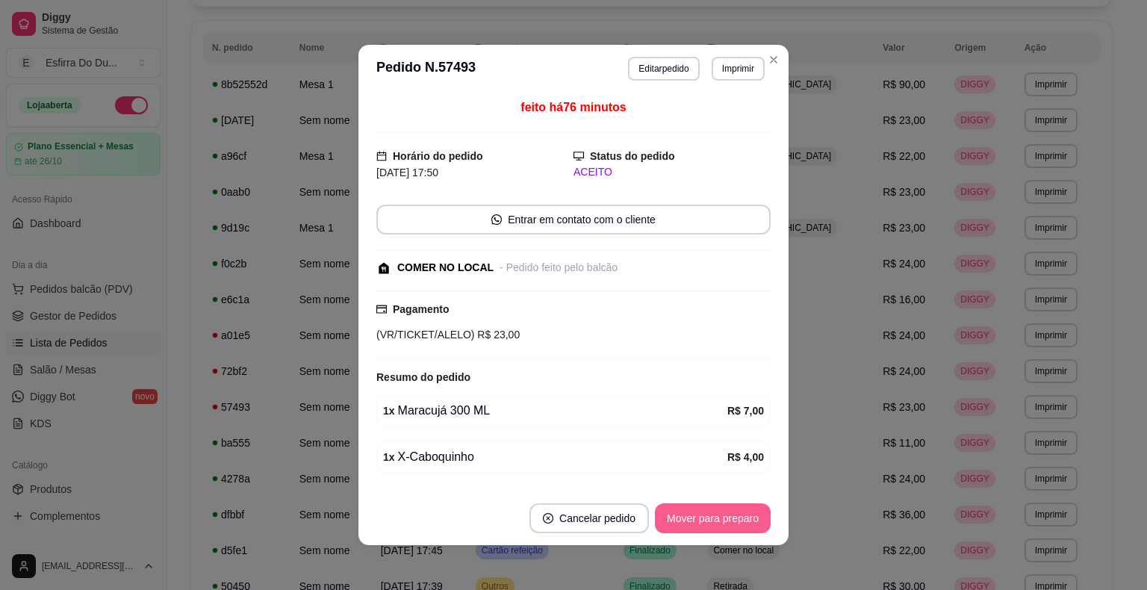
click at [713, 510] on button "Mover para preparo" at bounding box center [713, 519] width 116 height 30
click at [713, 510] on div "Mover para preparo" at bounding box center [702, 519] width 137 height 30
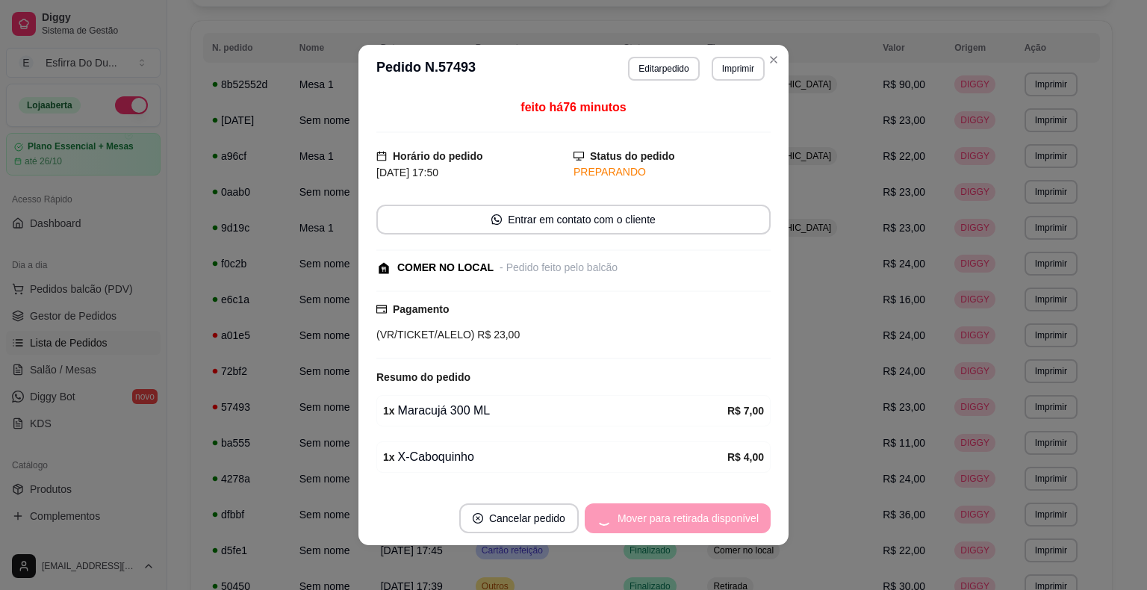
click at [713, 510] on div "Mover para retirada disponível" at bounding box center [678, 519] width 186 height 30
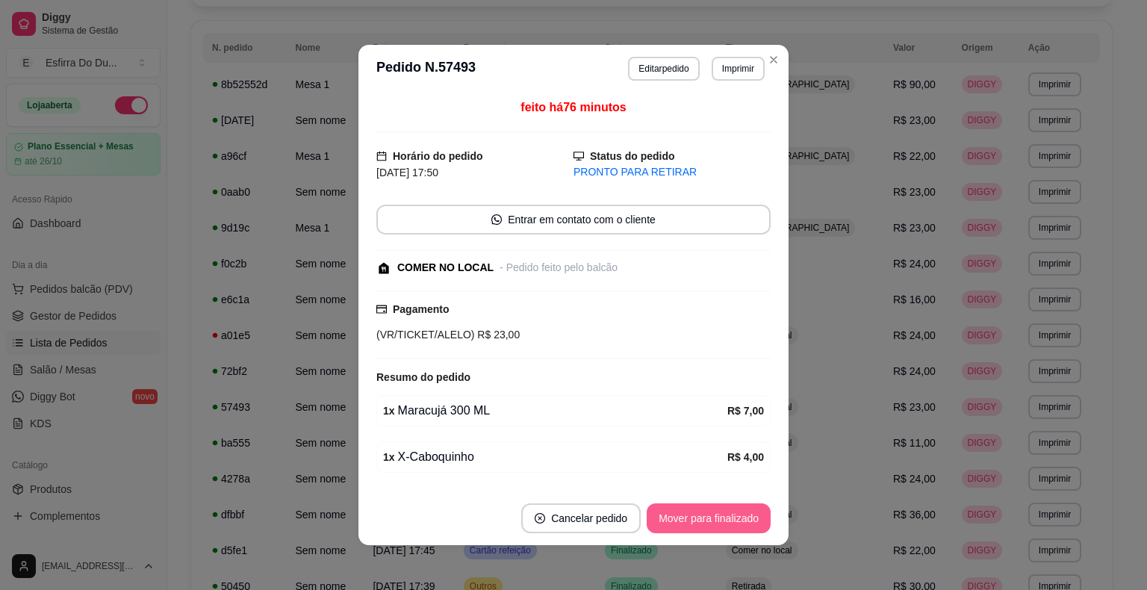
click at [722, 515] on button "Mover para finalizado" at bounding box center [709, 519] width 124 height 30
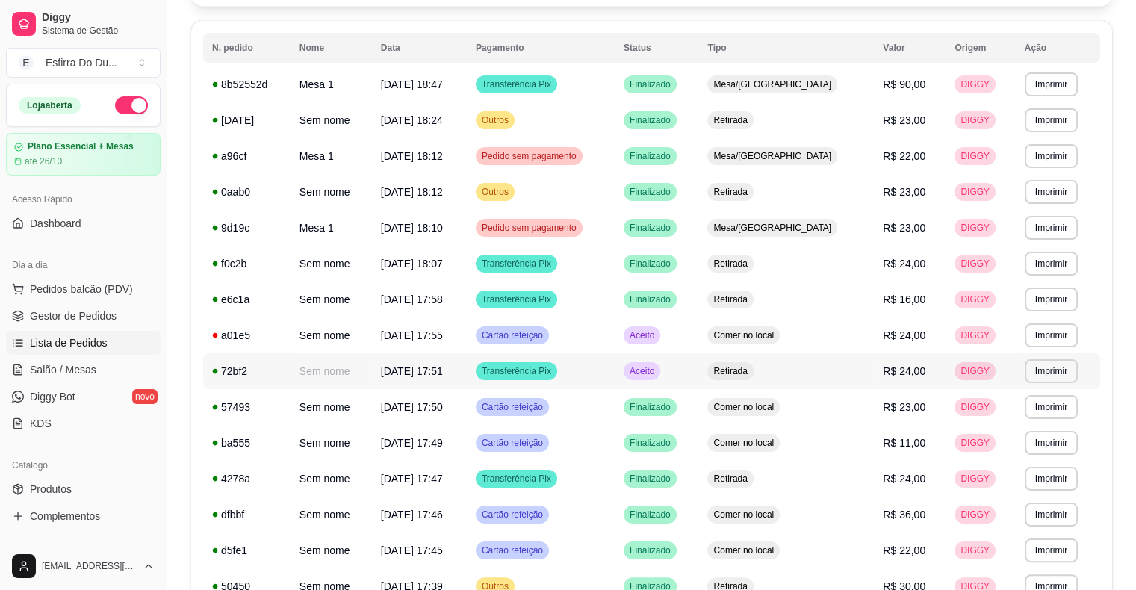
click at [669, 377] on td "Aceito" at bounding box center [657, 371] width 84 height 36
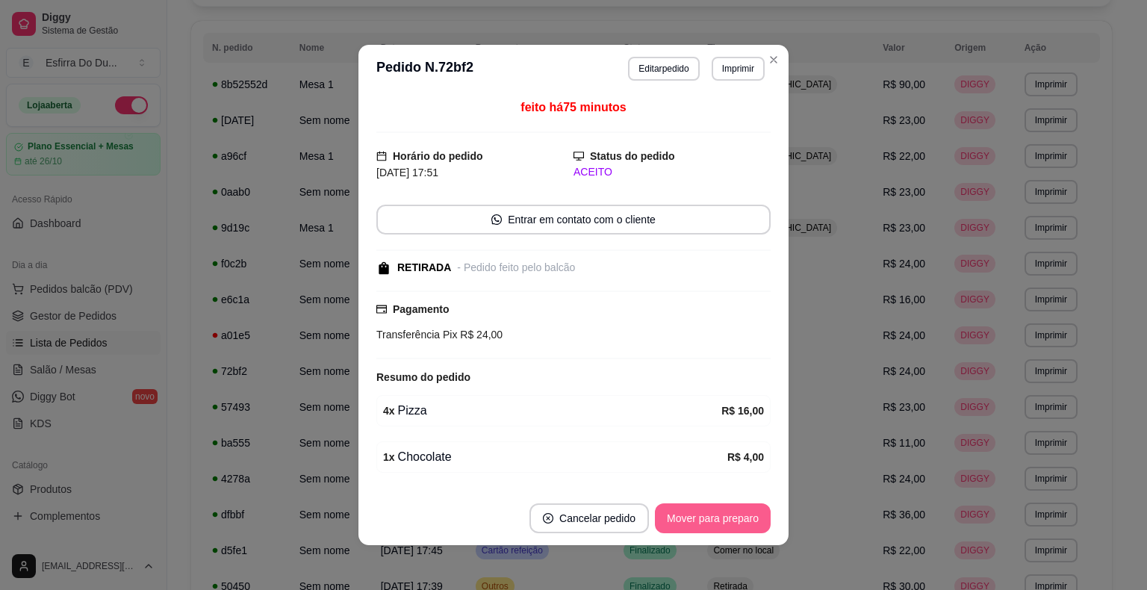
click at [722, 509] on button "Mover para preparo" at bounding box center [713, 519] width 116 height 30
click at [722, 509] on div "Mover para preparo" at bounding box center [702, 519] width 137 height 30
click at [722, 509] on button "Mover para retirada disponível" at bounding box center [688, 519] width 165 height 30
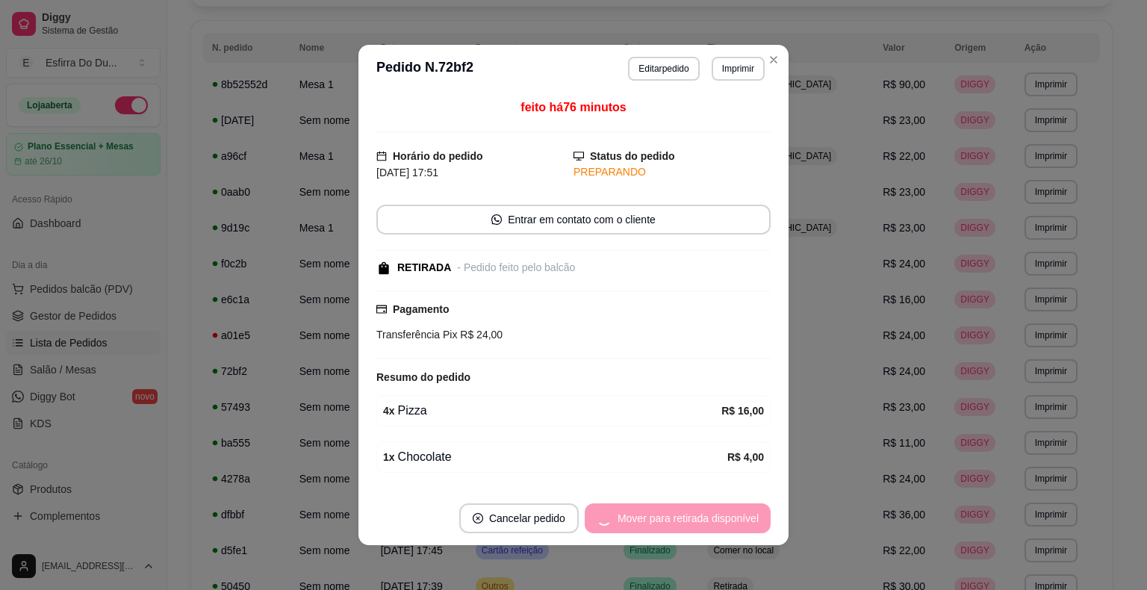
click at [722, 509] on div "Mover para retirada disponível" at bounding box center [678, 519] width 186 height 30
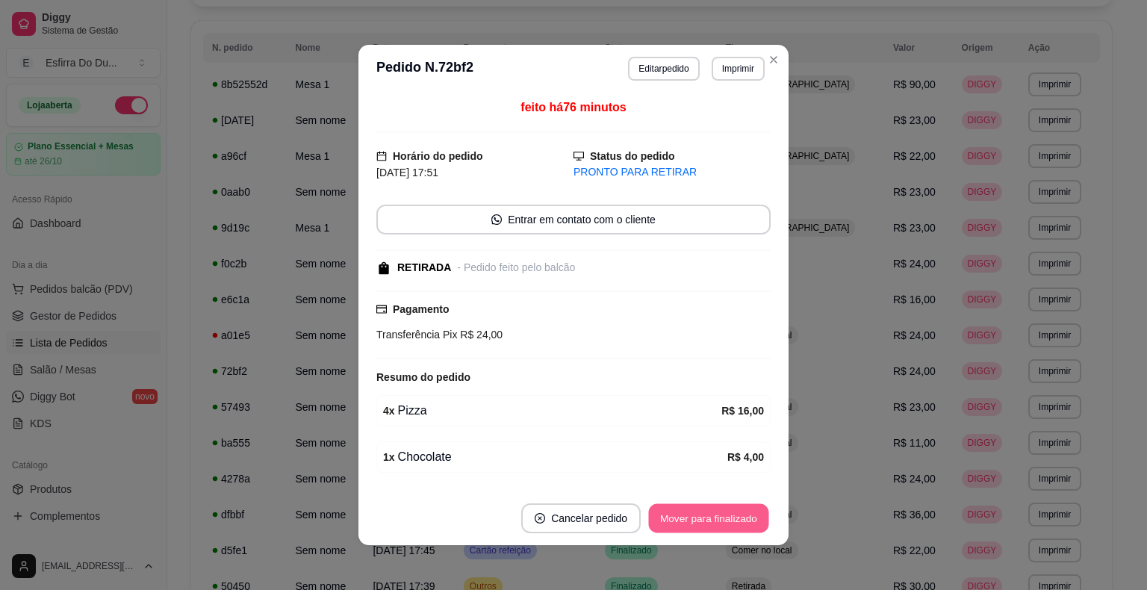
click at [722, 509] on button "Mover para finalizado" at bounding box center [709, 518] width 120 height 29
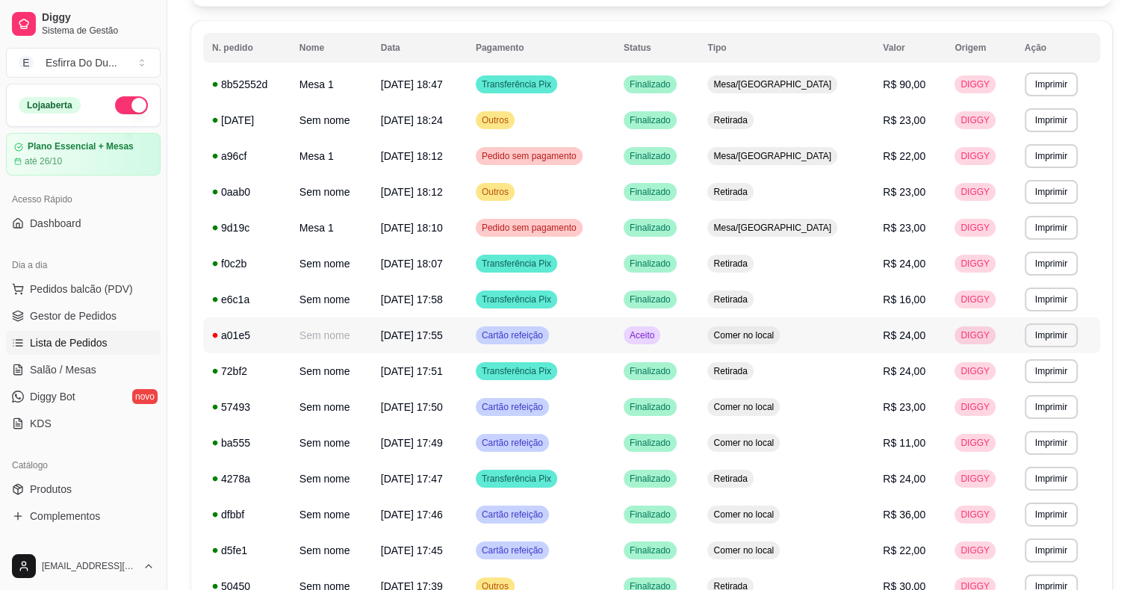
click at [660, 341] on div "Aceito" at bounding box center [642, 335] width 37 height 18
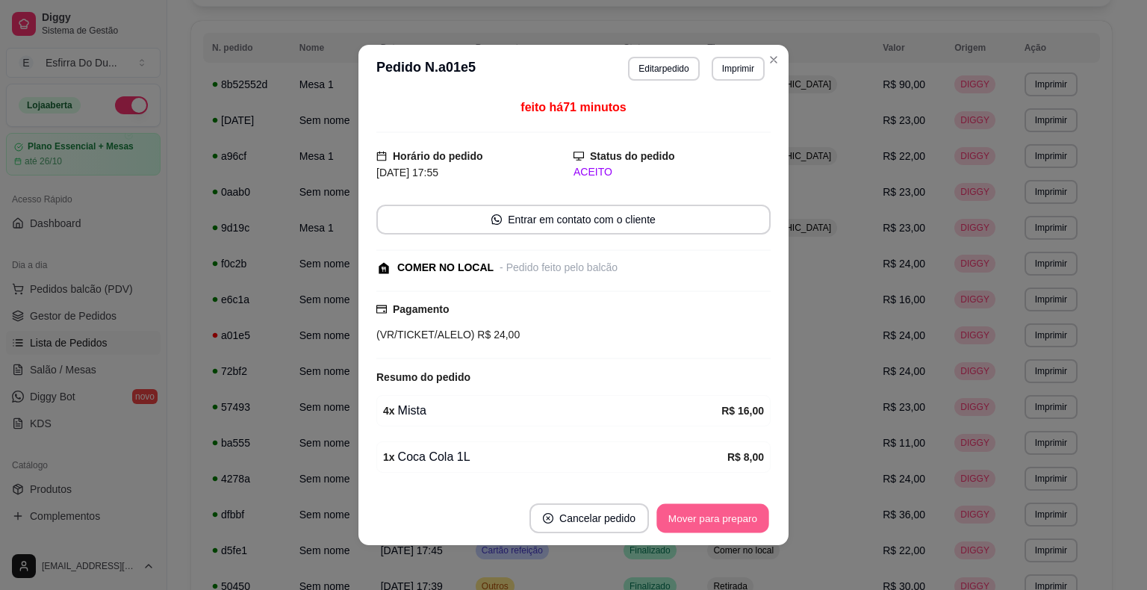
click at [722, 515] on button "Mover para preparo" at bounding box center [713, 518] width 112 height 29
click at [722, 515] on div "Mover para preparo" at bounding box center [702, 519] width 137 height 30
click at [722, 515] on button "Mover para retirada disponível" at bounding box center [688, 519] width 165 height 30
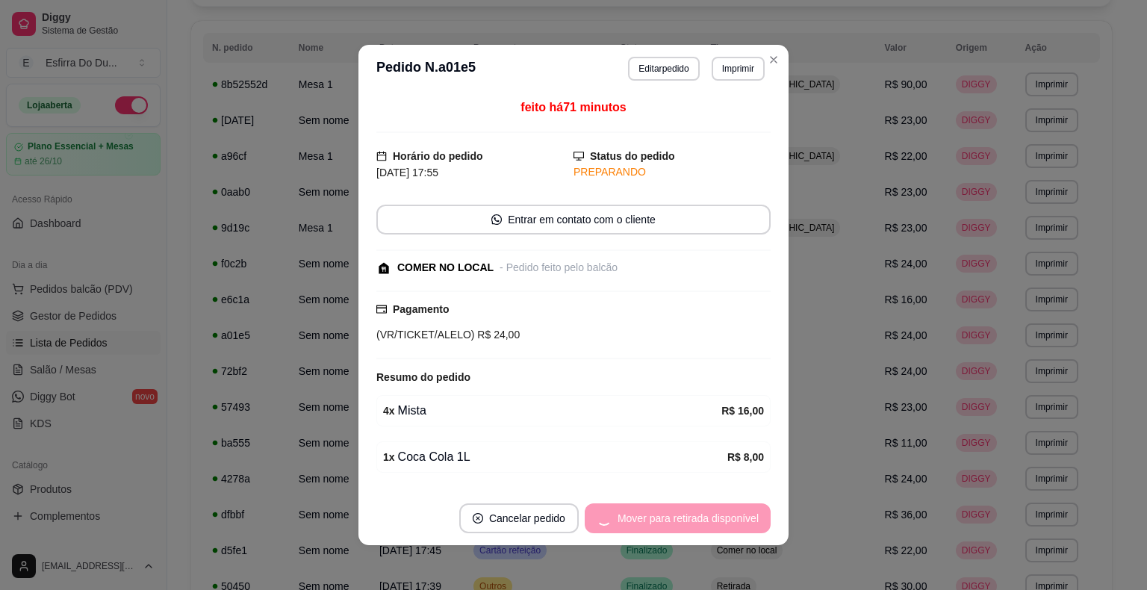
click at [722, 515] on div "Mover para retirada disponível" at bounding box center [678, 519] width 186 height 30
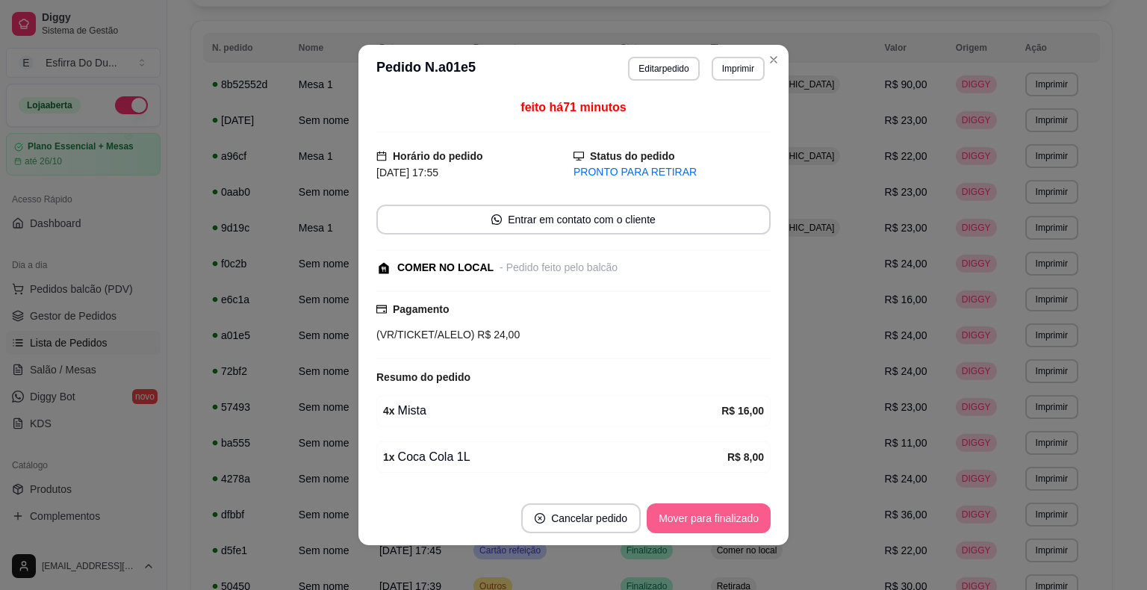
click at [722, 515] on button "Mover para finalizado" at bounding box center [709, 519] width 124 height 30
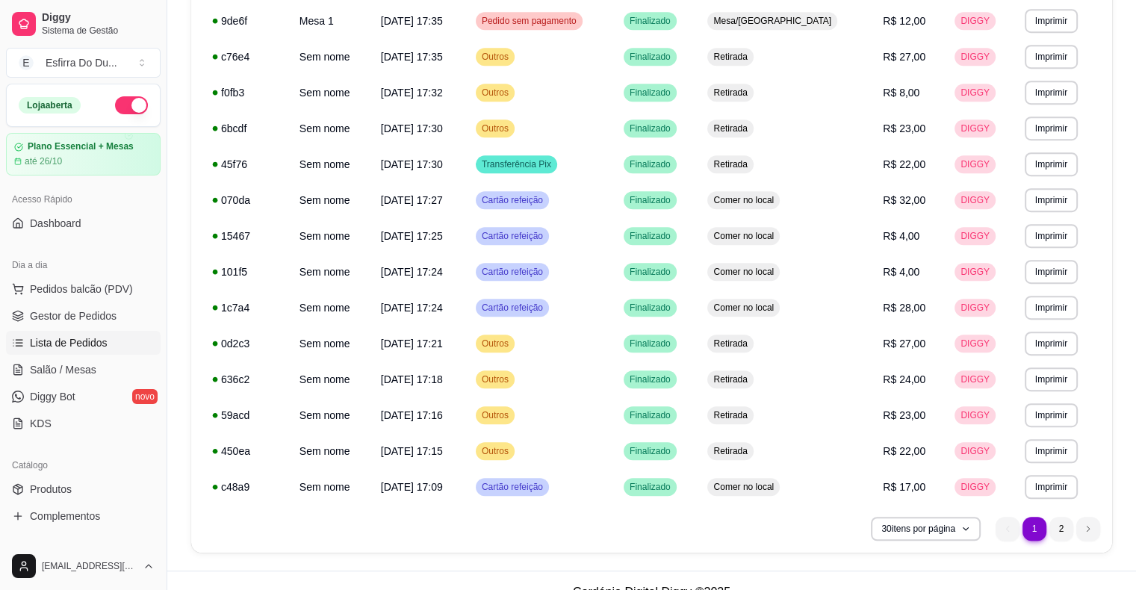
scroll to position [809, 0]
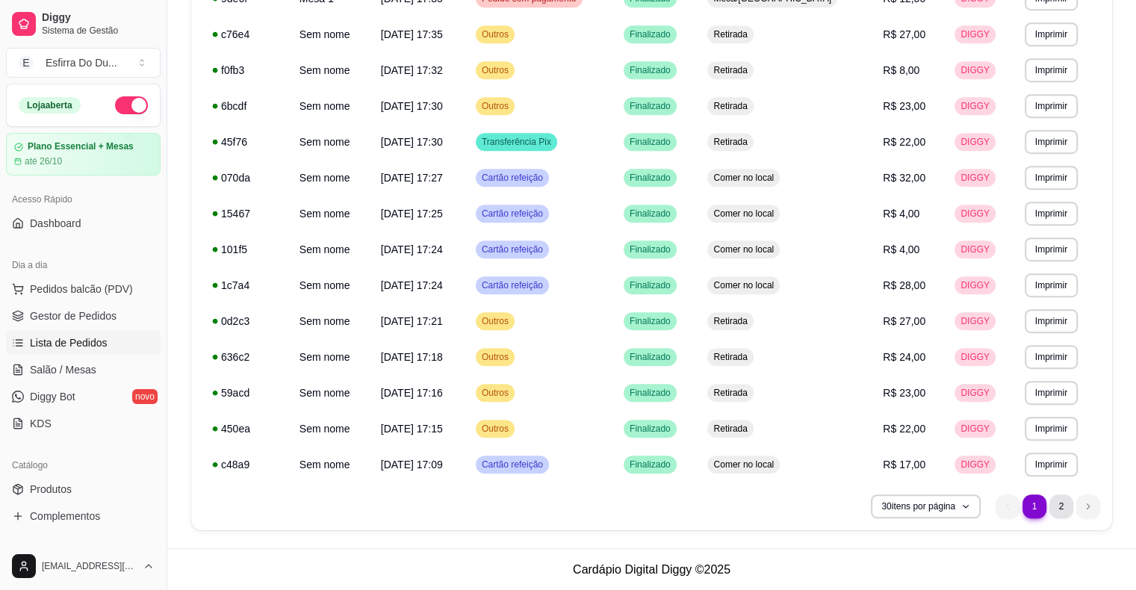
click at [1066, 500] on li "2" at bounding box center [1062, 507] width 24 height 24
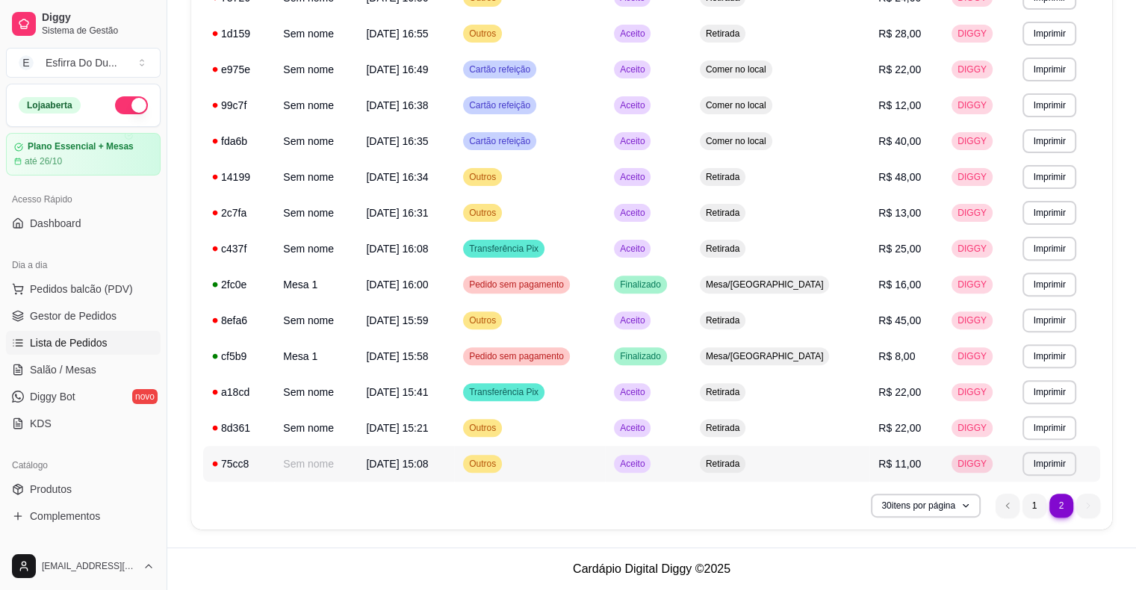
scroll to position [450, 0]
click at [648, 465] on span "Aceito" at bounding box center [632, 465] width 31 height 12
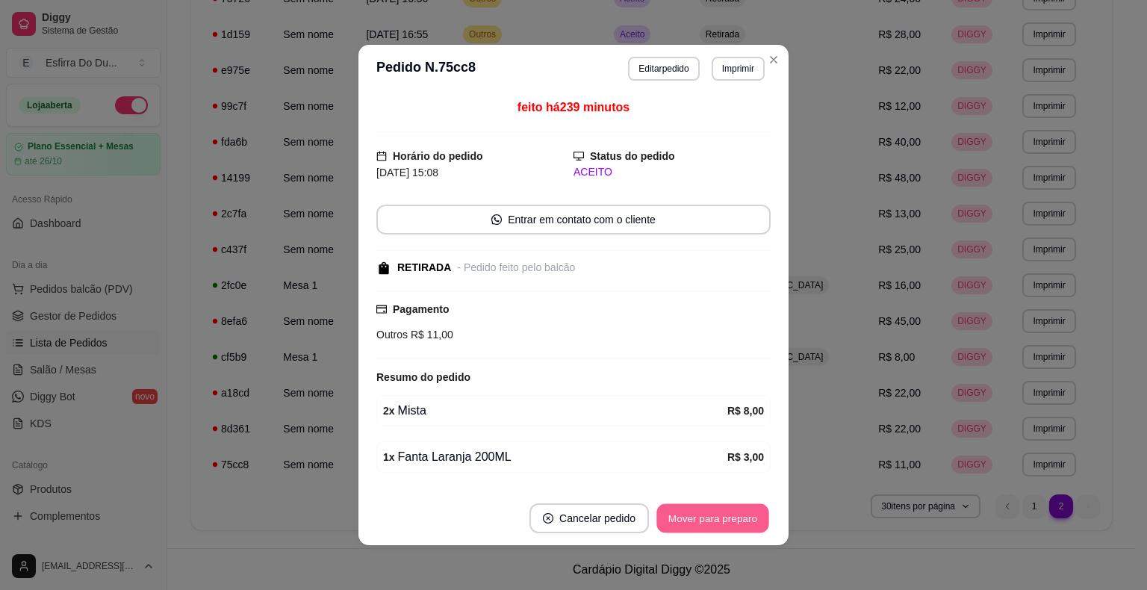
click at [716, 527] on button "Mover para preparo" at bounding box center [713, 518] width 112 height 29
click at [716, 527] on div "Mover para preparo" at bounding box center [702, 519] width 137 height 30
click at [716, 527] on button "Mover para retirada disponível" at bounding box center [688, 519] width 165 height 30
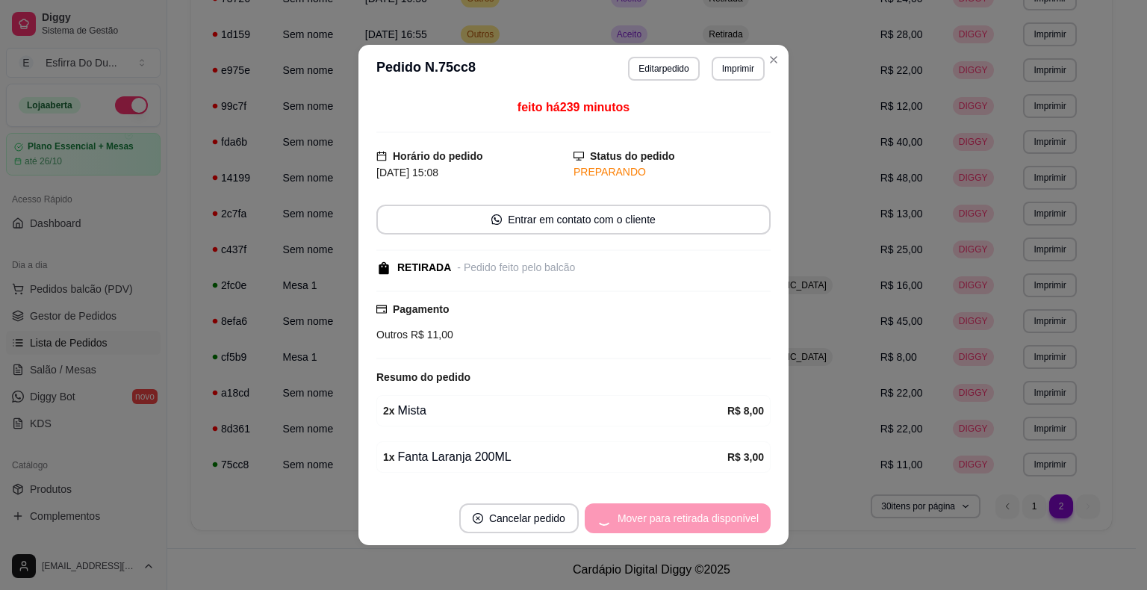
click at [716, 527] on div "Mover para retirada disponível" at bounding box center [678, 519] width 186 height 30
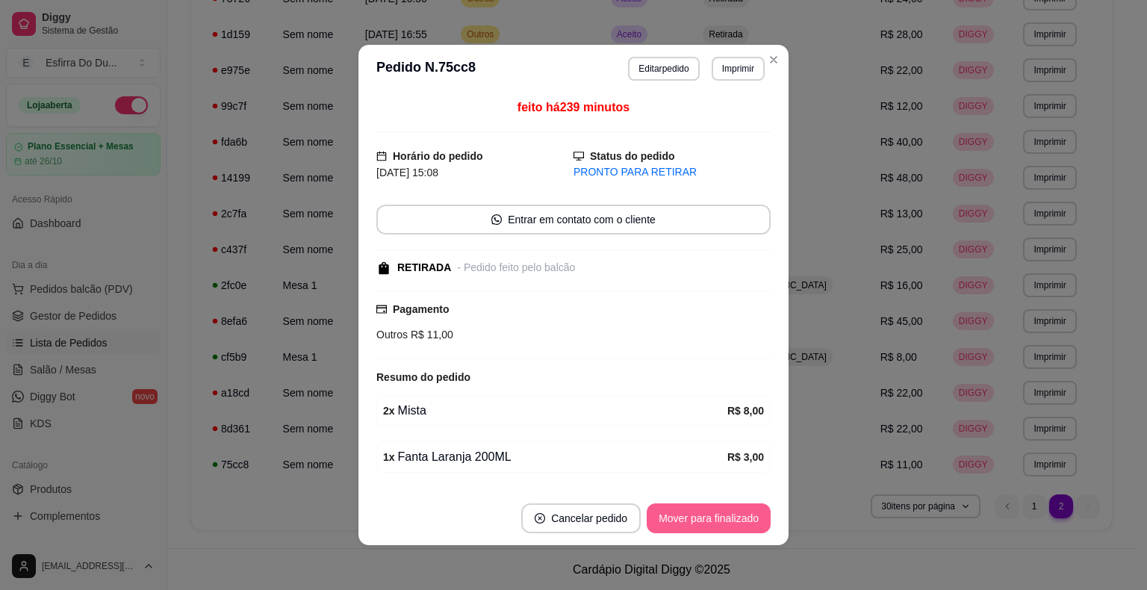
click at [719, 527] on button "Mover para finalizado" at bounding box center [709, 519] width 124 height 30
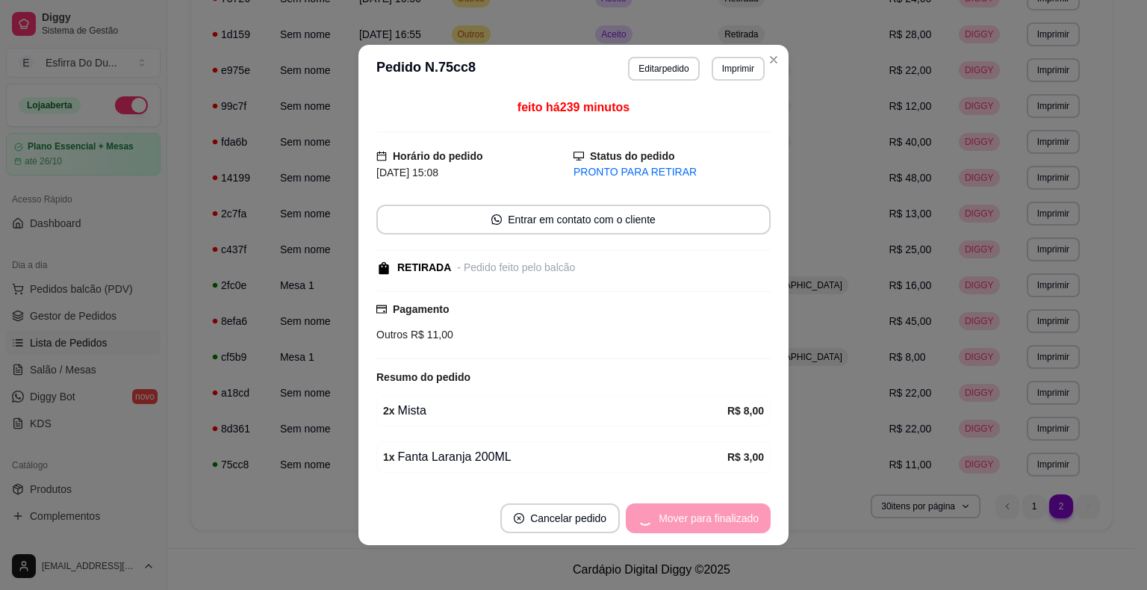
click at [719, 527] on div "Mover para finalizado" at bounding box center [698, 519] width 145 height 30
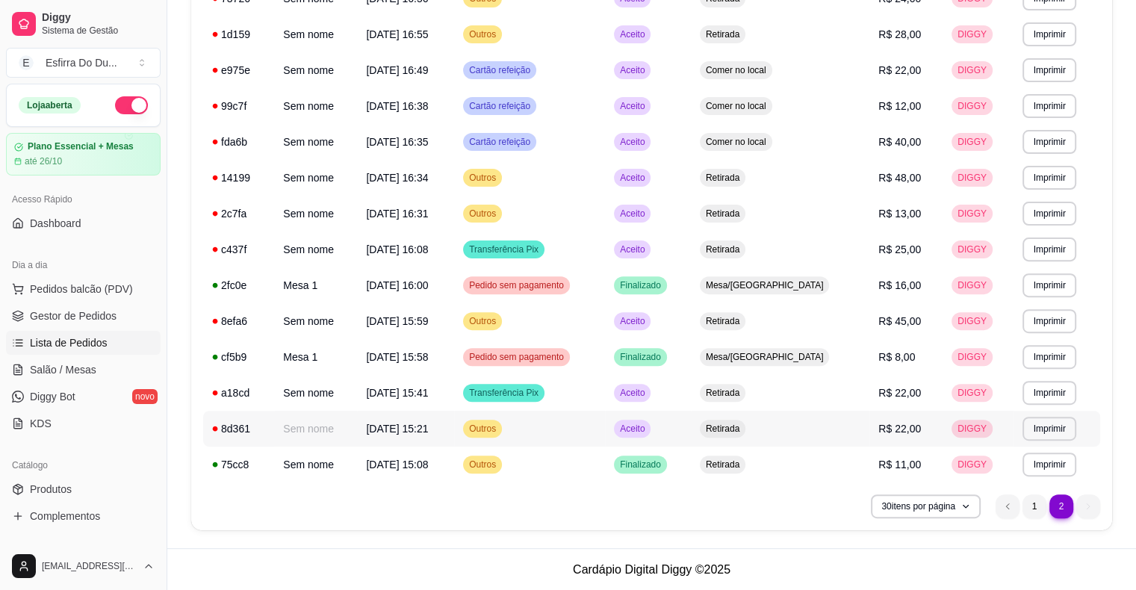
click at [648, 429] on span "Aceito" at bounding box center [632, 429] width 31 height 12
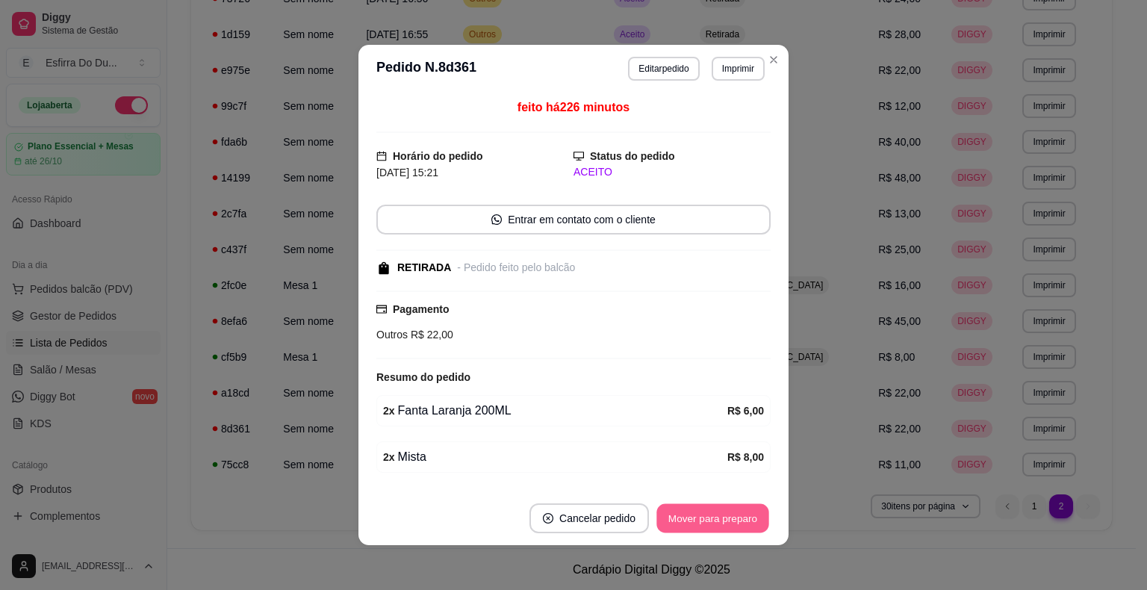
click at [696, 512] on button "Mover para preparo" at bounding box center [713, 518] width 112 height 29
click at [696, 512] on div "Mover para preparo" at bounding box center [702, 519] width 137 height 30
click at [696, 512] on button "Mover para retirada disponível" at bounding box center [688, 519] width 165 height 30
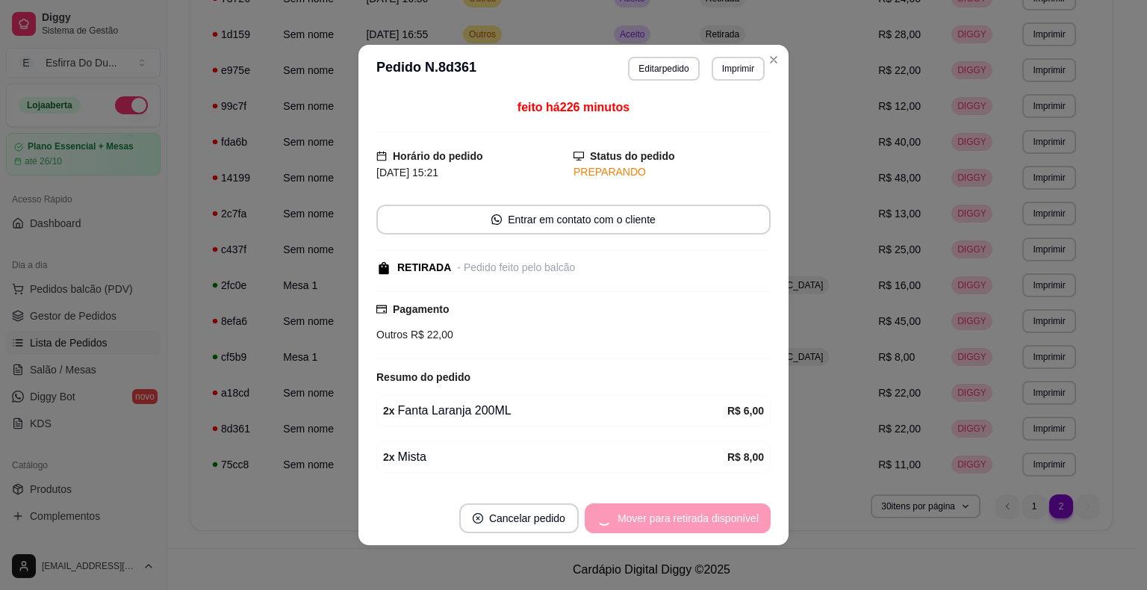
click at [696, 512] on div "Mover para retirada disponível" at bounding box center [678, 519] width 186 height 30
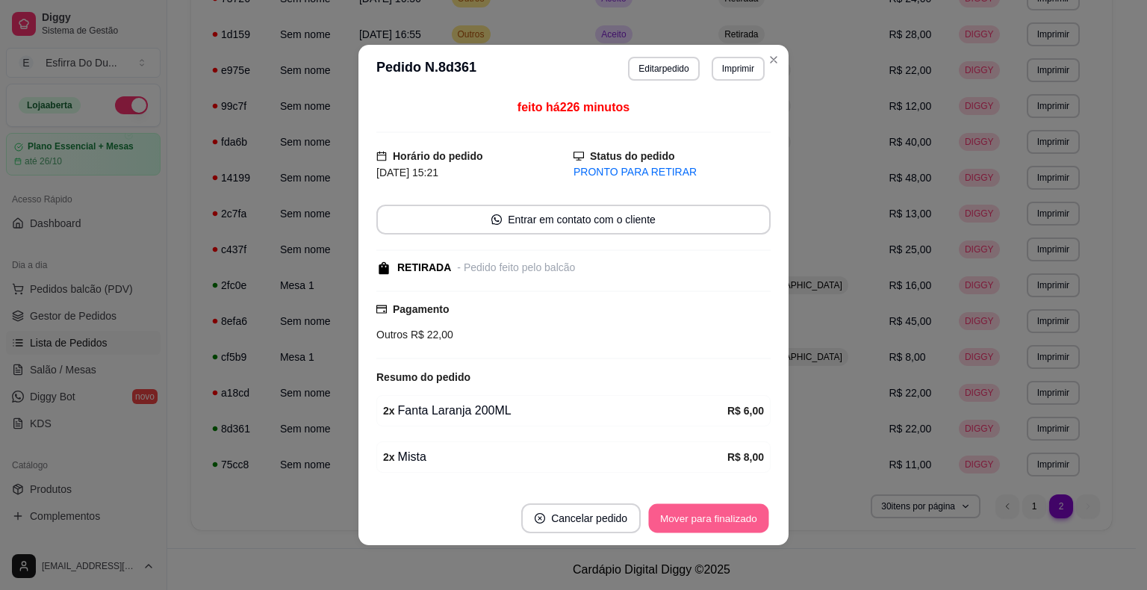
click at [729, 519] on button "Mover para finalizado" at bounding box center [709, 518] width 120 height 29
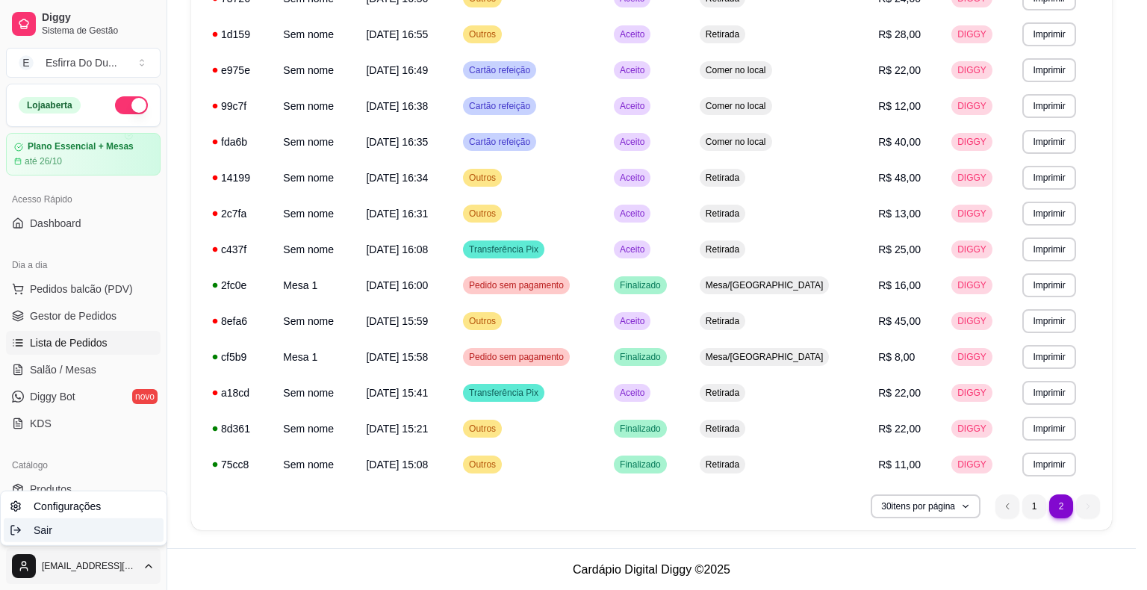
click at [72, 533] on div "Sair" at bounding box center [84, 530] width 160 height 24
